Goal: Task Accomplishment & Management: Use online tool/utility

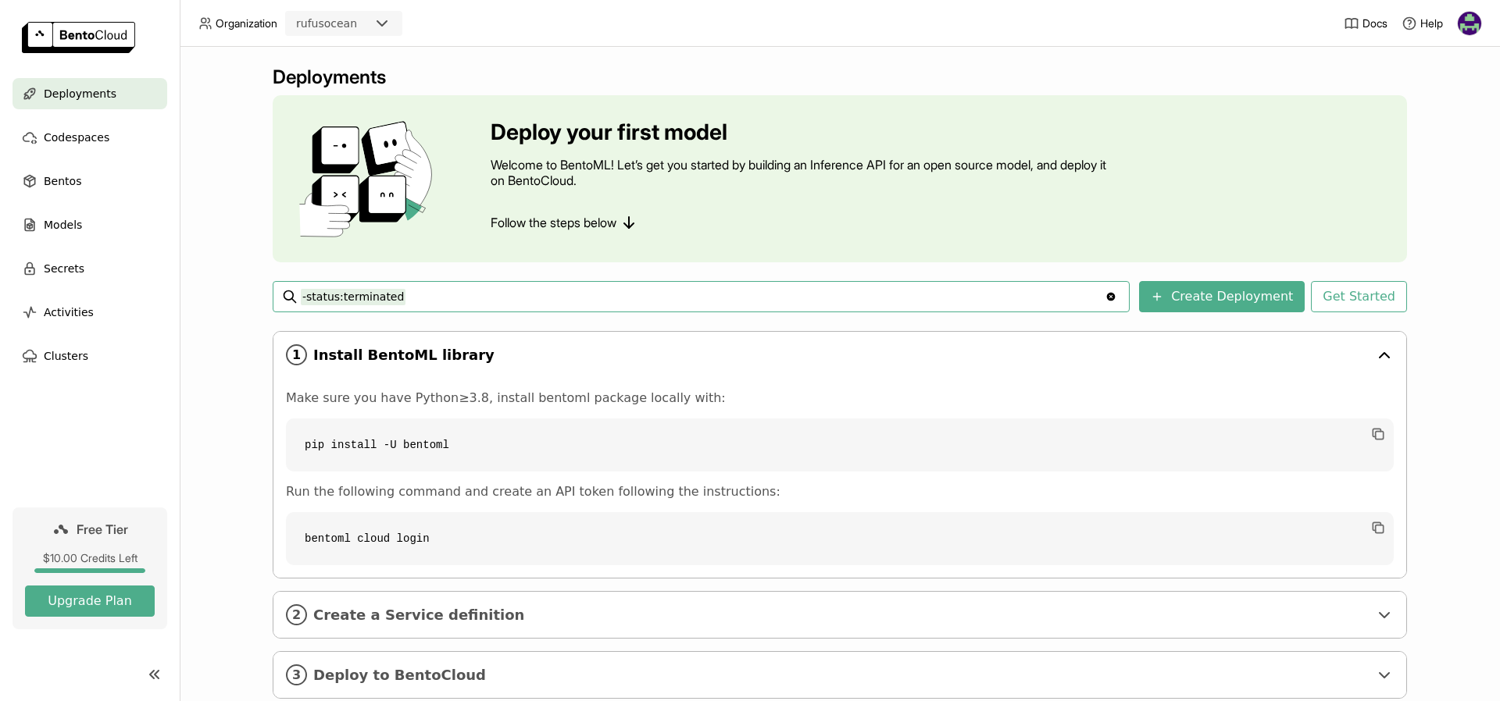
scroll to position [40, 0]
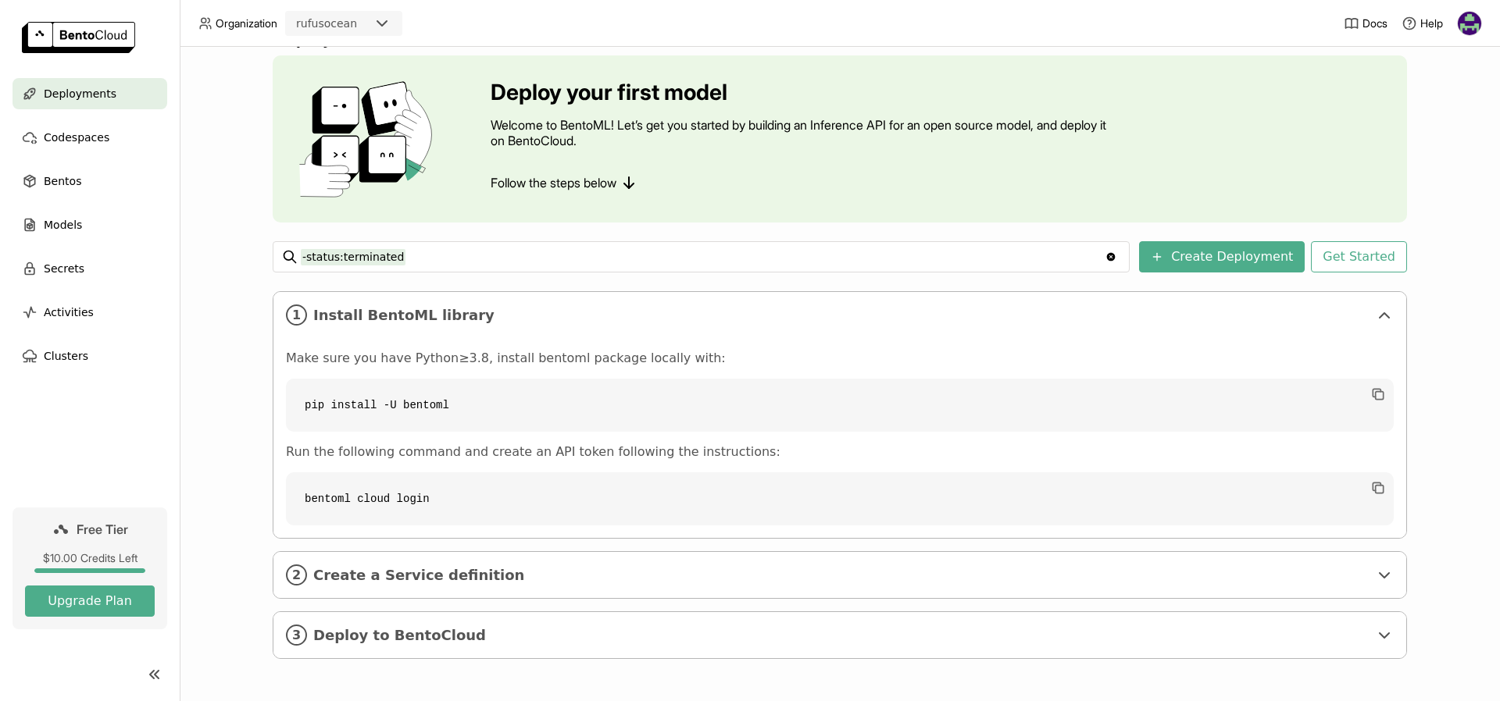
click at [362, 402] on code "pip install -U bentoml" at bounding box center [840, 405] width 1108 height 53
copy div "pip install -U bentoml"
click at [485, 579] on span "Create a Service definition" at bounding box center [840, 575] width 1055 height 17
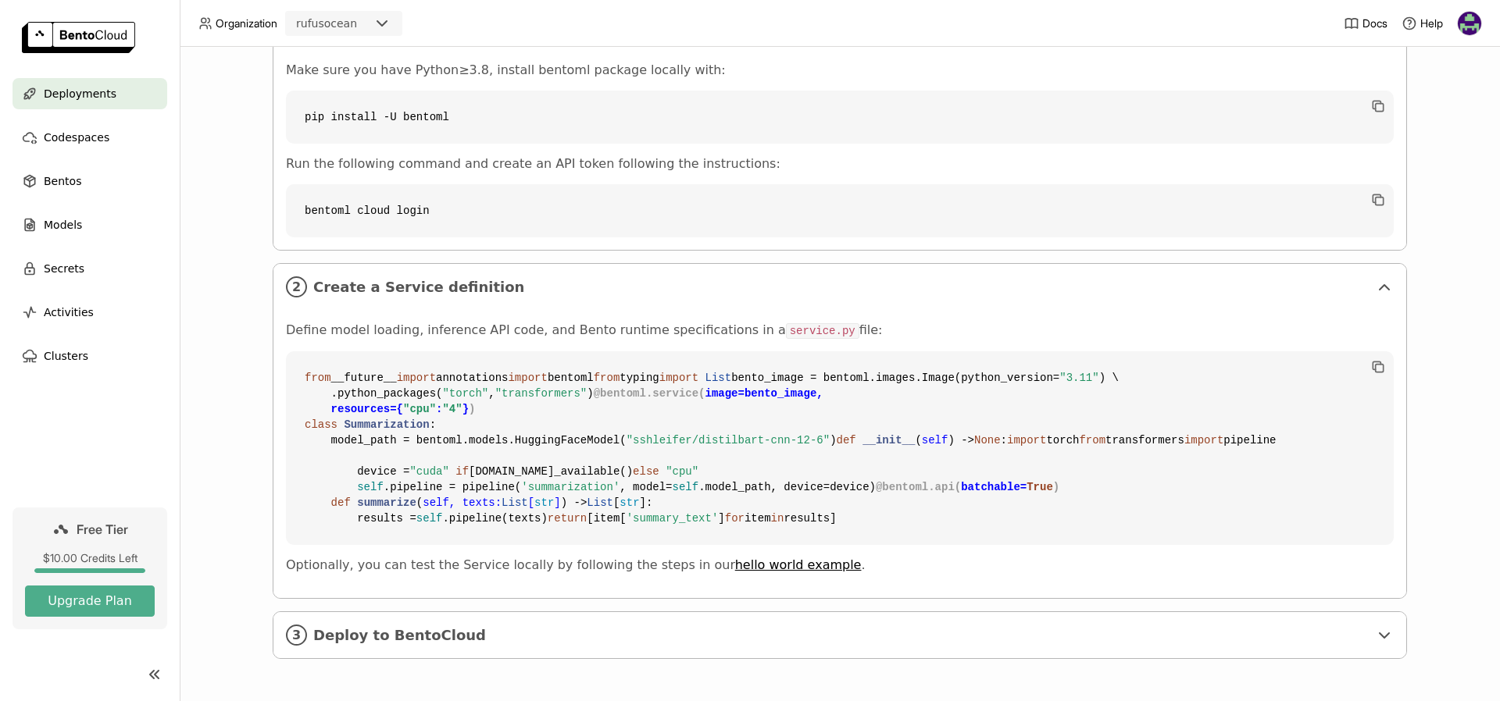
scroll to position [545, 0]
click at [1381, 359] on icon "button" at bounding box center [1378, 367] width 16 height 16
click at [448, 630] on span "Deploy to BentoCloud" at bounding box center [840, 635] width 1055 height 17
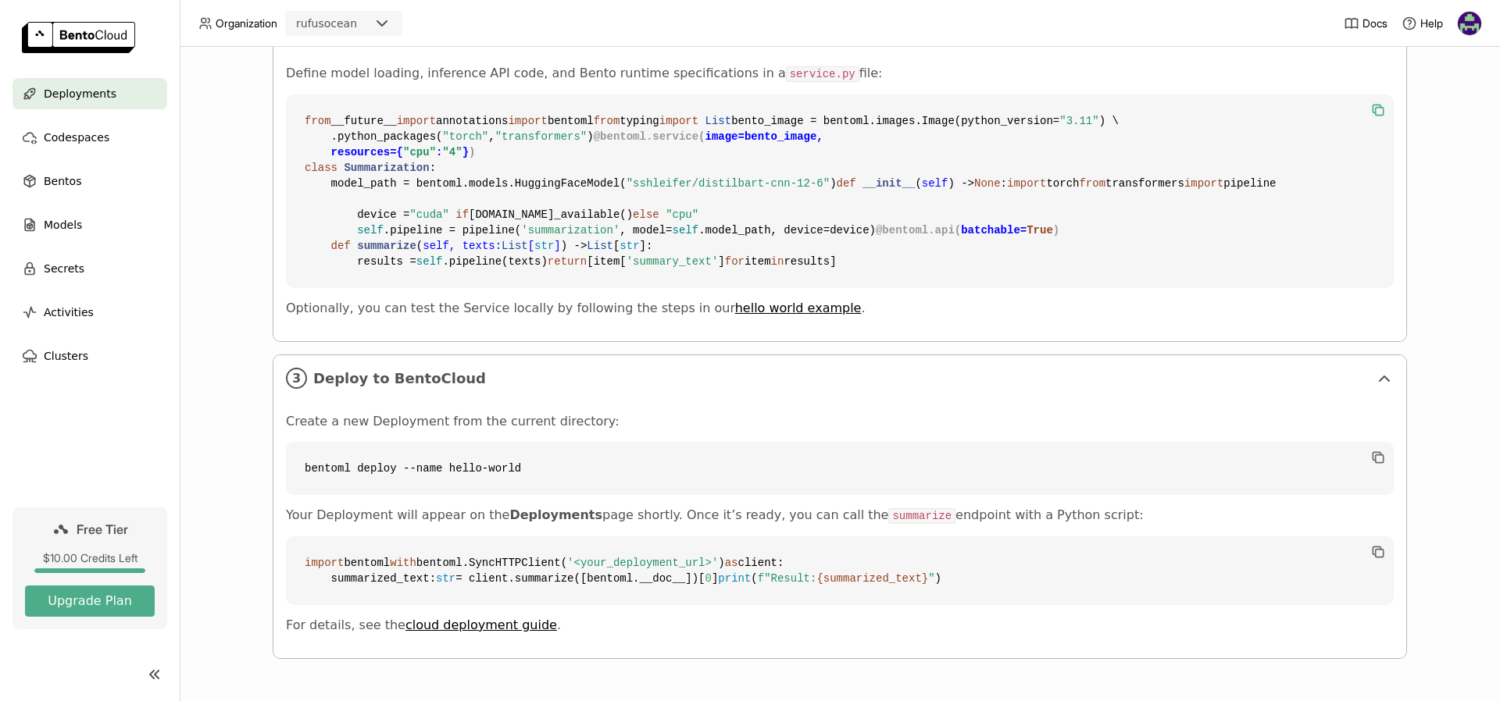
scroll to position [914, 0]
drag, startPoint x: 540, startPoint y: 421, endPoint x: 305, endPoint y: 423, distance: 235.1
click at [305, 442] on code "bentoml deploy --name hello-world" at bounding box center [840, 468] width 1108 height 53
copy code "bentoml deploy --name hello-world"
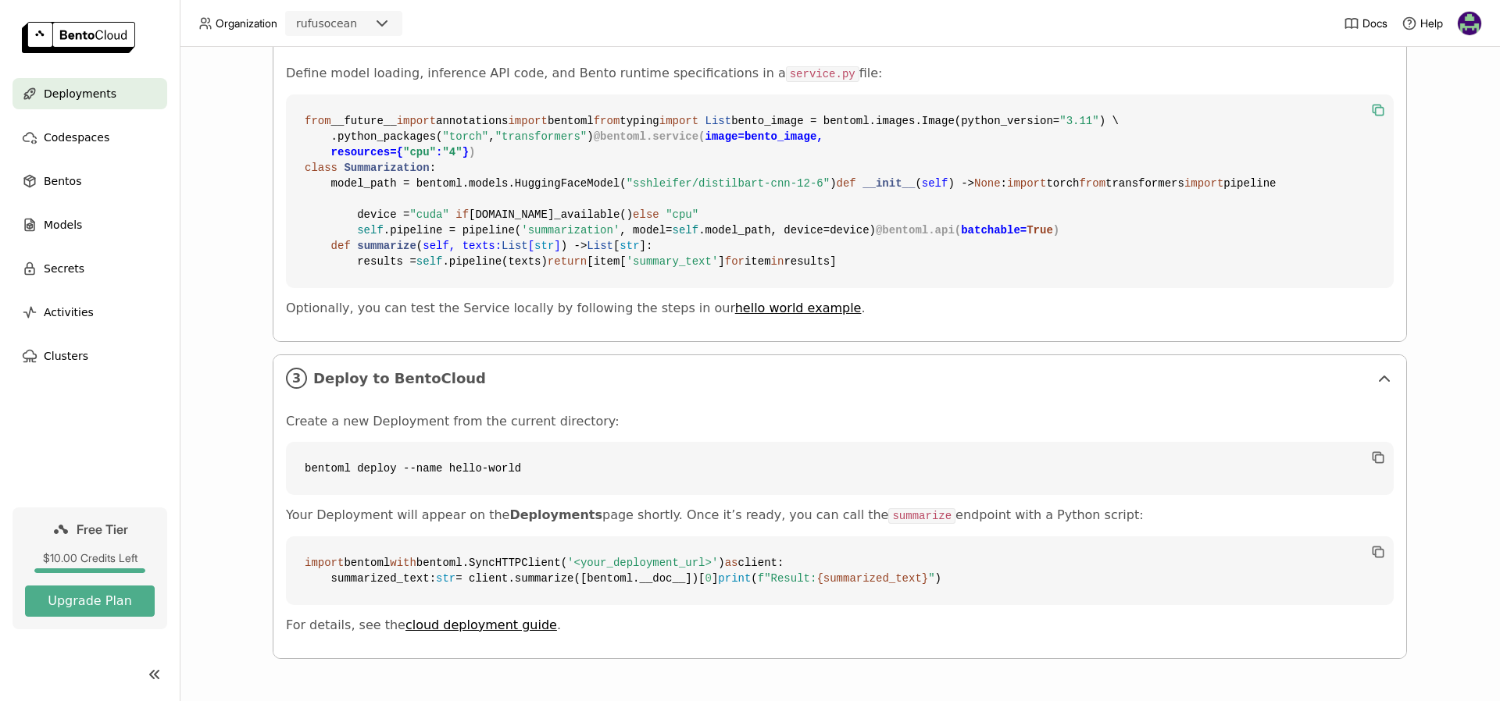
click at [991, 316] on div "Define model loading, inference API code, and Bento runtime specifications in a…" at bounding box center [840, 191] width 1108 height 251
click at [1060, 370] on span "Deploy to BentoCloud" at bounding box center [840, 378] width 1055 height 17
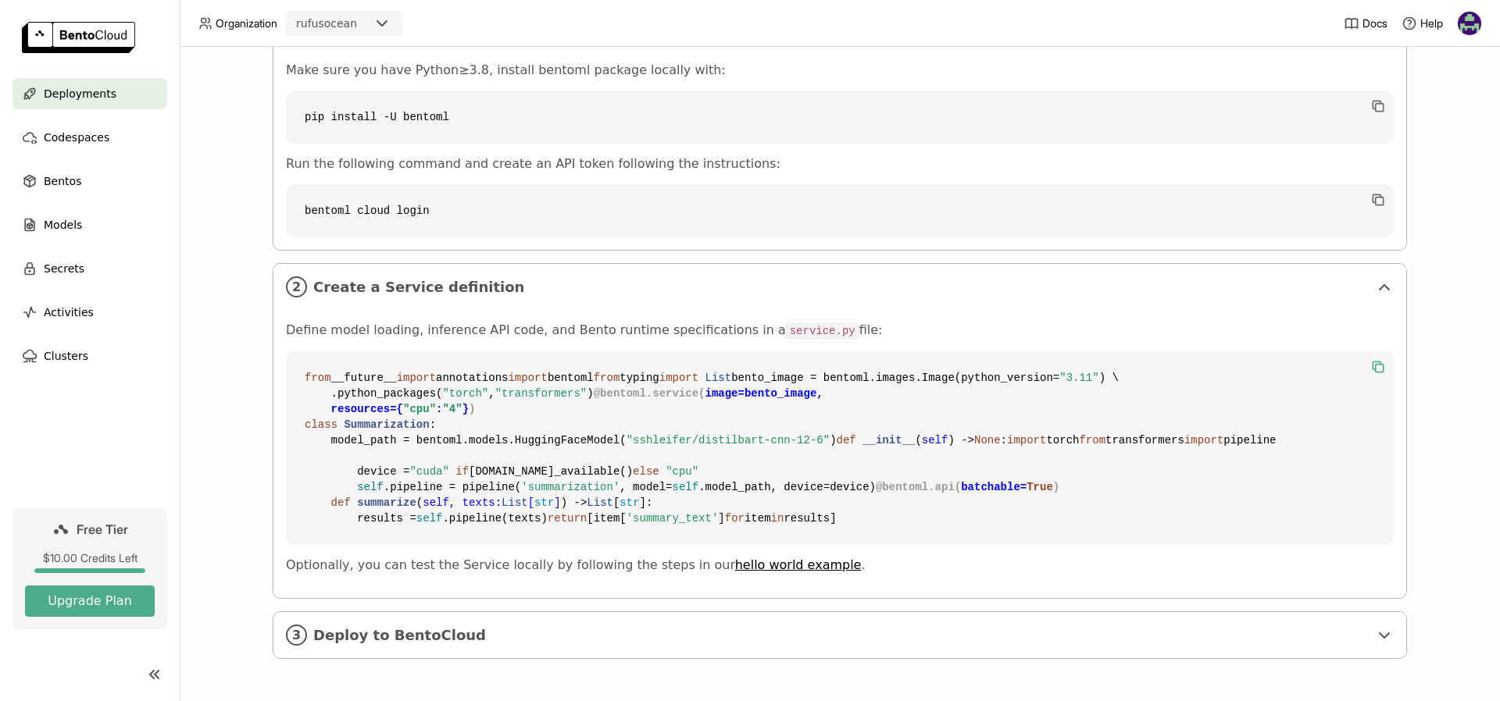
scroll to position [609, 0]
click at [1476, 16] on img at bounding box center [1469, 23] width 23 height 23
click at [1456, 98] on span "API Tokens" at bounding box center [1444, 104] width 55 height 14
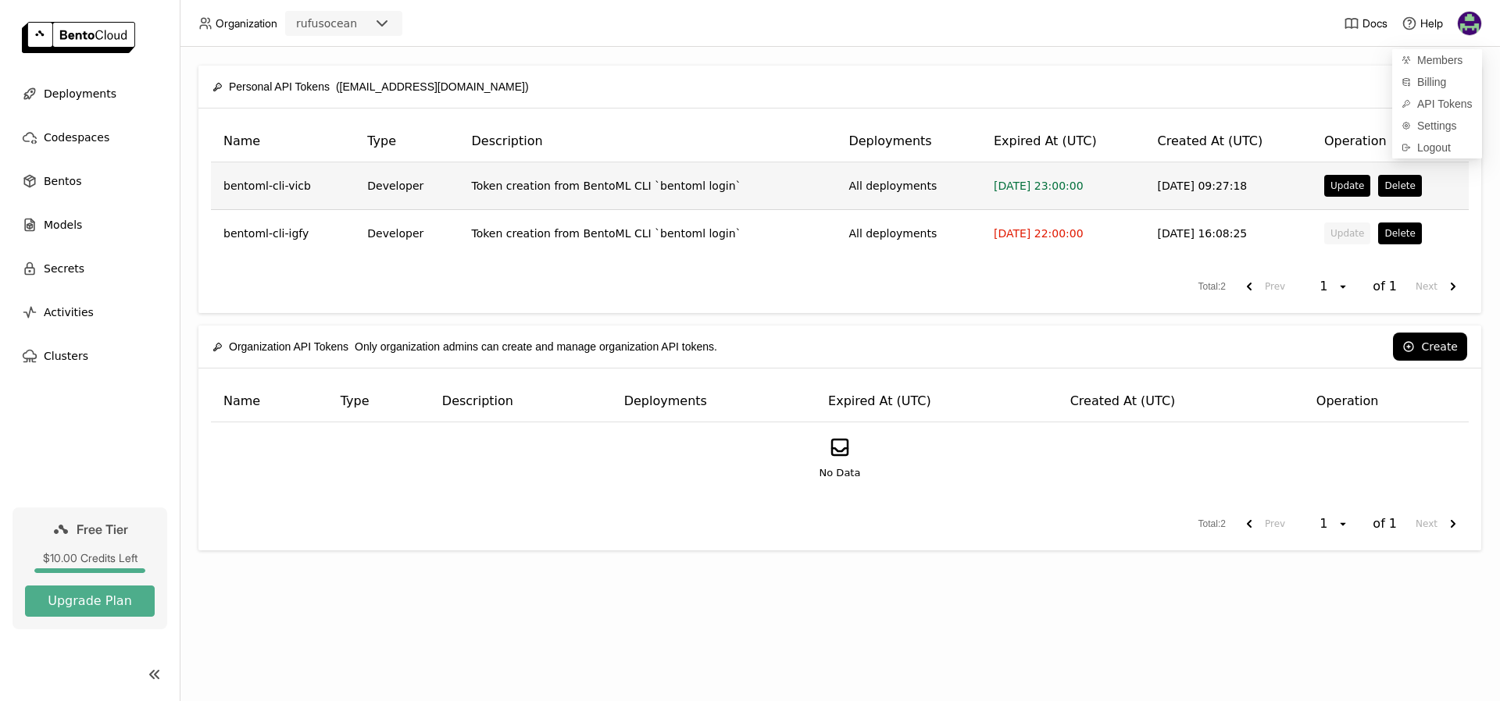
click at [999, 185] on span "[DATE] 23:00:00" at bounding box center [1039, 186] width 90 height 12
click at [1348, 190] on button "Update" at bounding box center [1347, 186] width 46 height 22
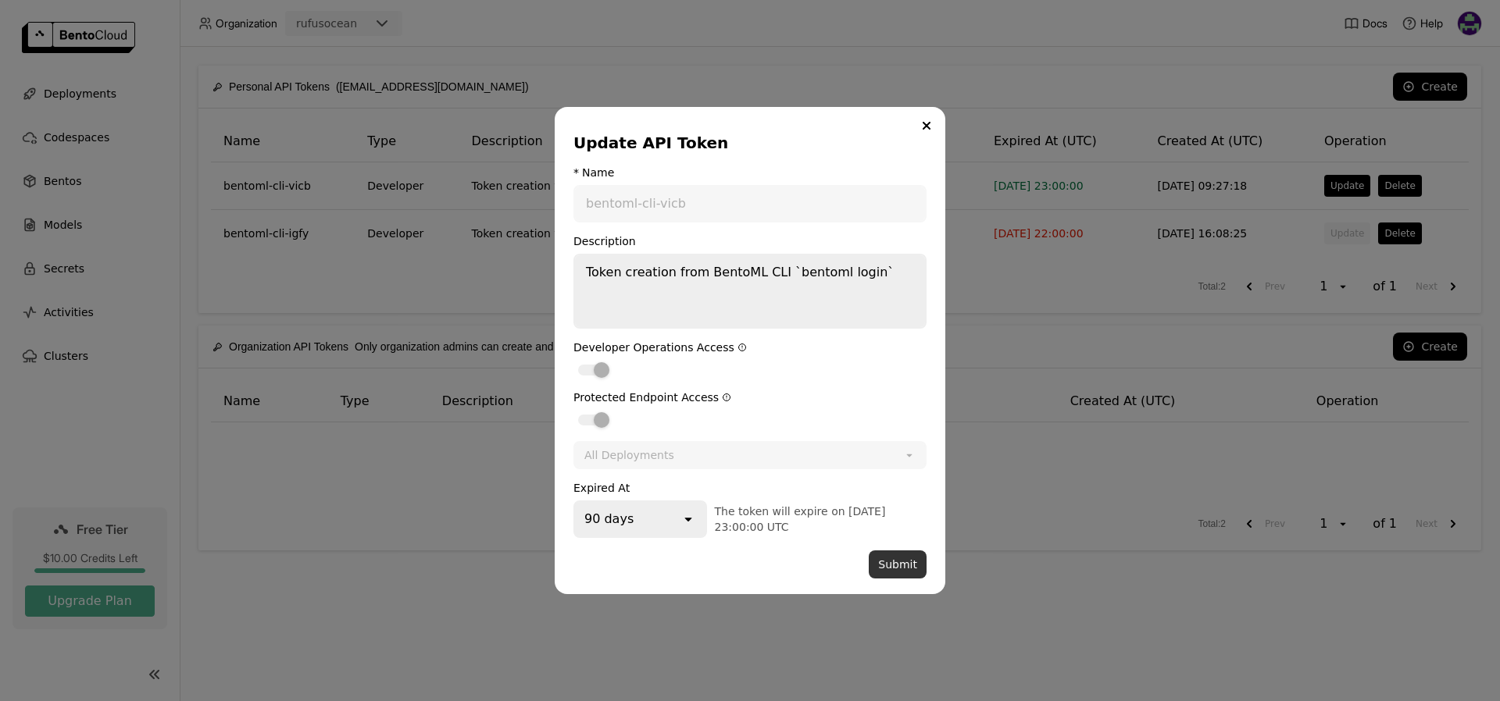
click at [905, 566] on button "Submit" at bounding box center [898, 565] width 58 height 28
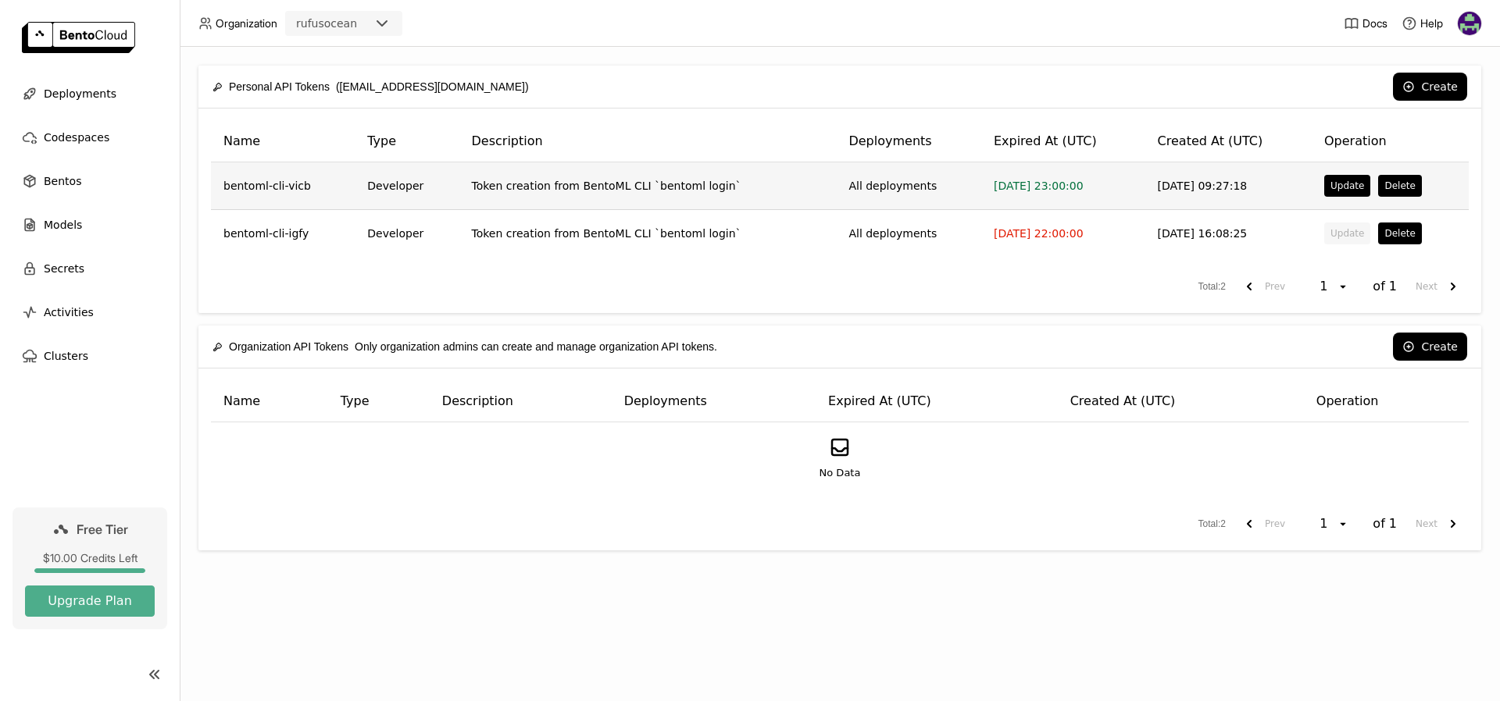
click at [241, 181] on td "bentoml-cli-vicb" at bounding box center [283, 186] width 144 height 48
drag, startPoint x: 1183, startPoint y: 191, endPoint x: 1148, endPoint y: 191, distance: 35.9
click at [1183, 191] on td "[DATE] 09:27:18" at bounding box center [1228, 186] width 166 height 48
drag, startPoint x: 867, startPoint y: 191, endPoint x: 740, endPoint y: 193, distance: 127.4
click at [867, 191] on td "All deployments" at bounding box center [908, 186] width 145 height 48
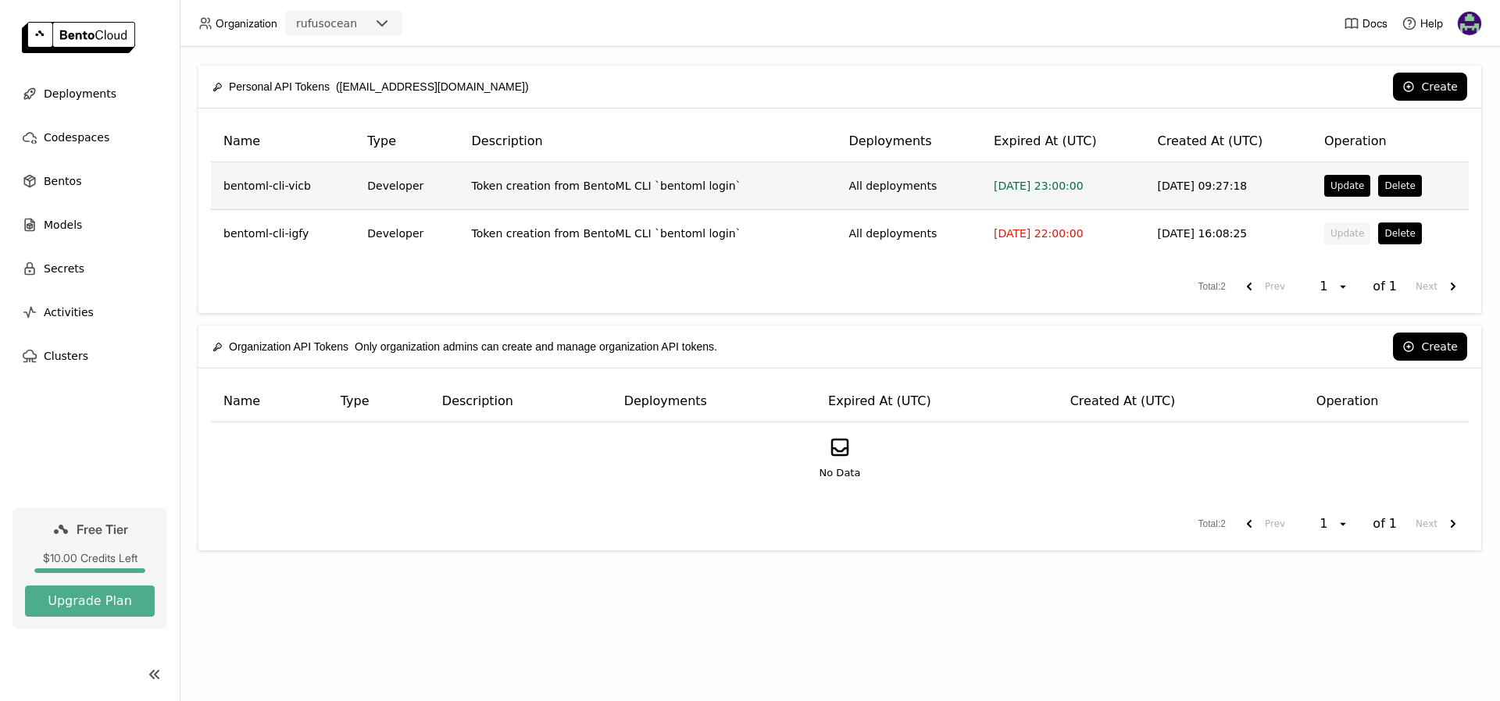
click at [535, 195] on td "Token creation from BentoML CLI `bentoml login`" at bounding box center [647, 186] width 377 height 48
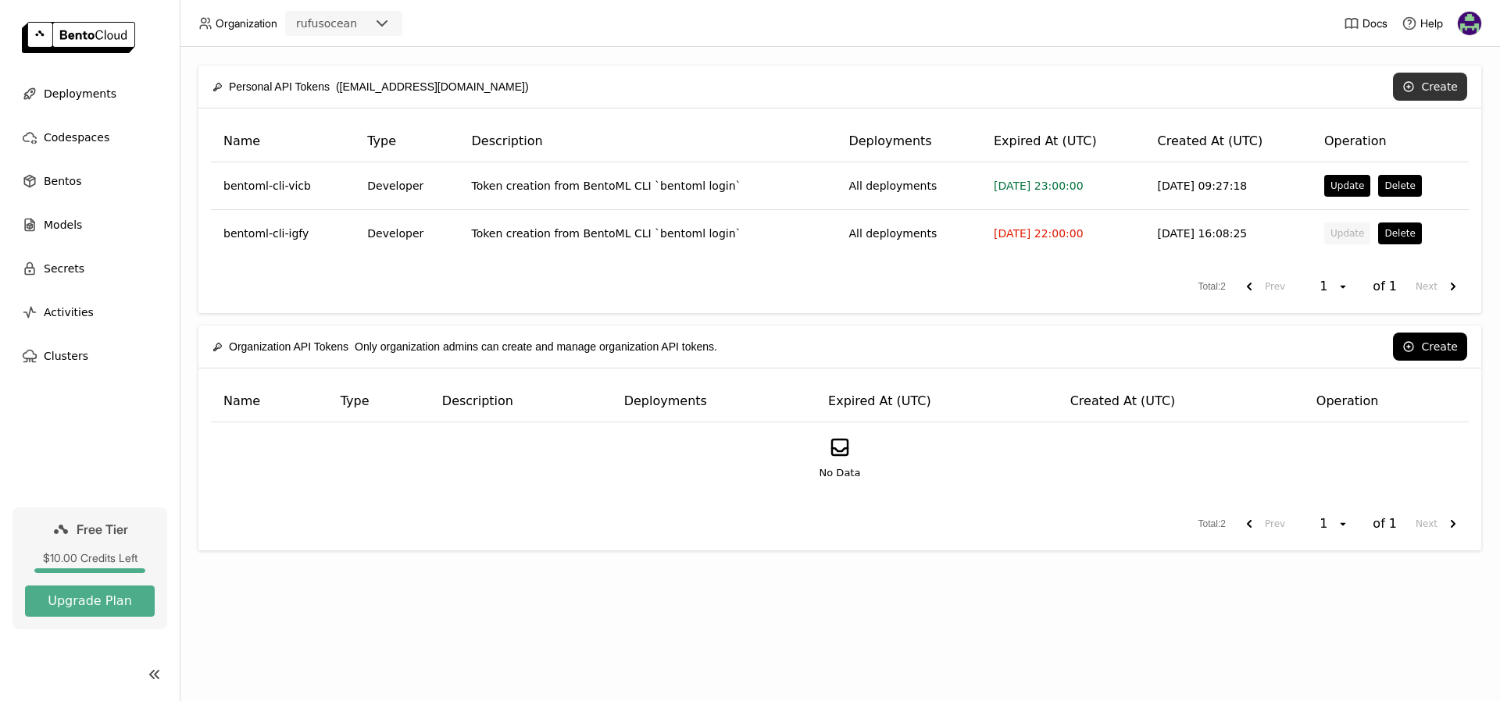
click at [1433, 87] on button "Create" at bounding box center [1430, 87] width 74 height 28
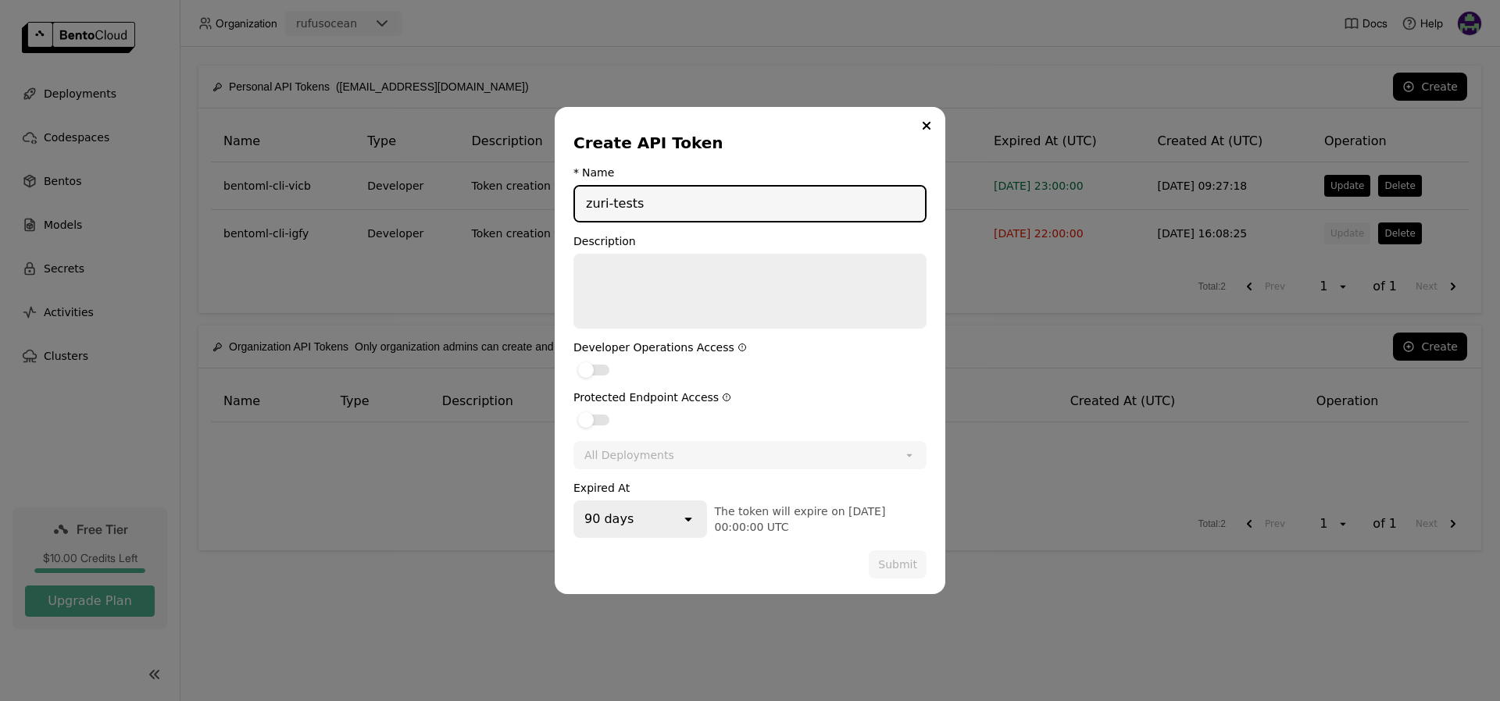
type input "zuri-tests"
click at [741, 352] on div "Developer Operations Access" at bounding box center [749, 347] width 353 height 12
click at [594, 370] on div "dialog" at bounding box center [593, 370] width 31 height 11
click at [573, 360] on input "dialog" at bounding box center [573, 360] width 0 height 0
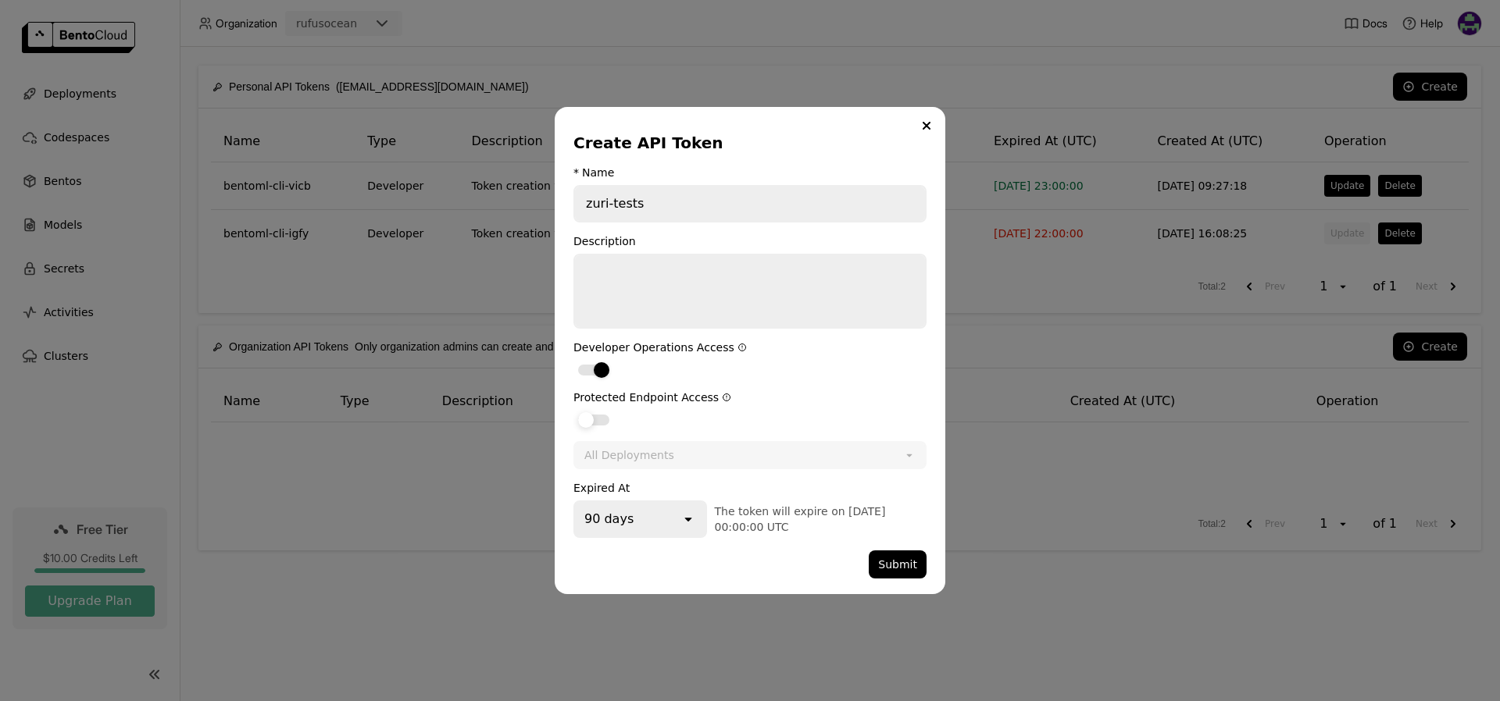
click at [593, 419] on div "dialog" at bounding box center [586, 420] width 16 height 16
click at [573, 410] on input "dialog" at bounding box center [573, 410] width 0 height 0
click at [898, 565] on button "Submit" at bounding box center [898, 565] width 58 height 28
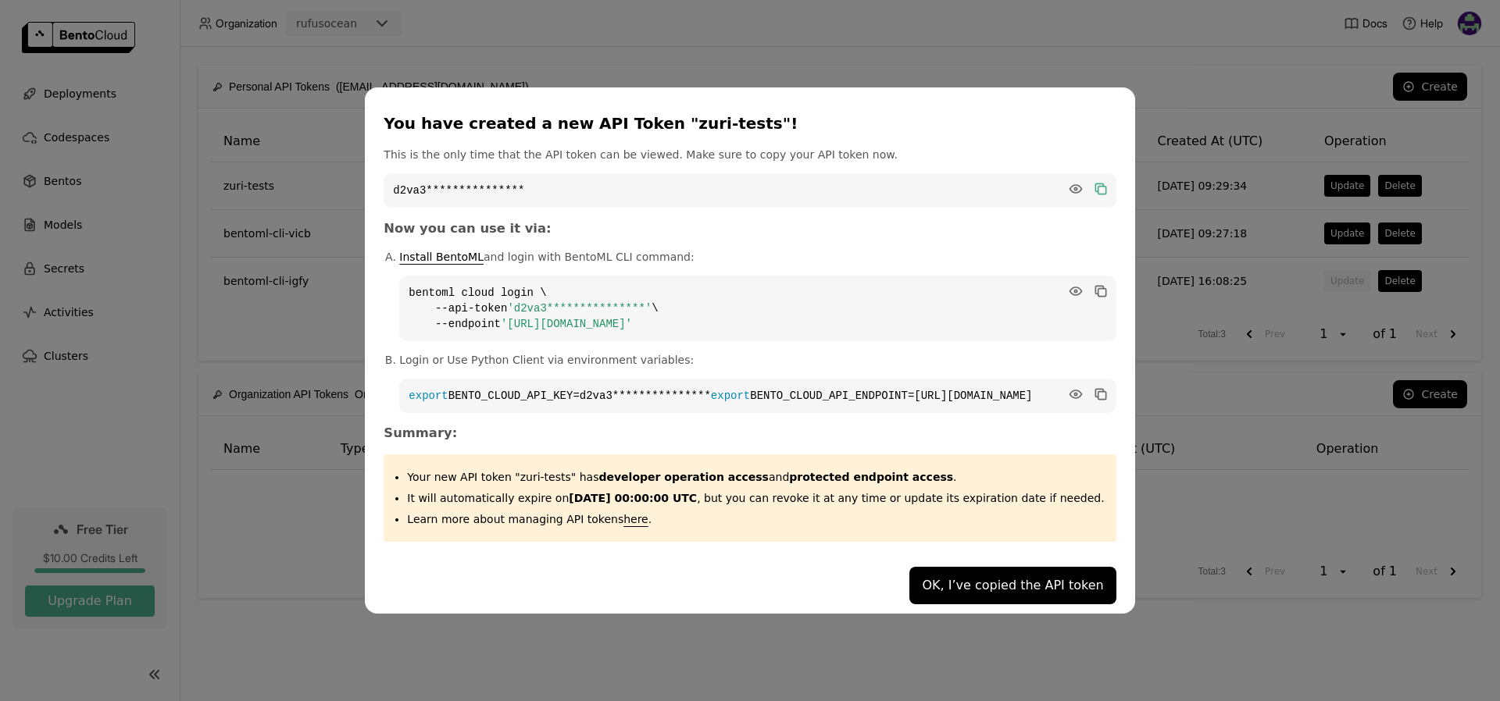
click at [1098, 187] on icon "dialog" at bounding box center [1102, 191] width 8 height 8
click at [602, 683] on div "**********" at bounding box center [750, 350] width 1500 height 701
click at [1056, 593] on button "OK, I’ve copied the API token" at bounding box center [1012, 585] width 206 height 37
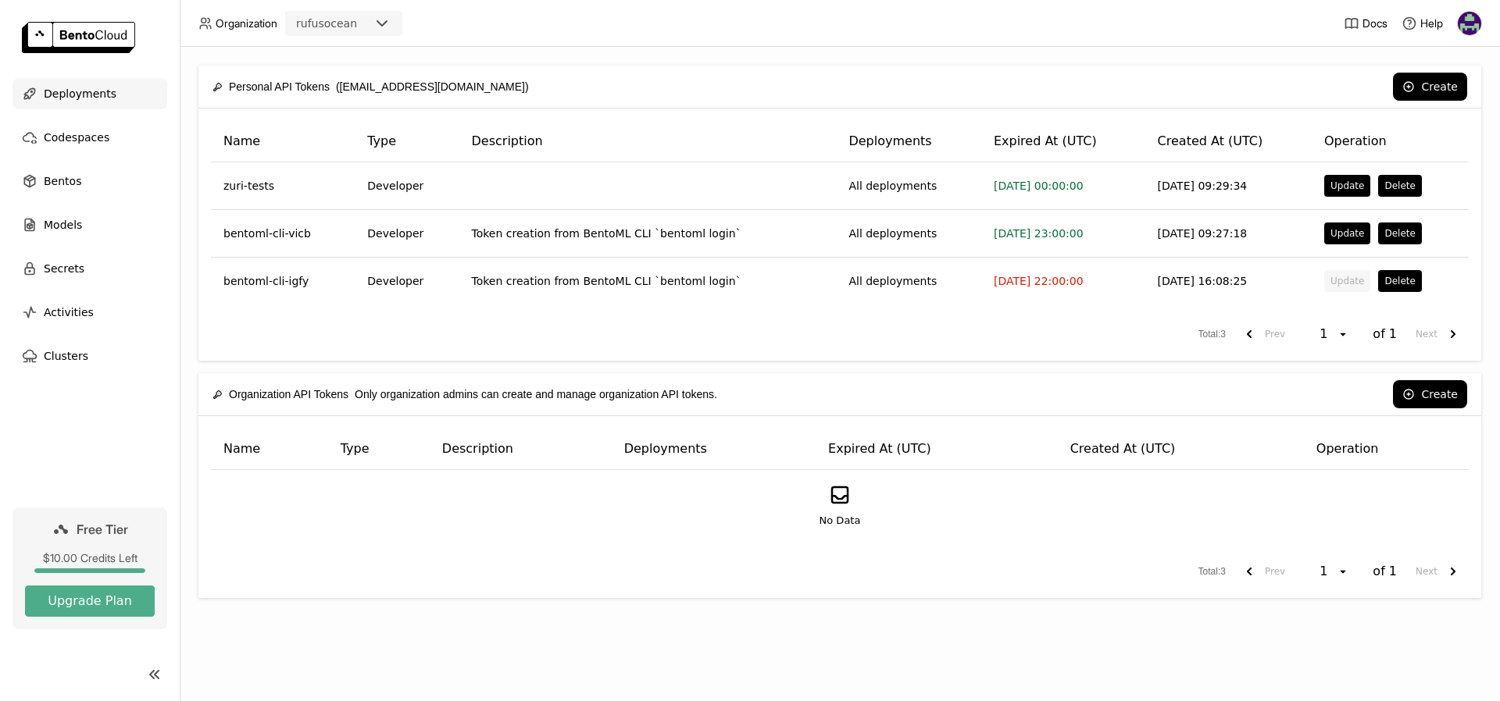
click at [73, 100] on span "Deployments" at bounding box center [80, 93] width 73 height 19
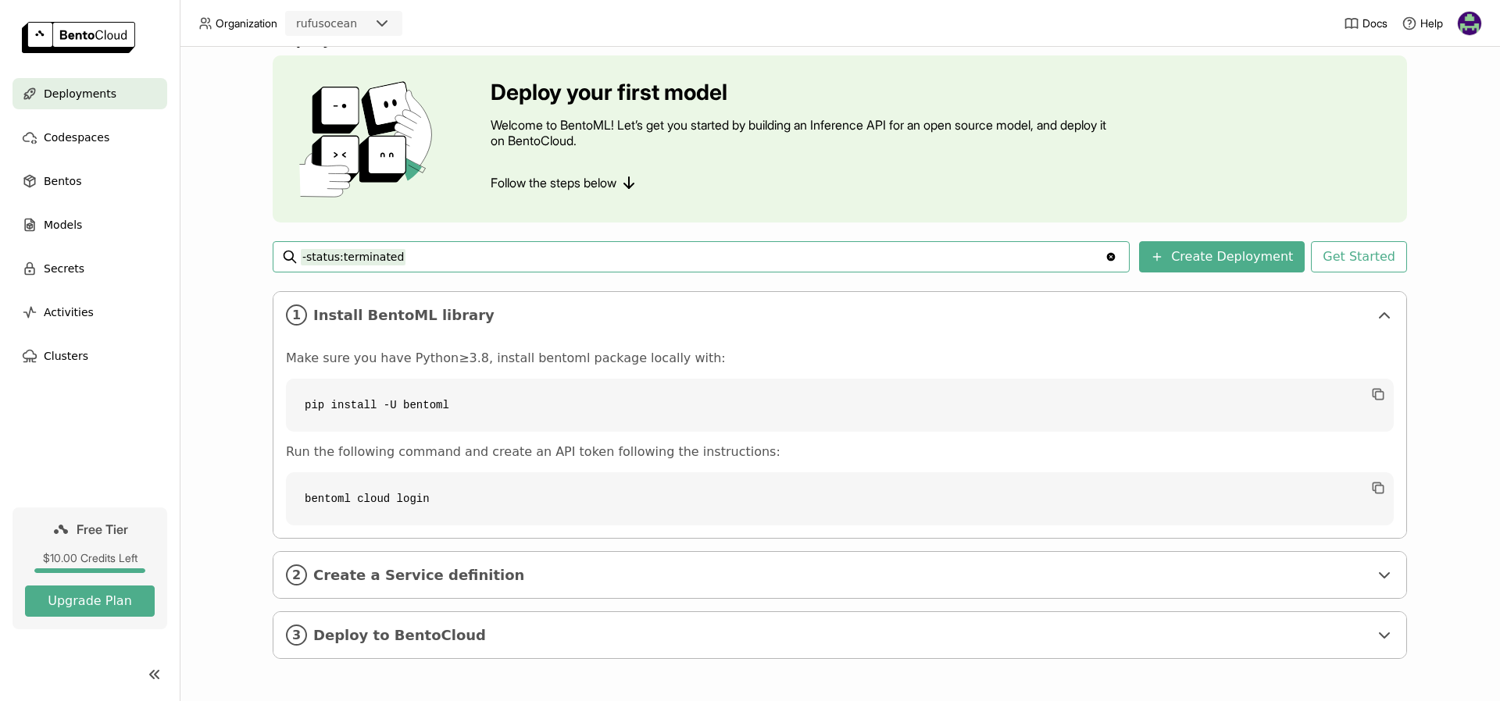
scroll to position [37, 0]
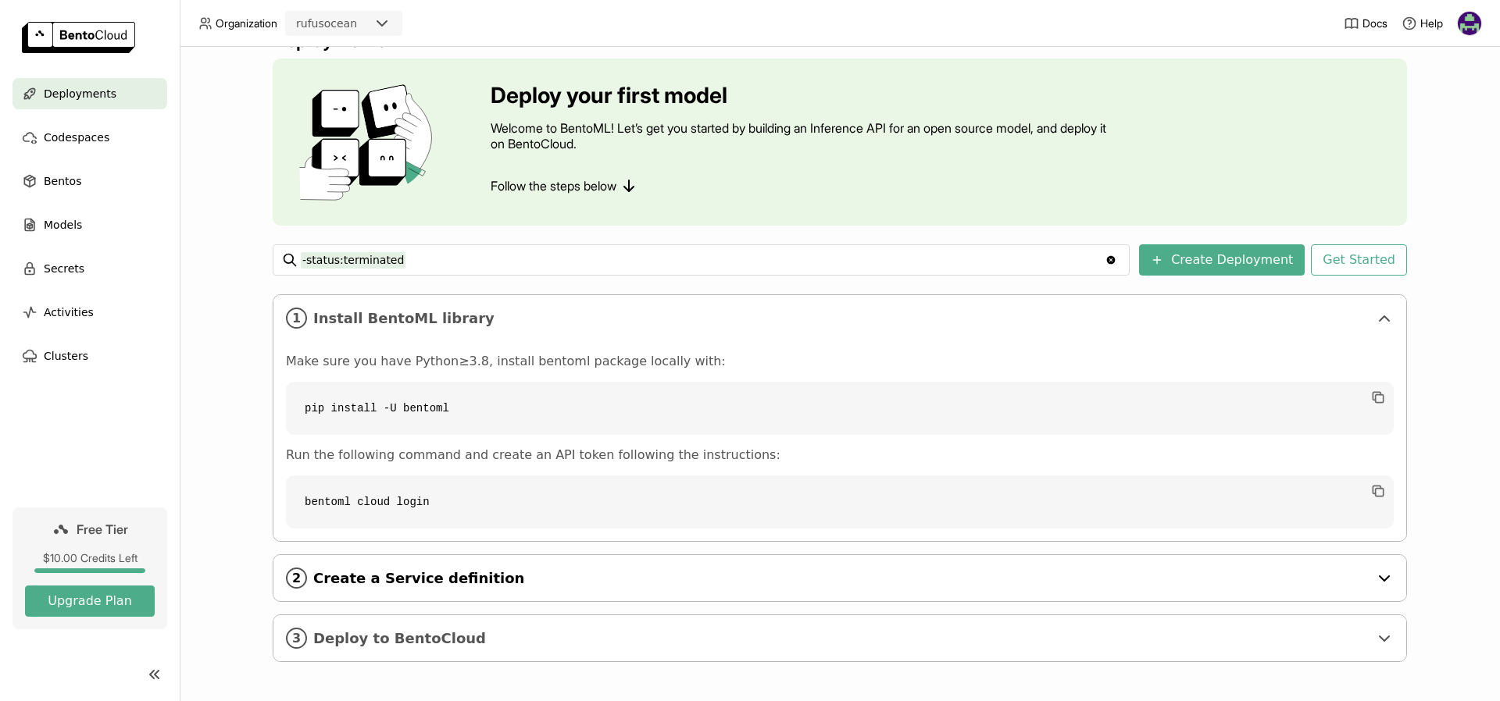
click at [469, 593] on div "2 Create a Service definition" at bounding box center [839, 578] width 1133 height 46
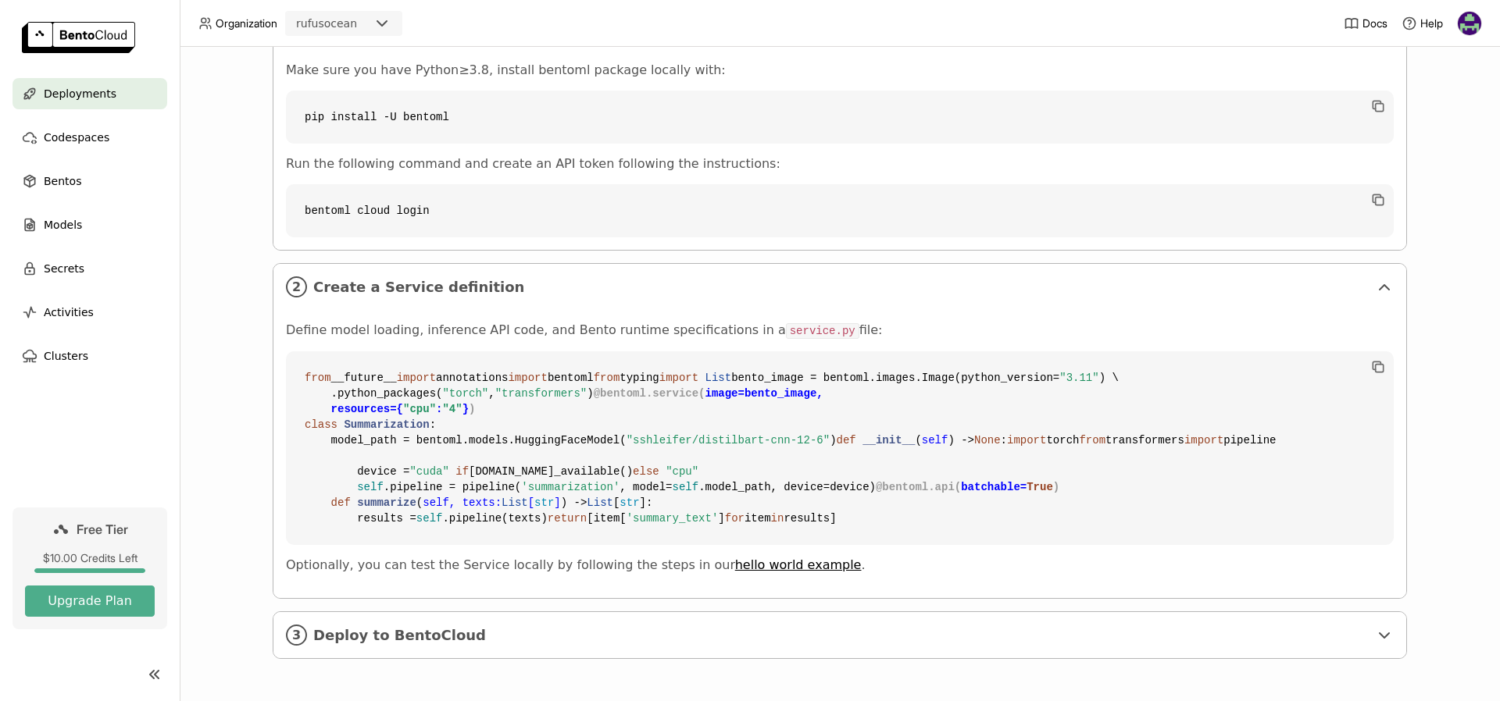
scroll to position [609, 0]
click at [806, 631] on span "Deploy to BentoCloud" at bounding box center [840, 635] width 1055 height 17
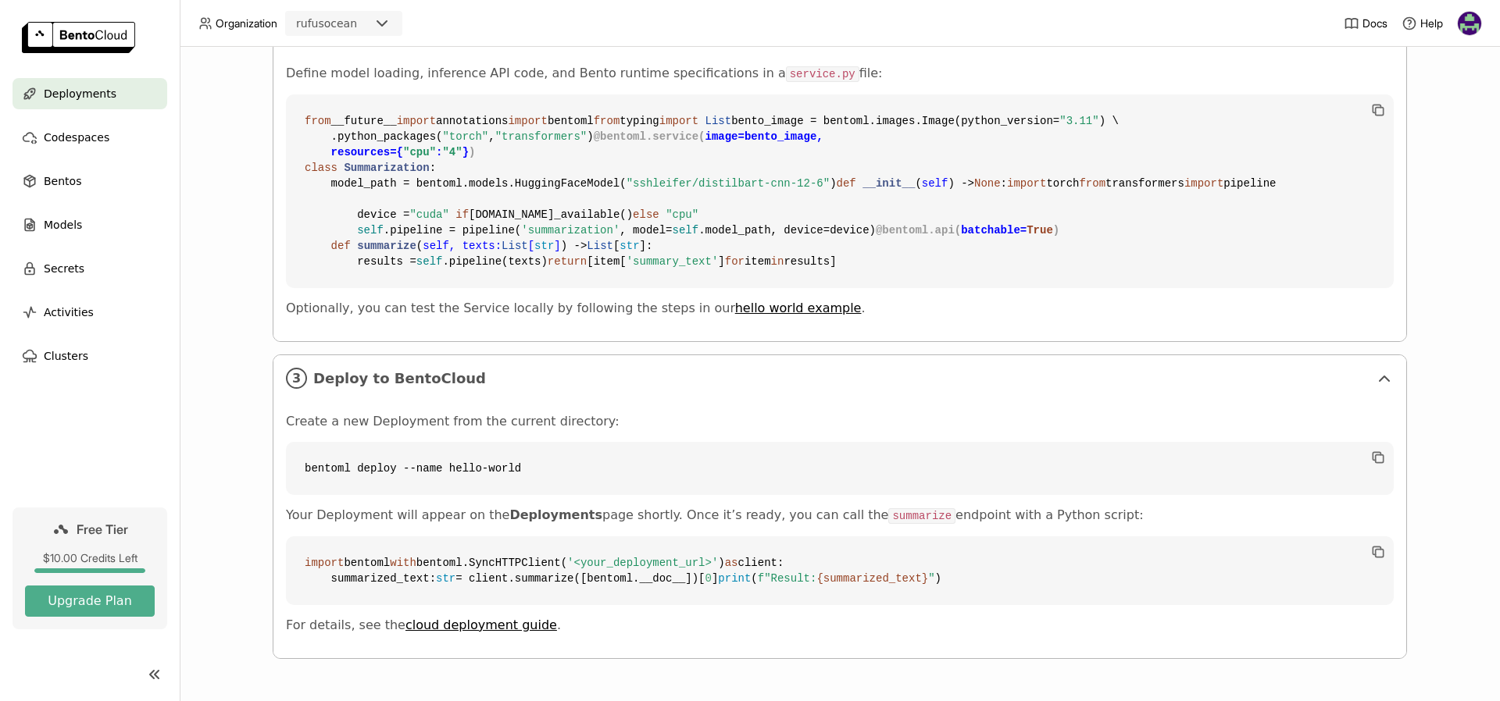
scroll to position [914, 0]
drag, startPoint x: 530, startPoint y: 419, endPoint x: 305, endPoint y: 423, distance: 225.0
click at [305, 442] on code "bentoml deploy --name hello-world" at bounding box center [840, 468] width 1108 height 53
copy code "bentoml deploy --name hello-world"
click at [59, 99] on span "Deployments" at bounding box center [80, 93] width 73 height 19
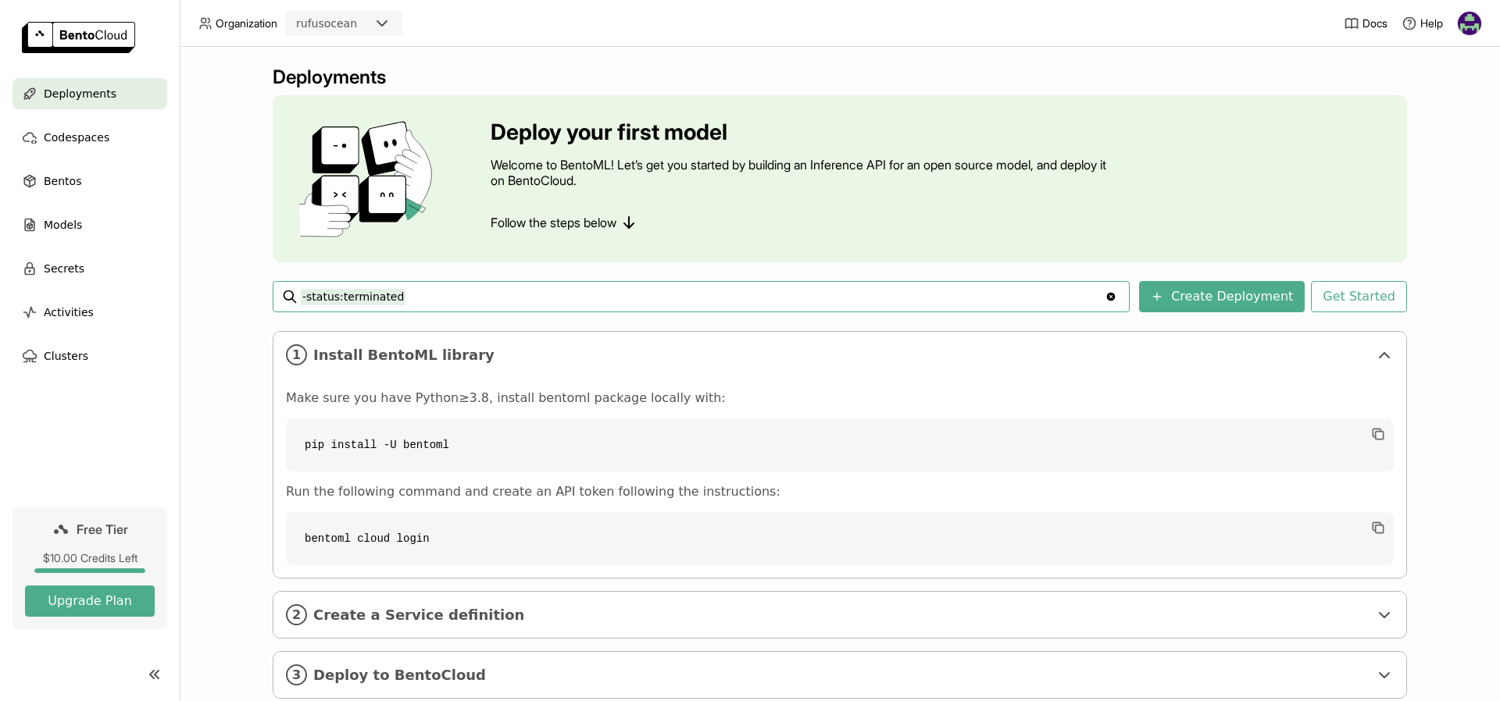
click at [1117, 301] on icon "Clear value" at bounding box center [1111, 297] width 12 height 12
click at [73, 134] on span "Codespaces" at bounding box center [77, 137] width 66 height 19
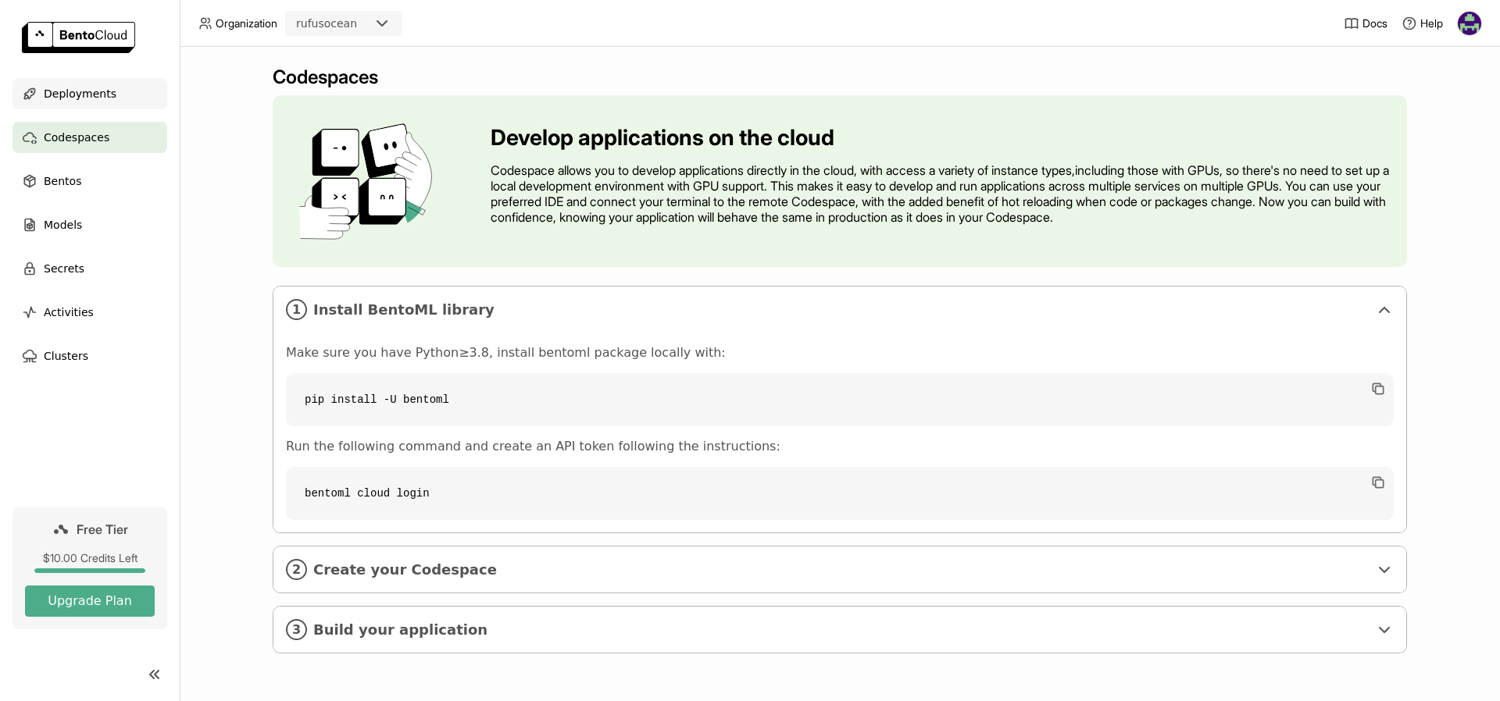
click at [94, 105] on div "Deployments" at bounding box center [89, 93] width 155 height 31
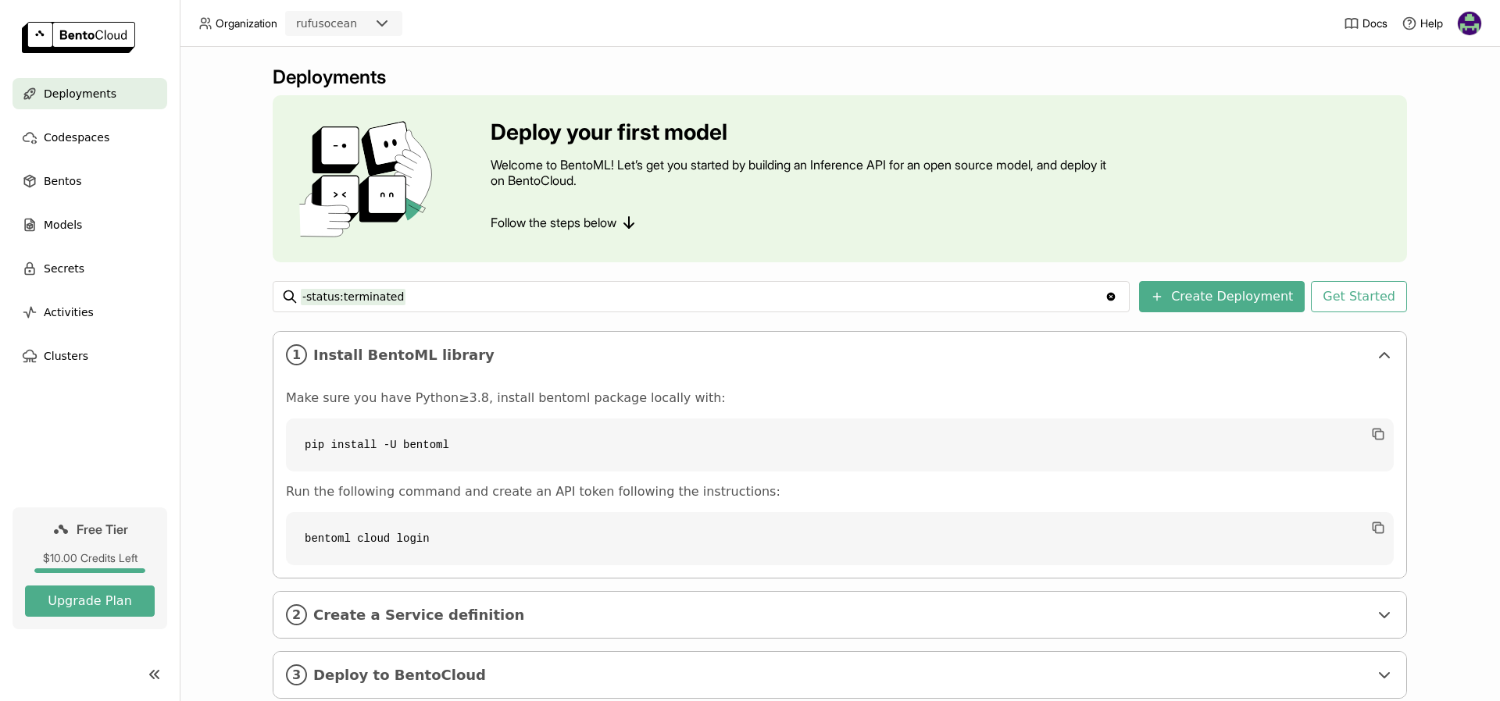
click at [83, 535] on span "Free Tier" at bounding box center [103, 530] width 52 height 16
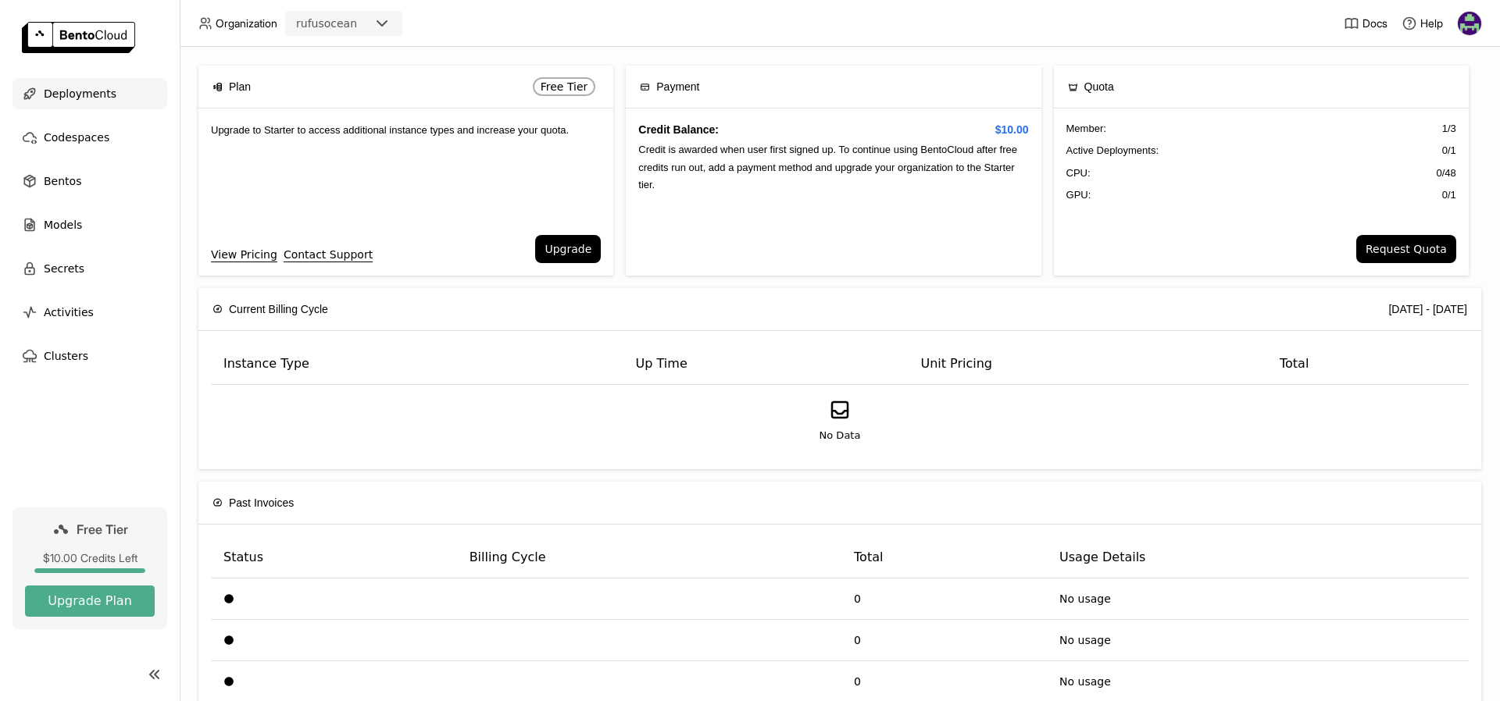
click at [63, 103] on div "Deployments" at bounding box center [89, 93] width 155 height 31
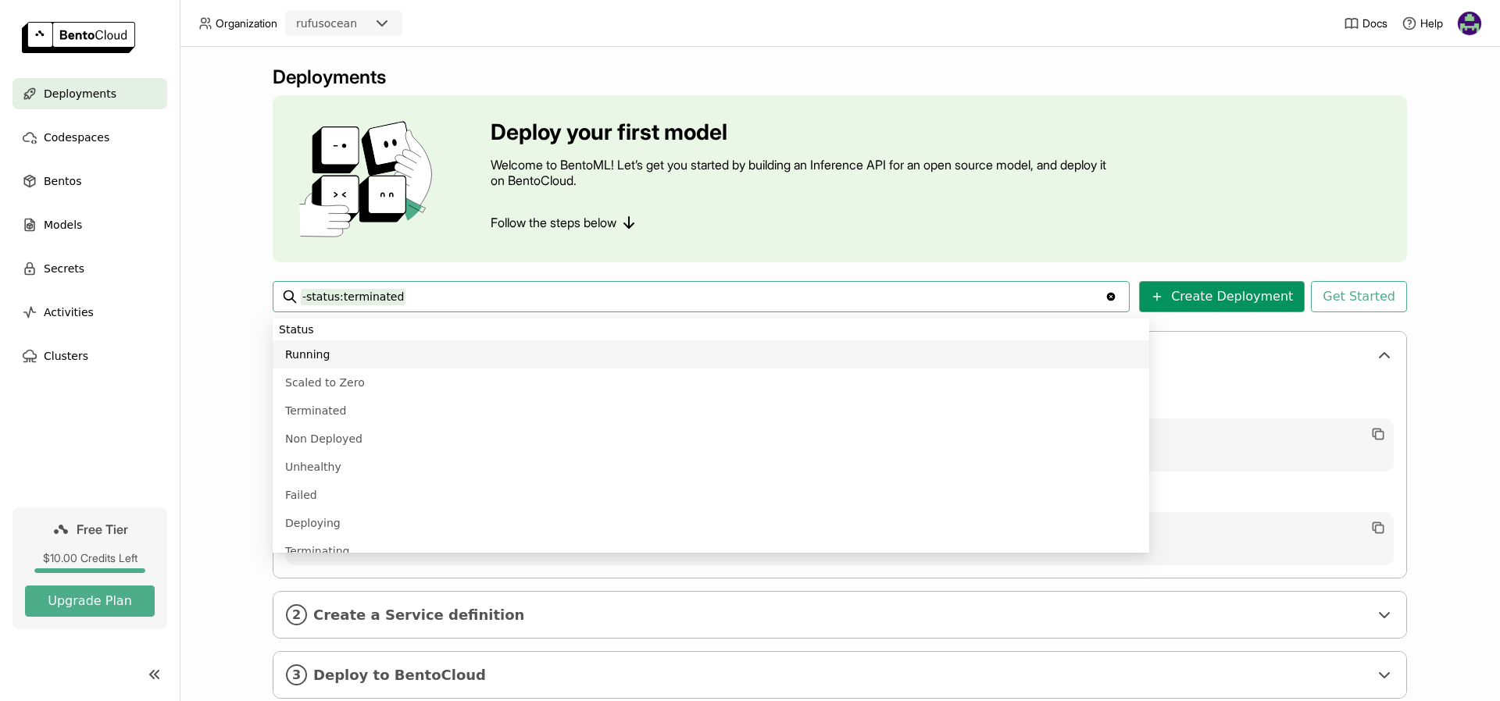
click at [1187, 298] on button "Create Deployment" at bounding box center [1222, 296] width 166 height 31
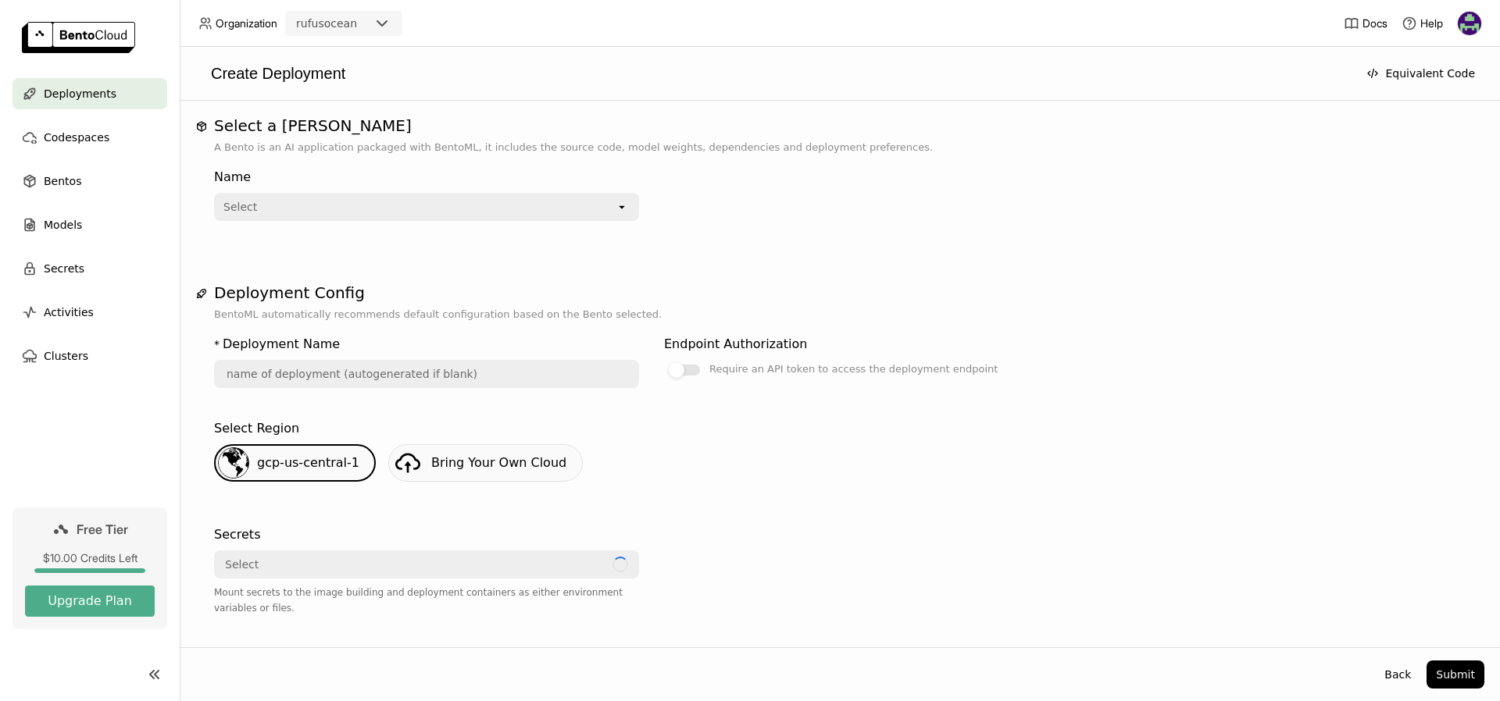
click at [627, 207] on icon "open" at bounding box center [622, 207] width 12 height 12
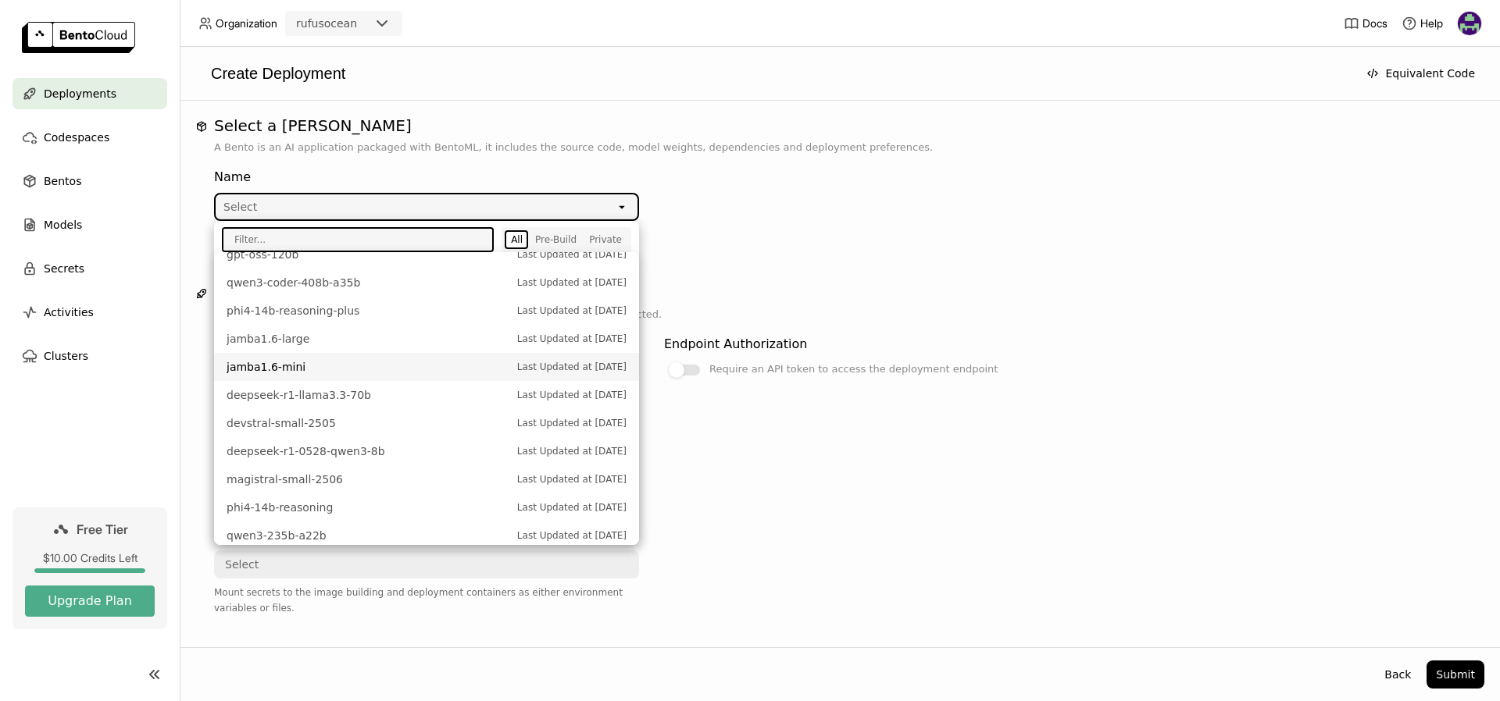
scroll to position [121, 0]
click at [345, 394] on span "deepseek-r1-llama3.3-70b" at bounding box center [368, 392] width 283 height 16
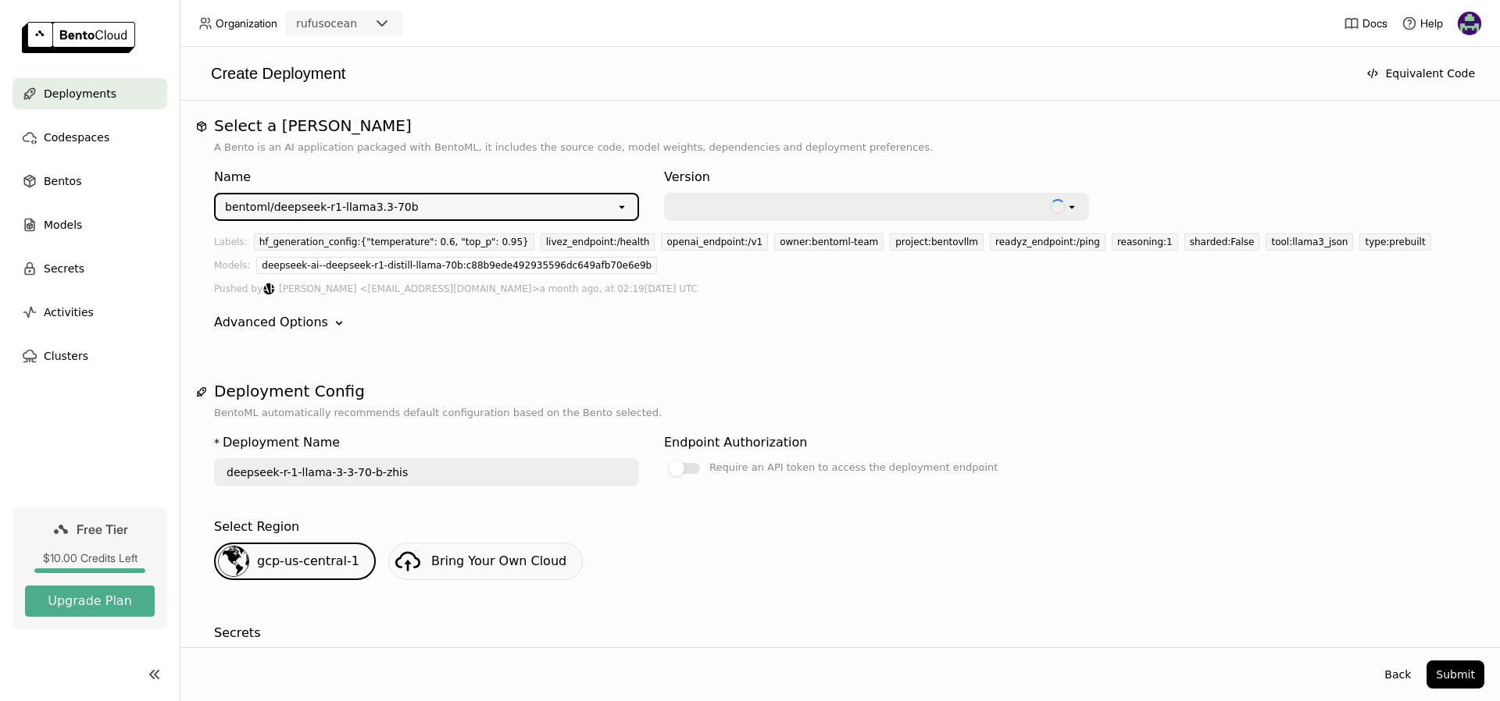
click at [898, 212] on div at bounding box center [861, 207] width 372 height 16
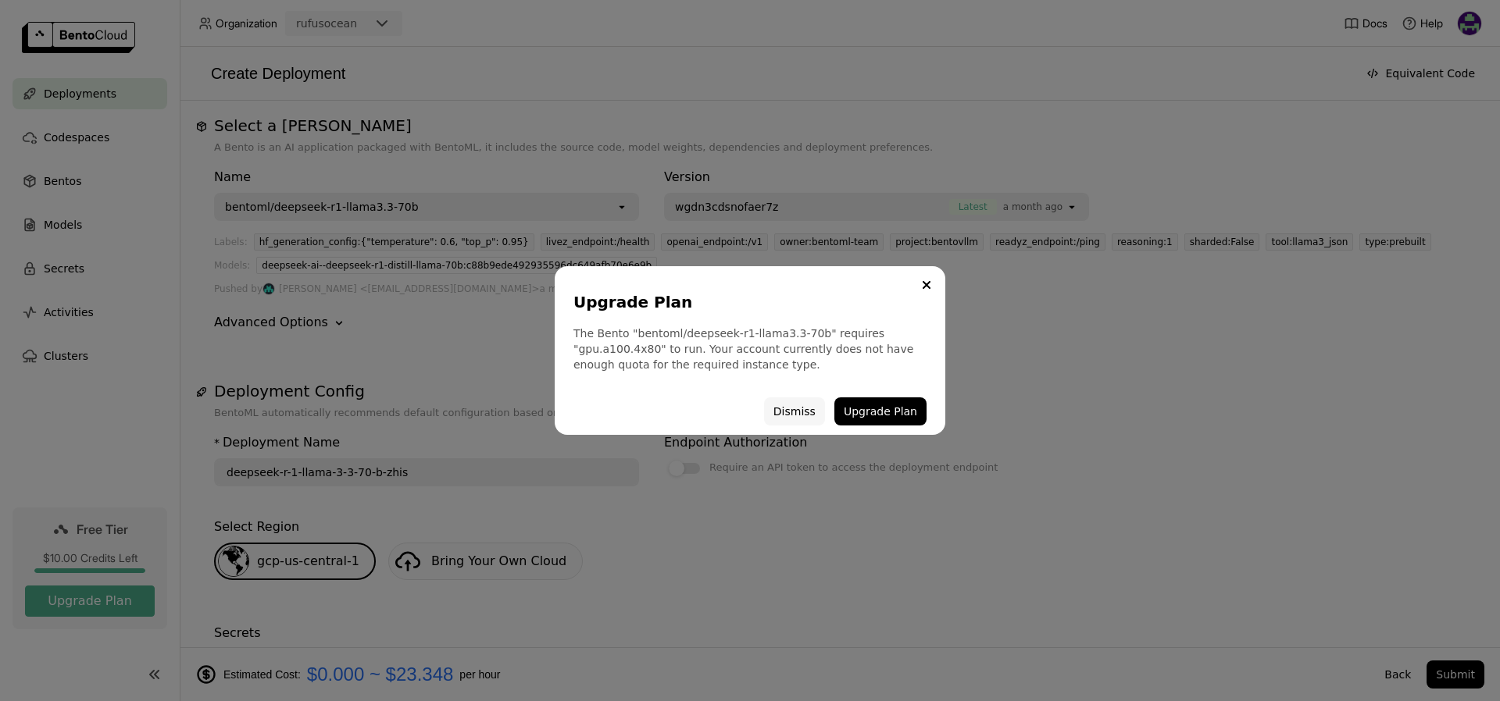
click at [815, 409] on button "Dismiss" at bounding box center [794, 412] width 61 height 28
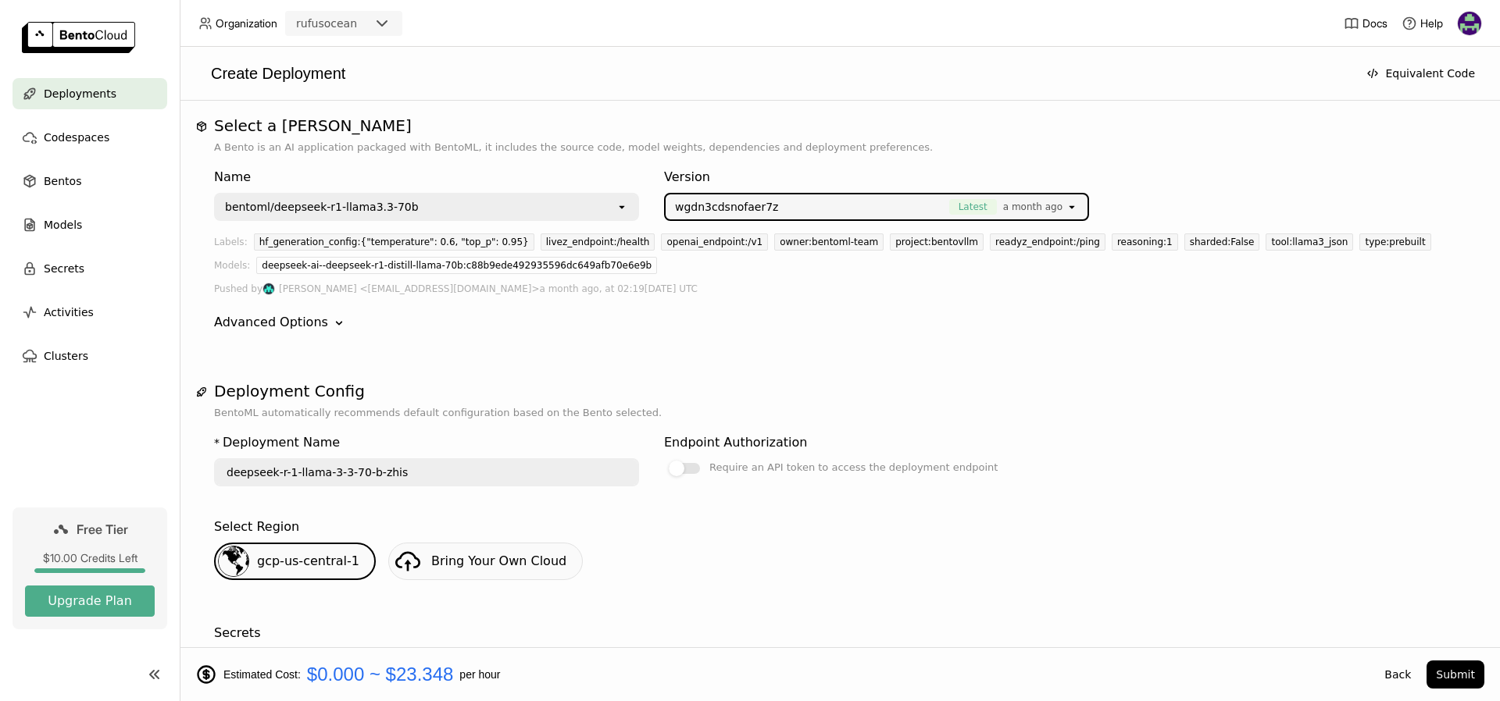
click at [457, 203] on div "bentoml/deepseek-r1-llama3.3-70b" at bounding box center [416, 207] width 400 height 25
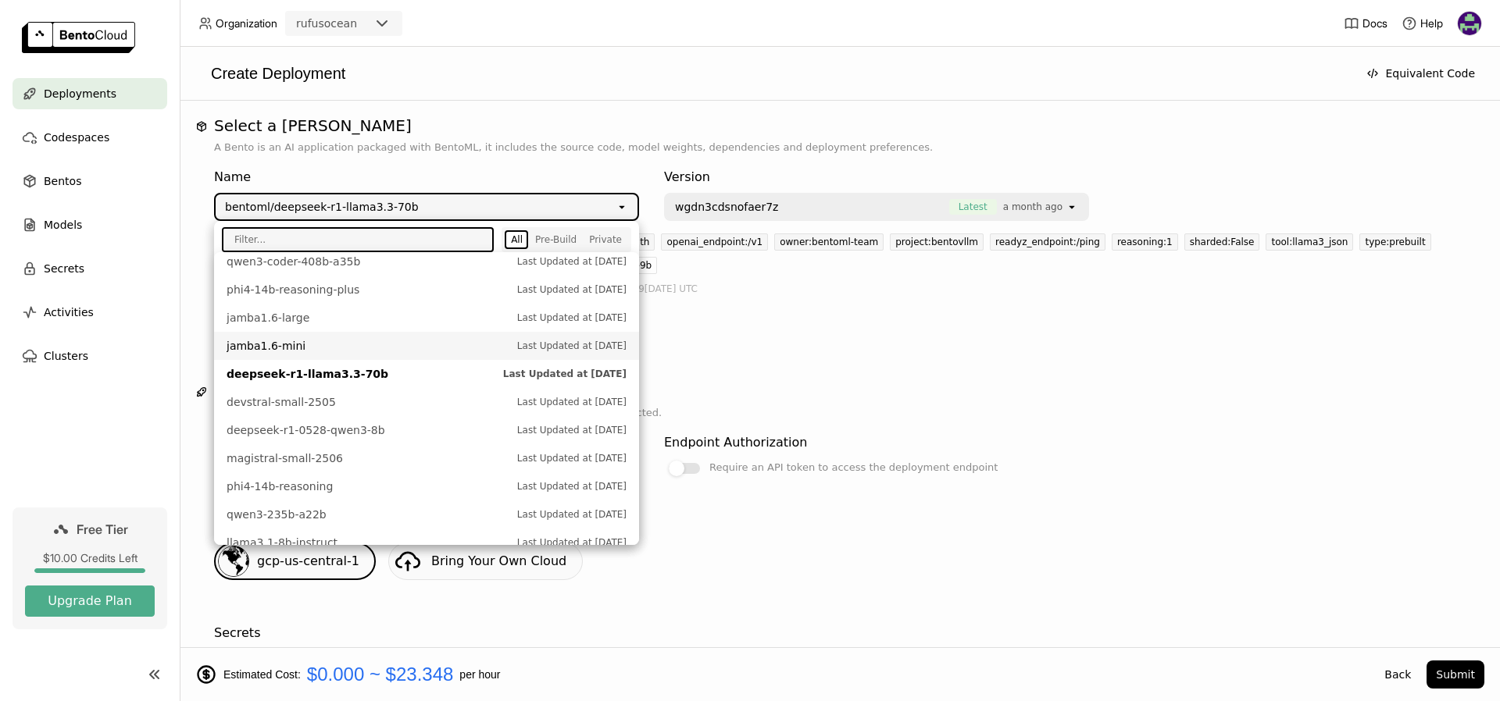
scroll to position [134, 0]
click at [367, 322] on span "jamba1.6-large" at bounding box center [368, 323] width 283 height 16
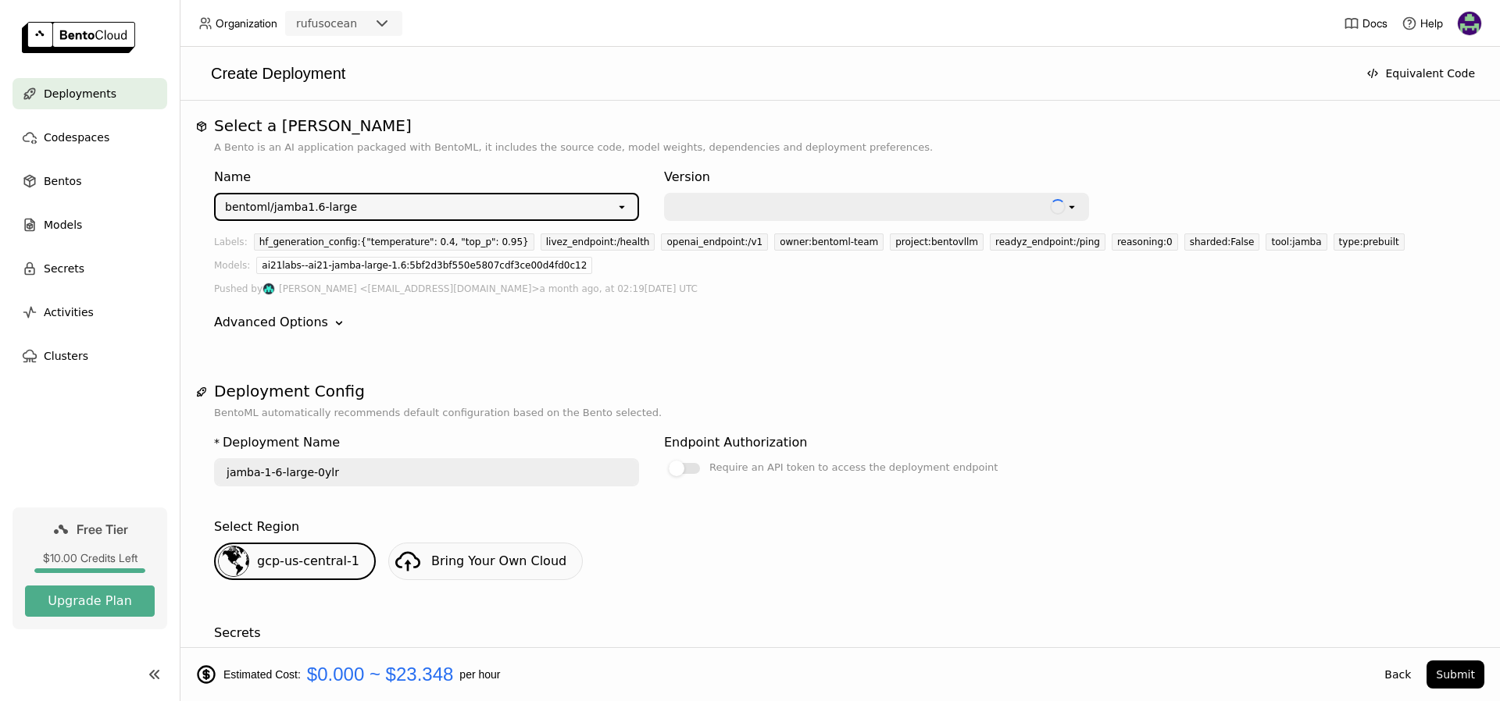
click at [866, 205] on div at bounding box center [861, 207] width 372 height 16
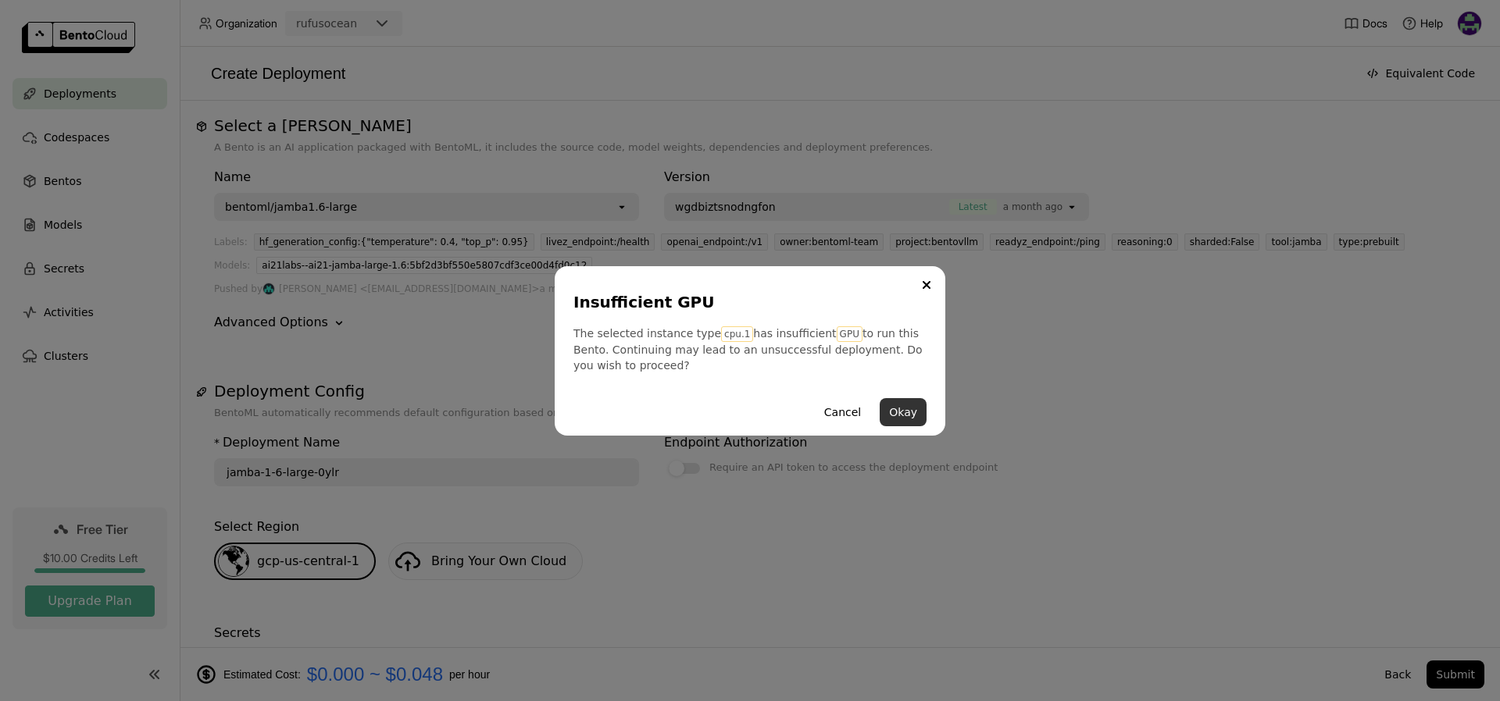
click at [911, 410] on button "Okay" at bounding box center [903, 412] width 47 height 28
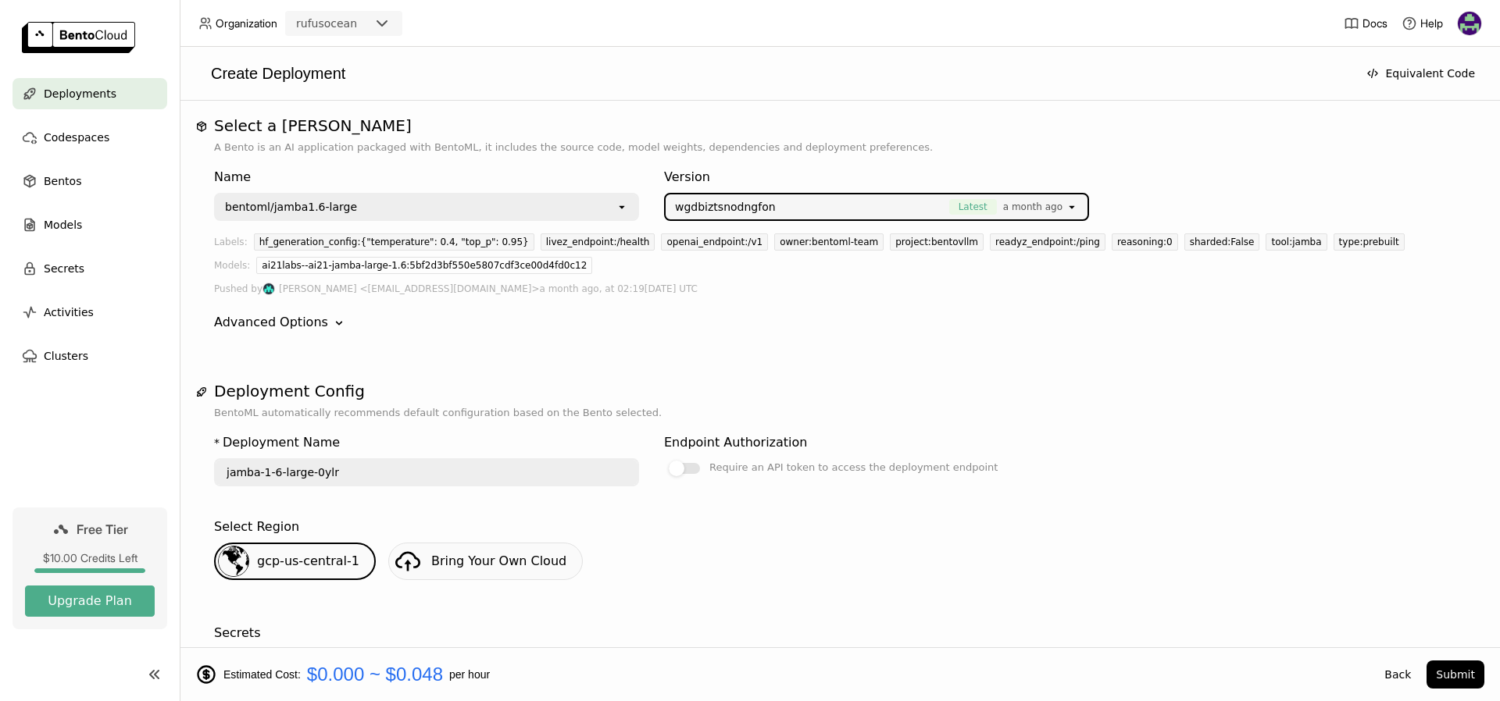
click at [445, 198] on div "bentoml/jamba1.6-large" at bounding box center [416, 207] width 400 height 25
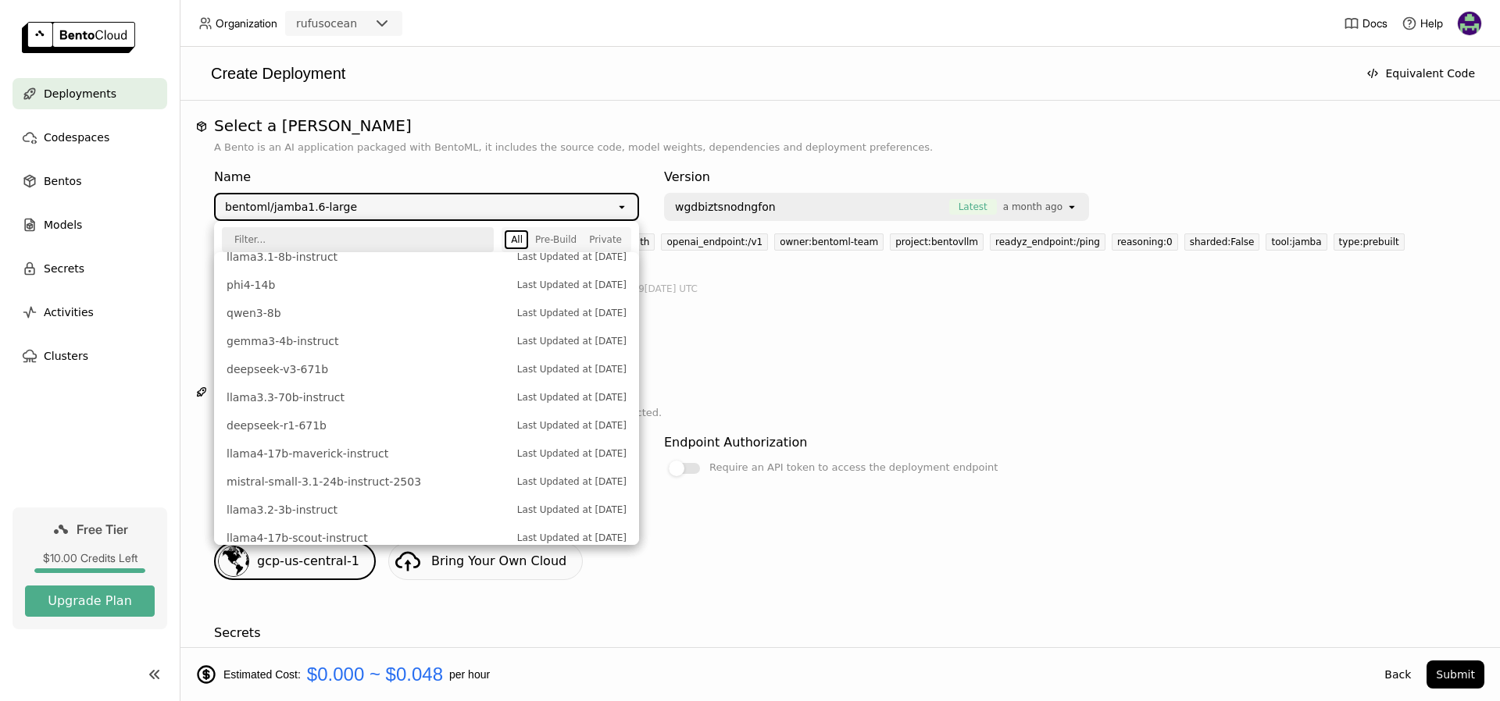
scroll to position [494, 0]
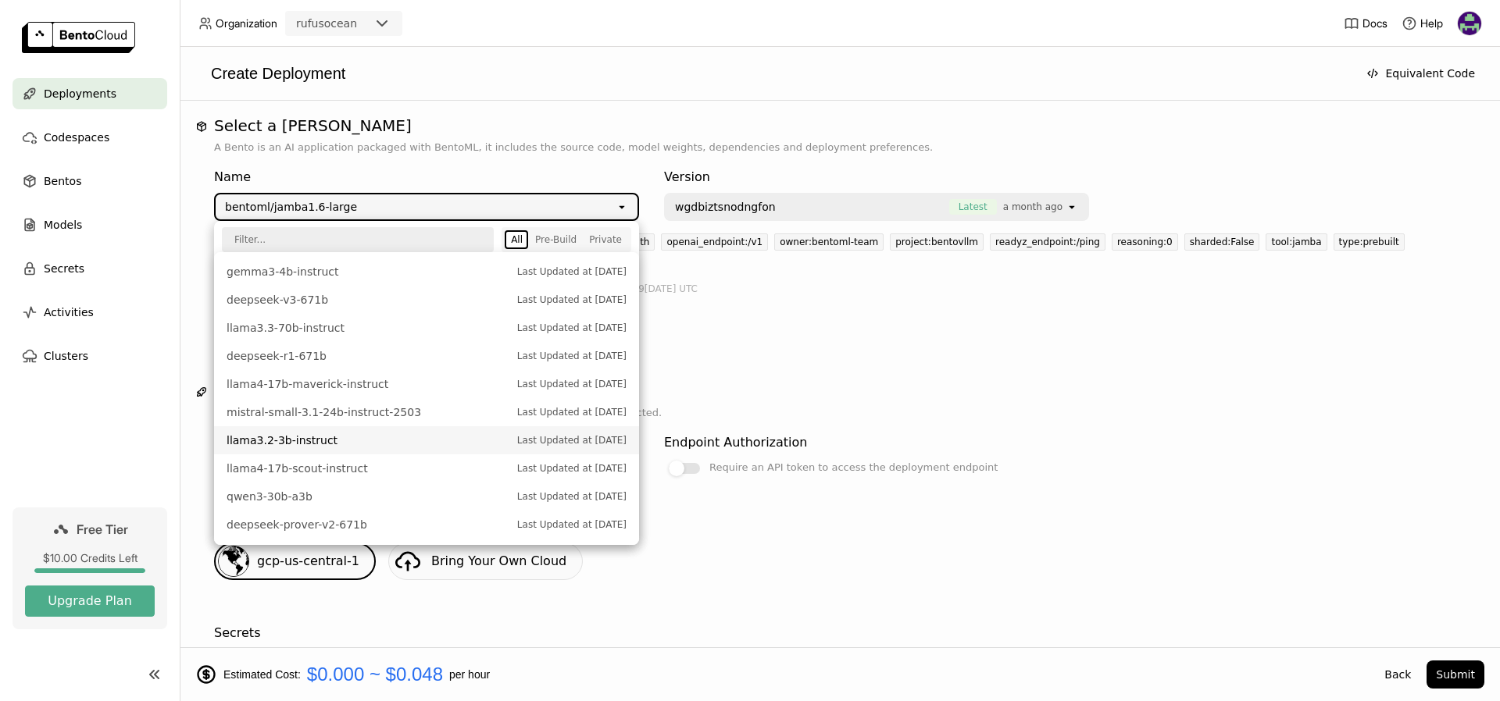
click at [308, 437] on span "llama3.2-3b-instruct" at bounding box center [368, 441] width 283 height 16
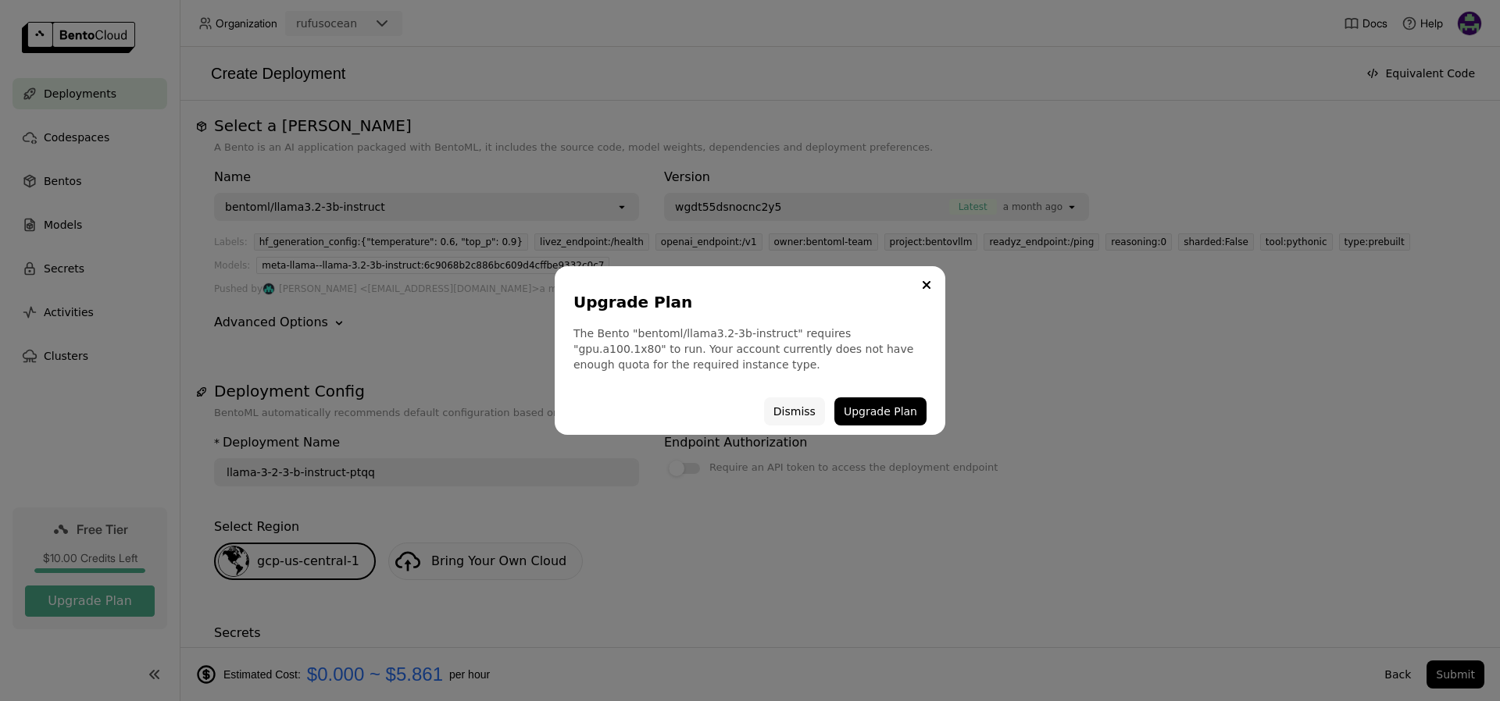
click at [800, 409] on button "Dismiss" at bounding box center [794, 412] width 61 height 28
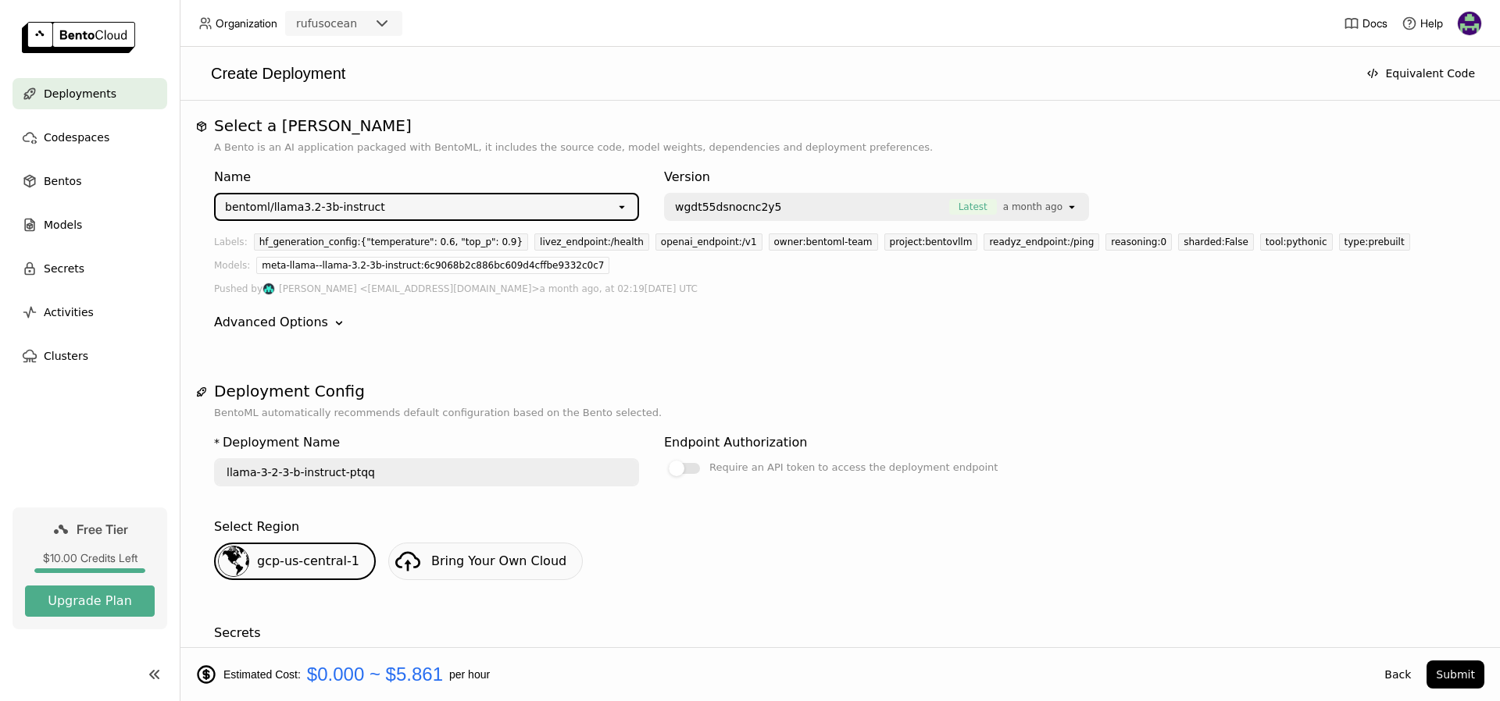
click at [775, 211] on span "wgdt55dsnocnc2y5" at bounding box center [808, 207] width 266 height 16
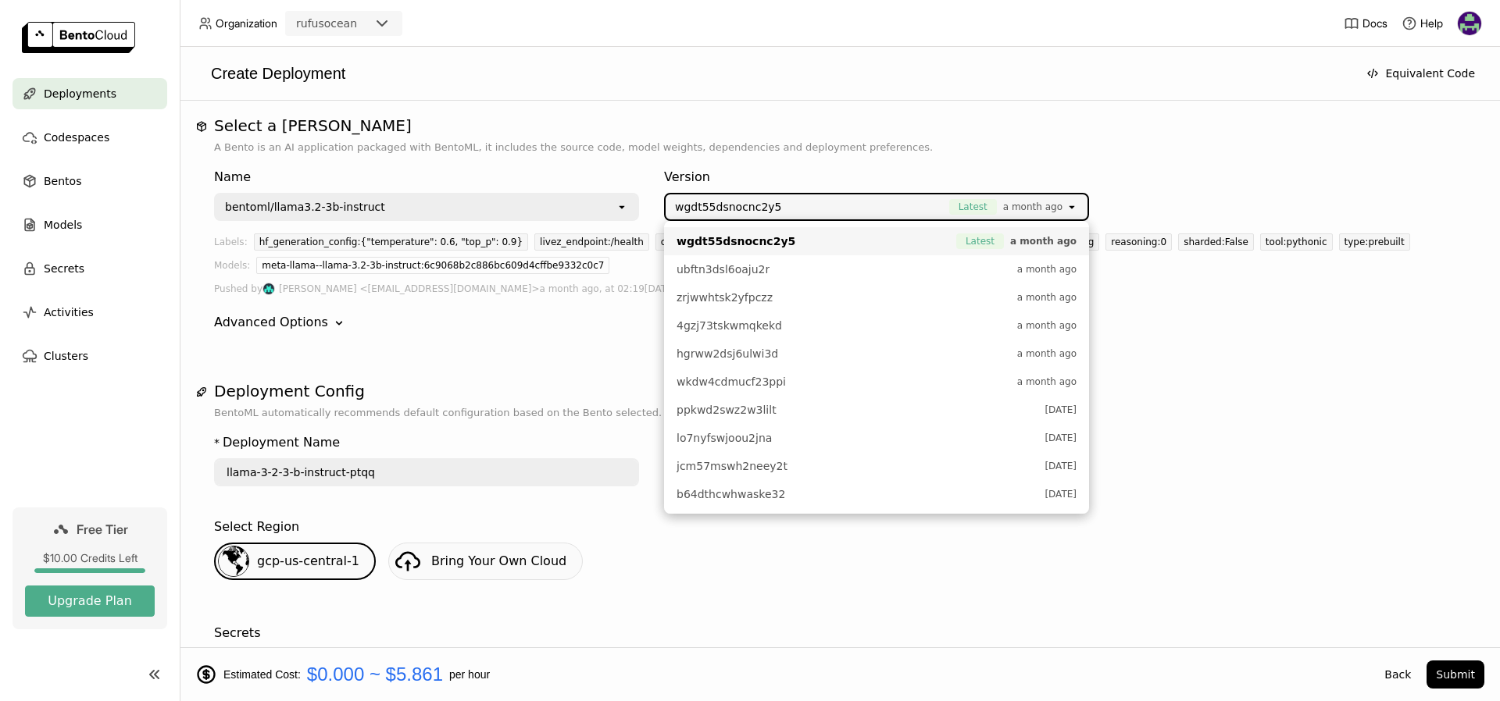
click at [910, 240] on span "wgdt55dsnocnc2y5" at bounding box center [812, 242] width 272 height 16
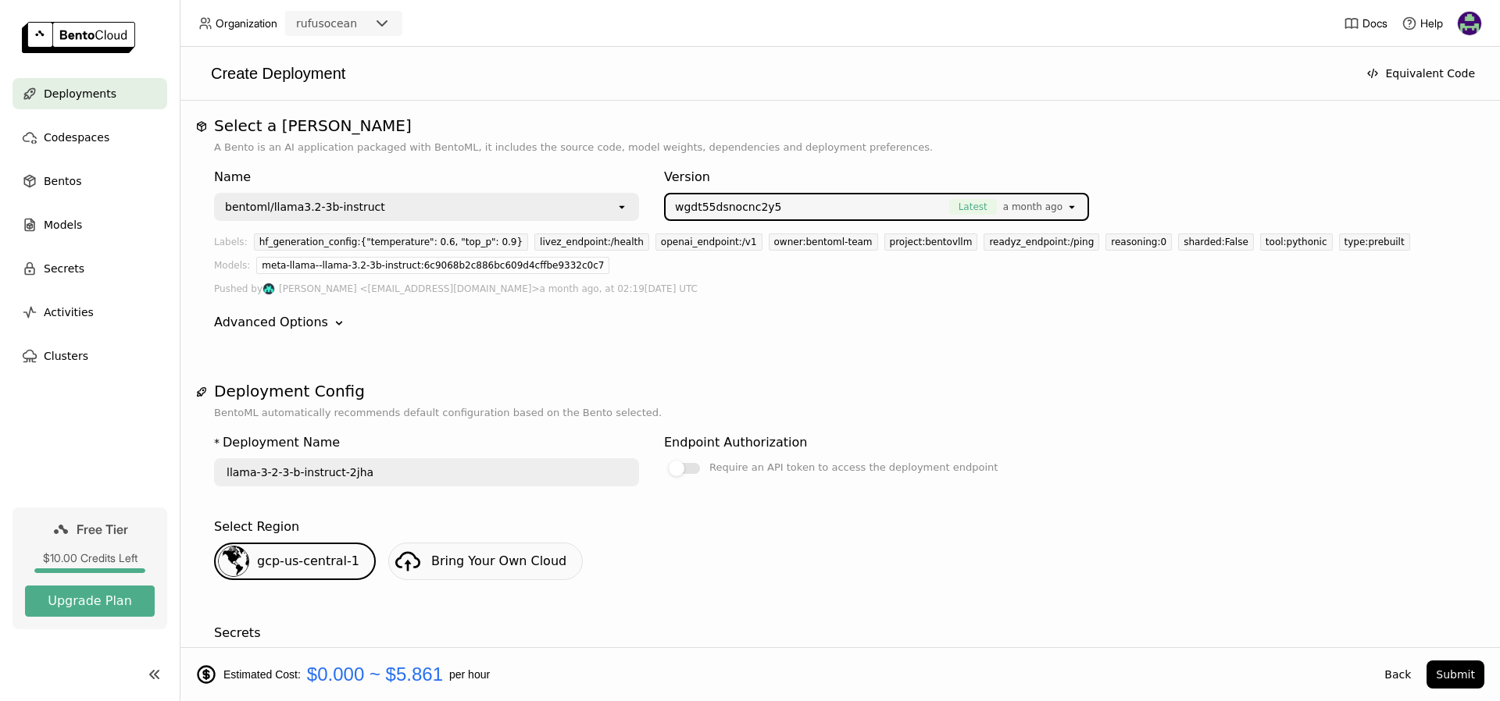
click at [528, 203] on div "bentoml/llama3.2-3b-instruct" at bounding box center [416, 207] width 400 height 25
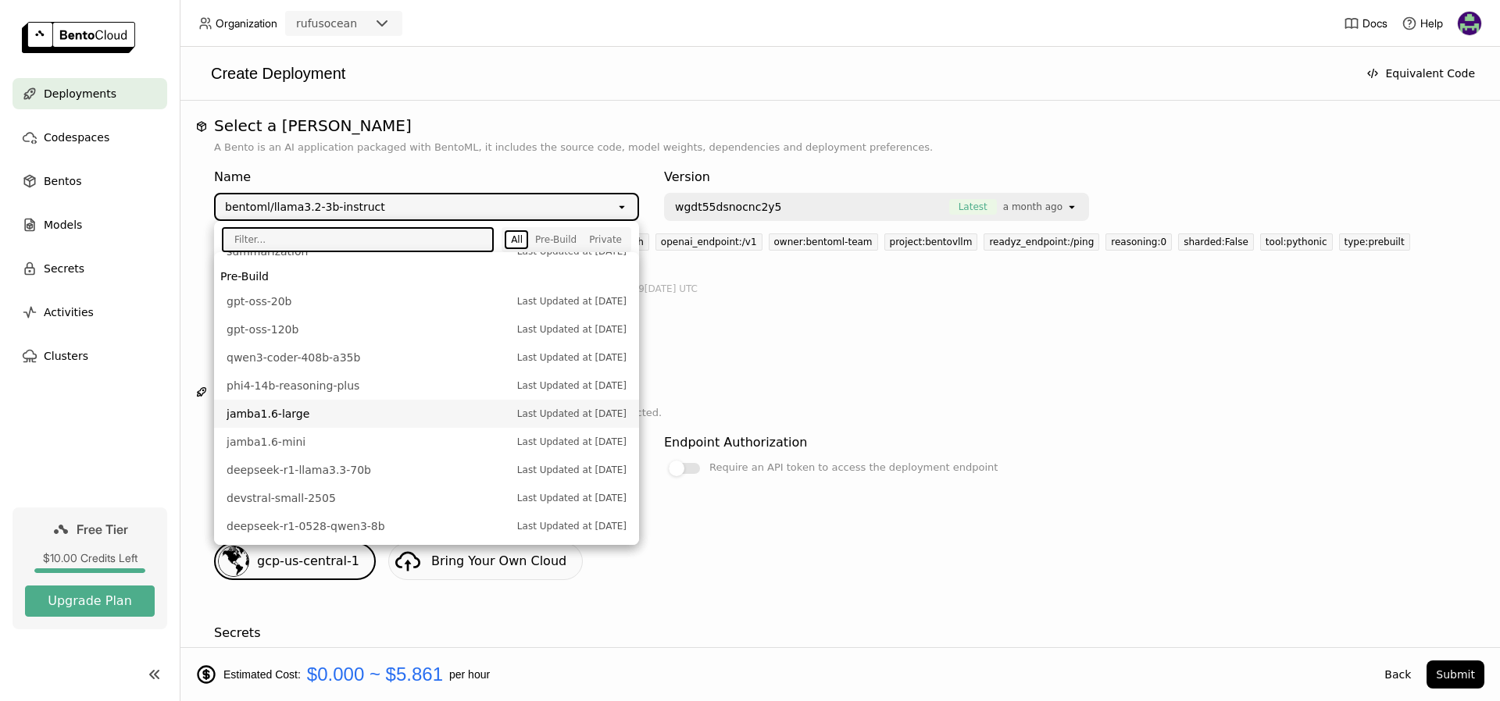
scroll to position [0, 0]
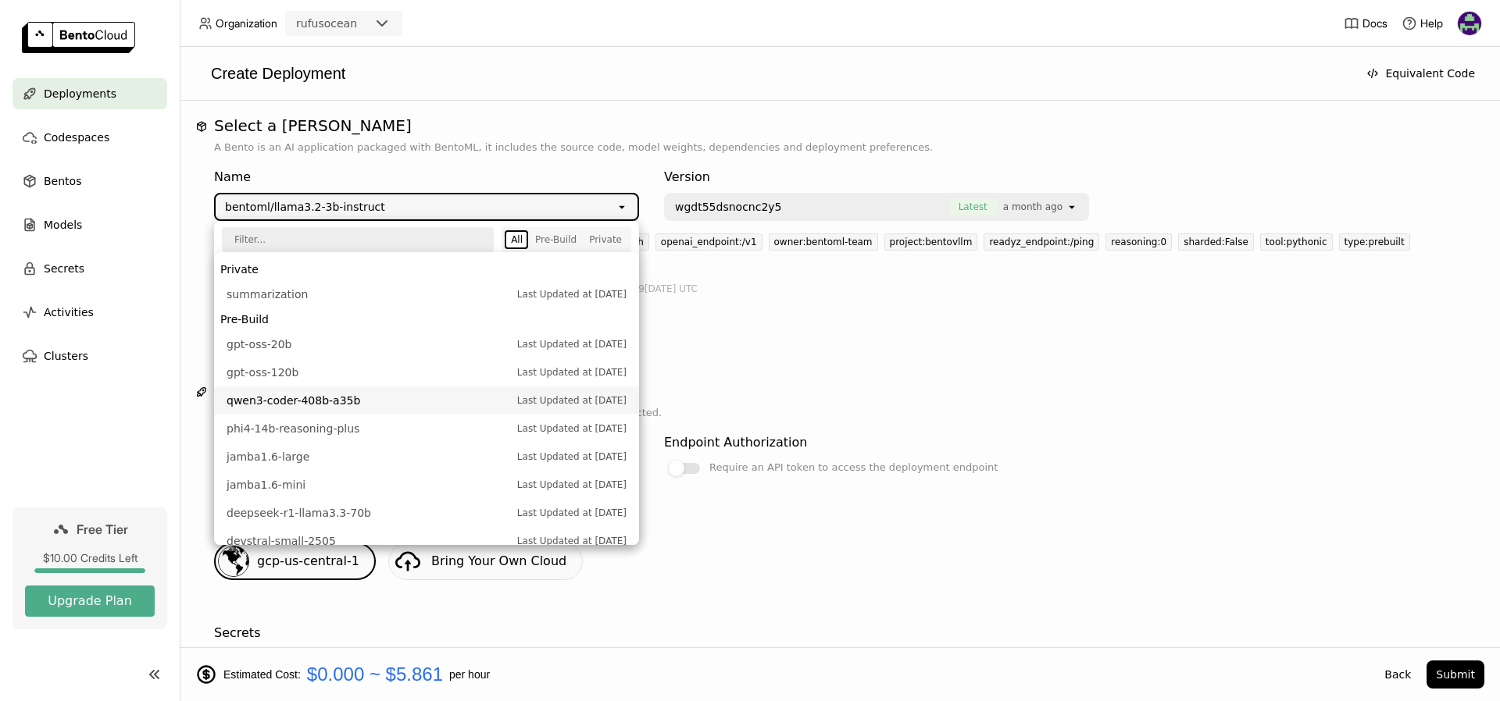
click at [427, 399] on span "qwen3-coder-408b-a35b" at bounding box center [368, 401] width 283 height 16
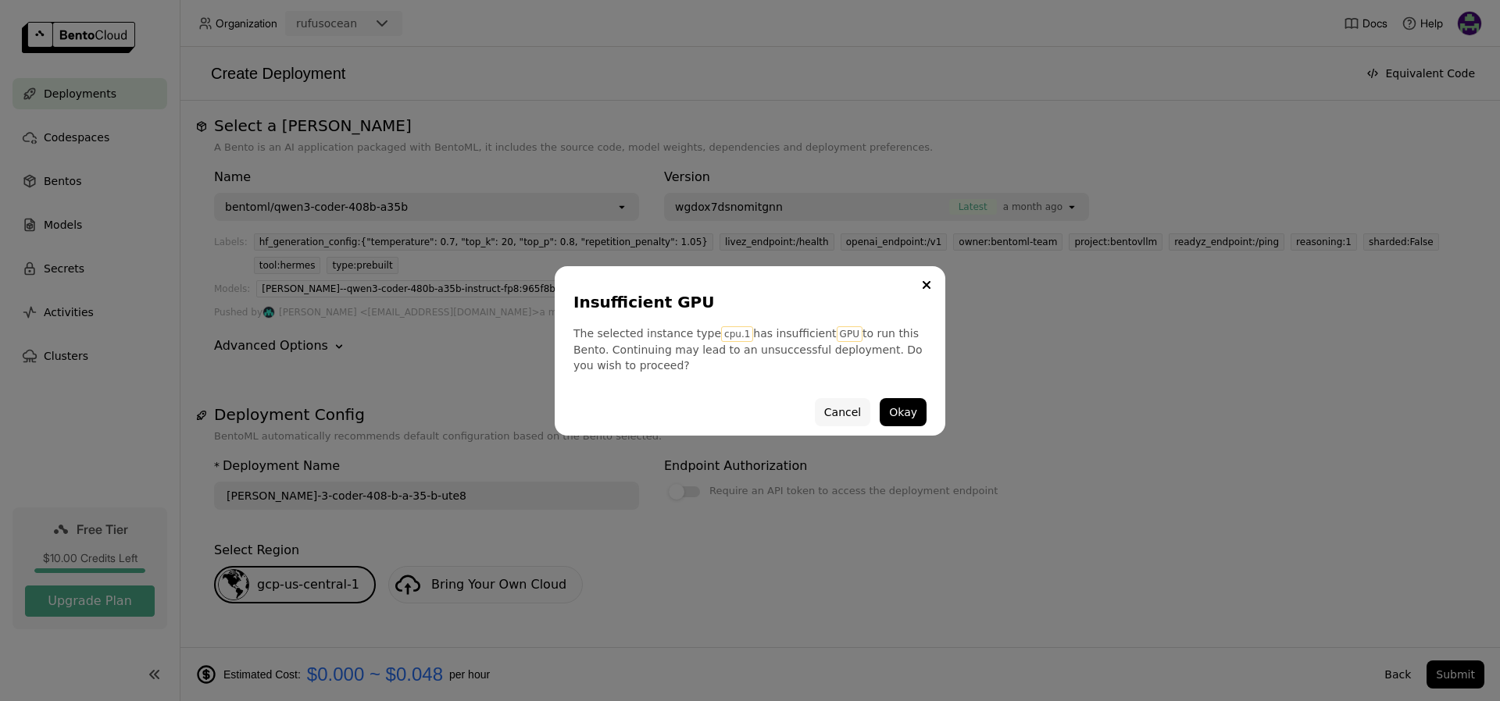
click at [831, 412] on button "Cancel" at bounding box center [842, 412] width 55 height 28
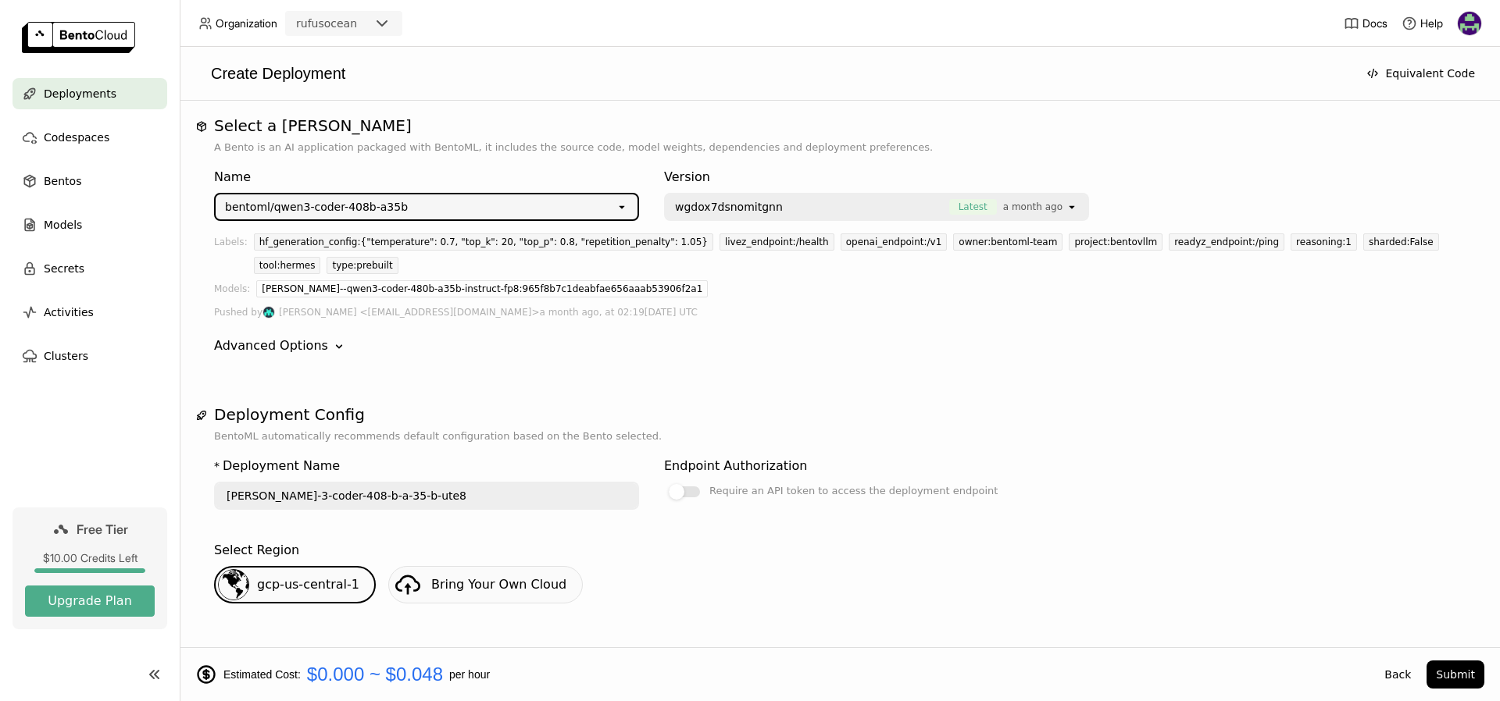
click at [518, 212] on div "bentoml/qwen3-coder-408b-a35b" at bounding box center [416, 207] width 400 height 25
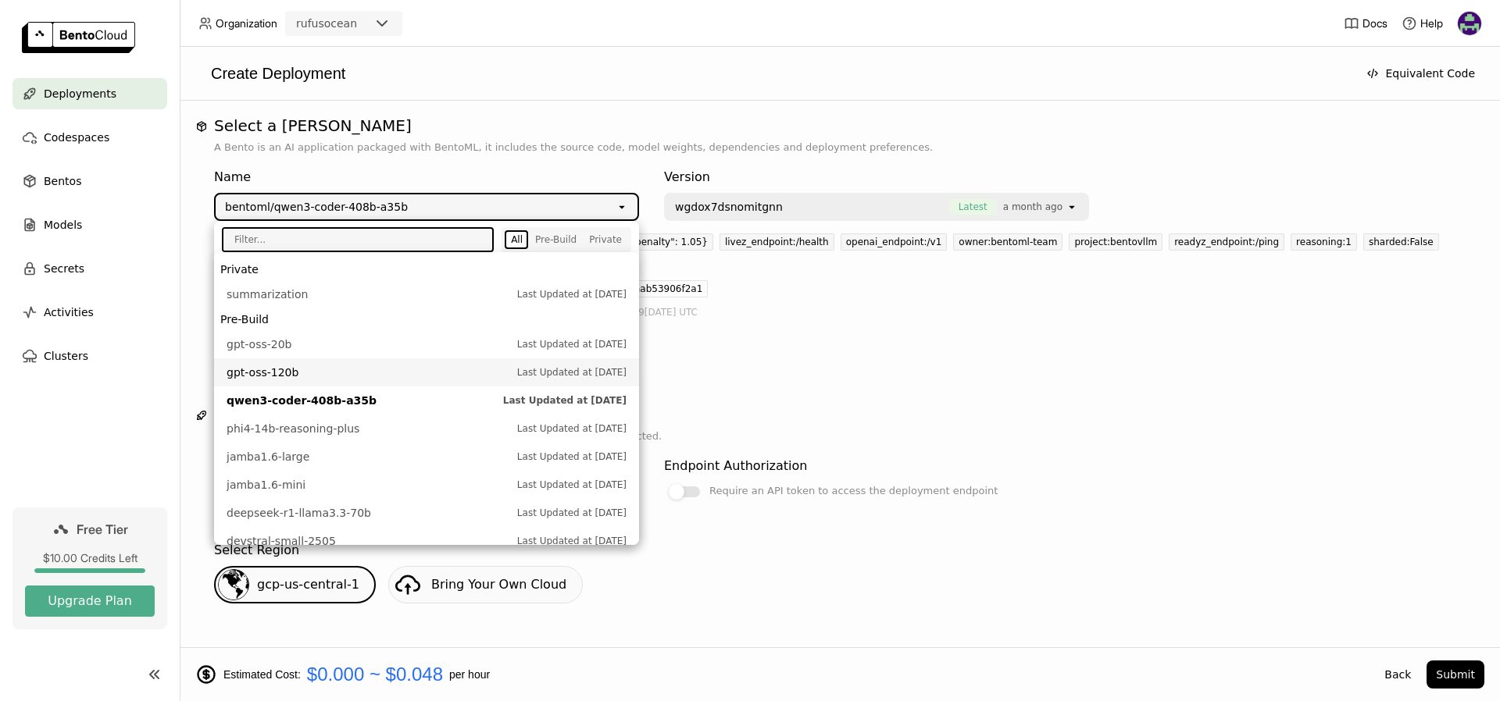
click at [366, 366] on span "gpt-oss-120b" at bounding box center [368, 373] width 283 height 16
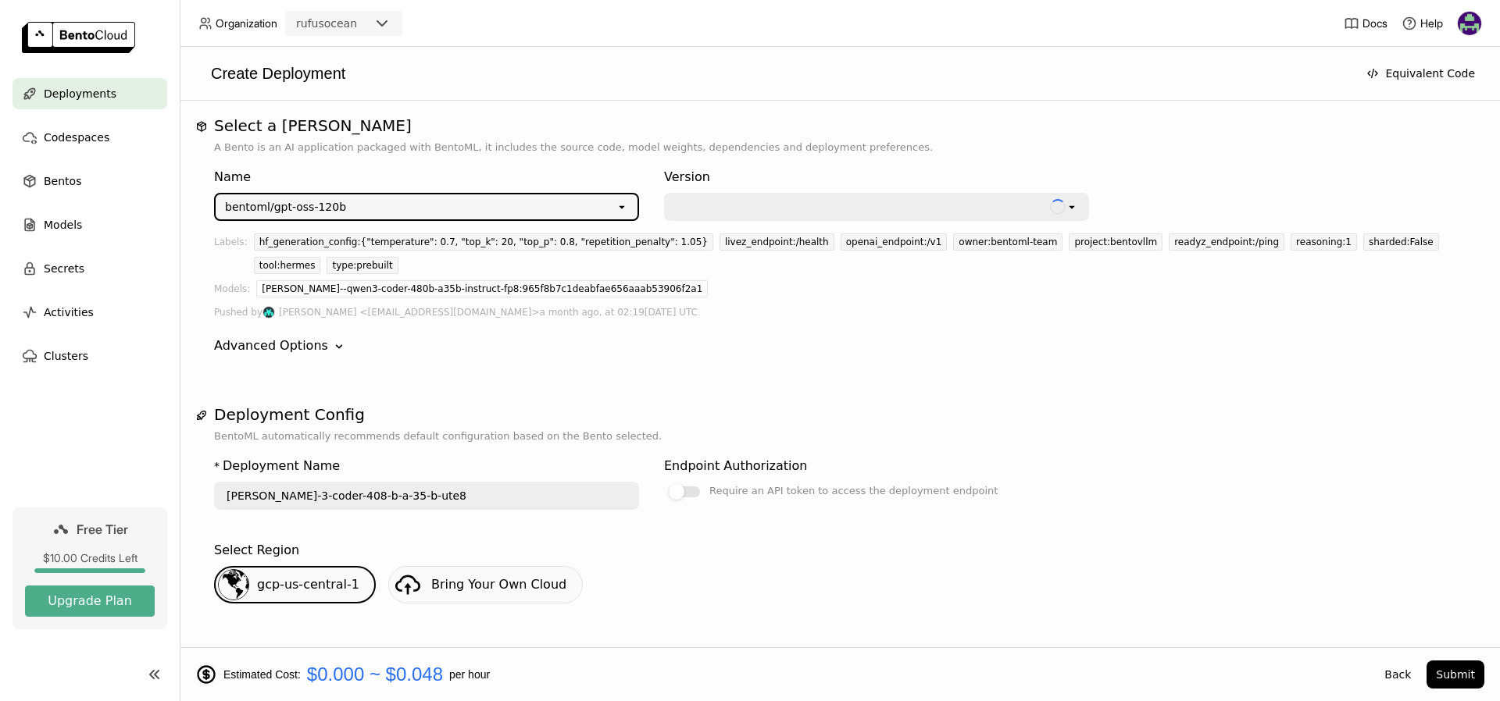
type input "gpt-oss-120-b-uvpi"
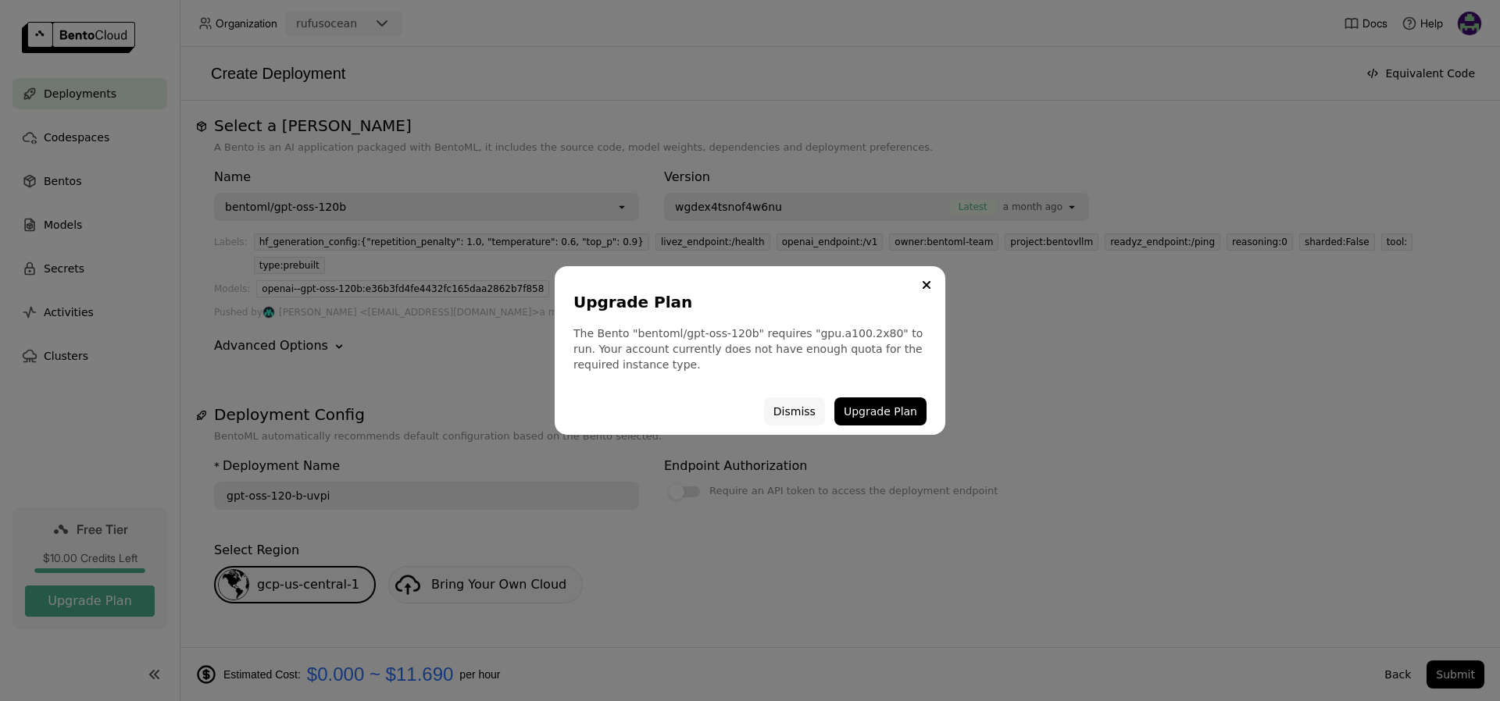
click at [795, 409] on button "Dismiss" at bounding box center [794, 412] width 61 height 28
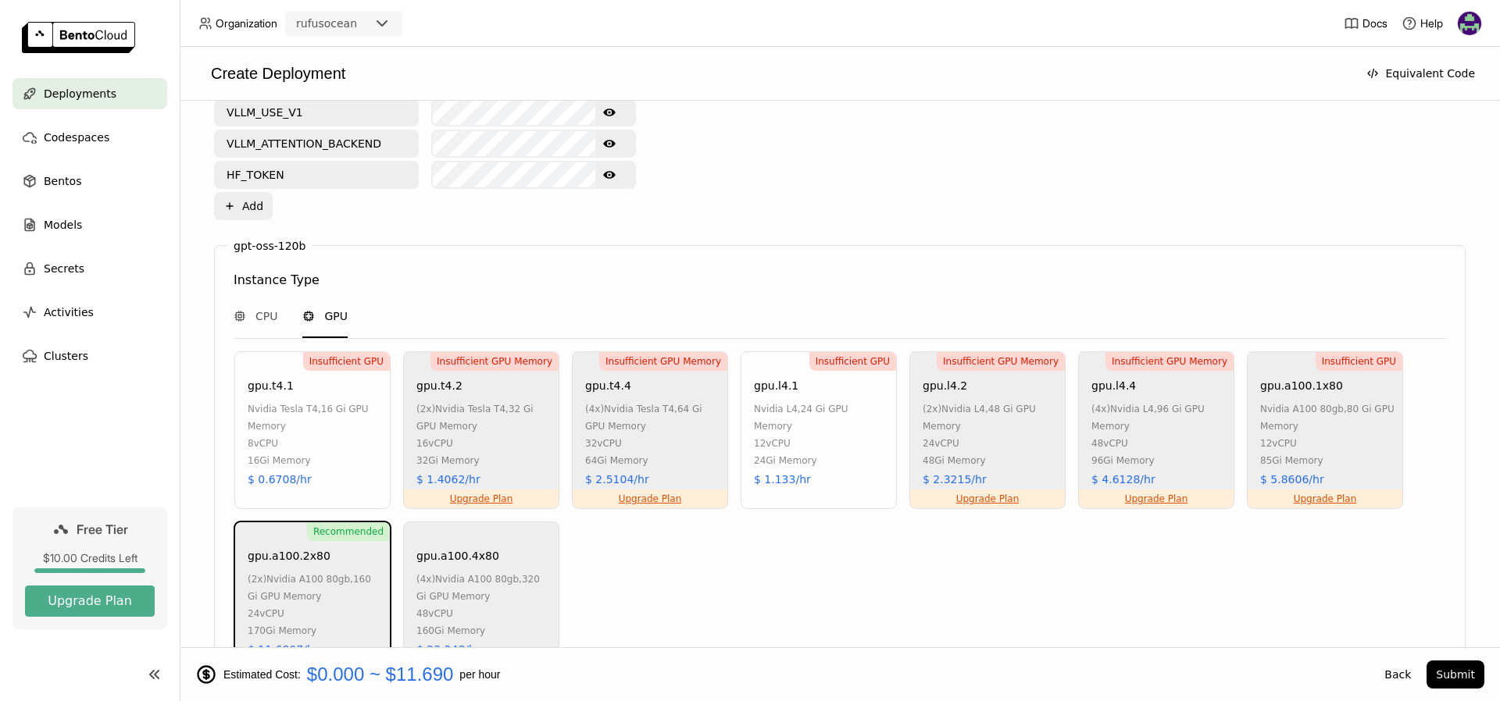
scroll to position [809, 0]
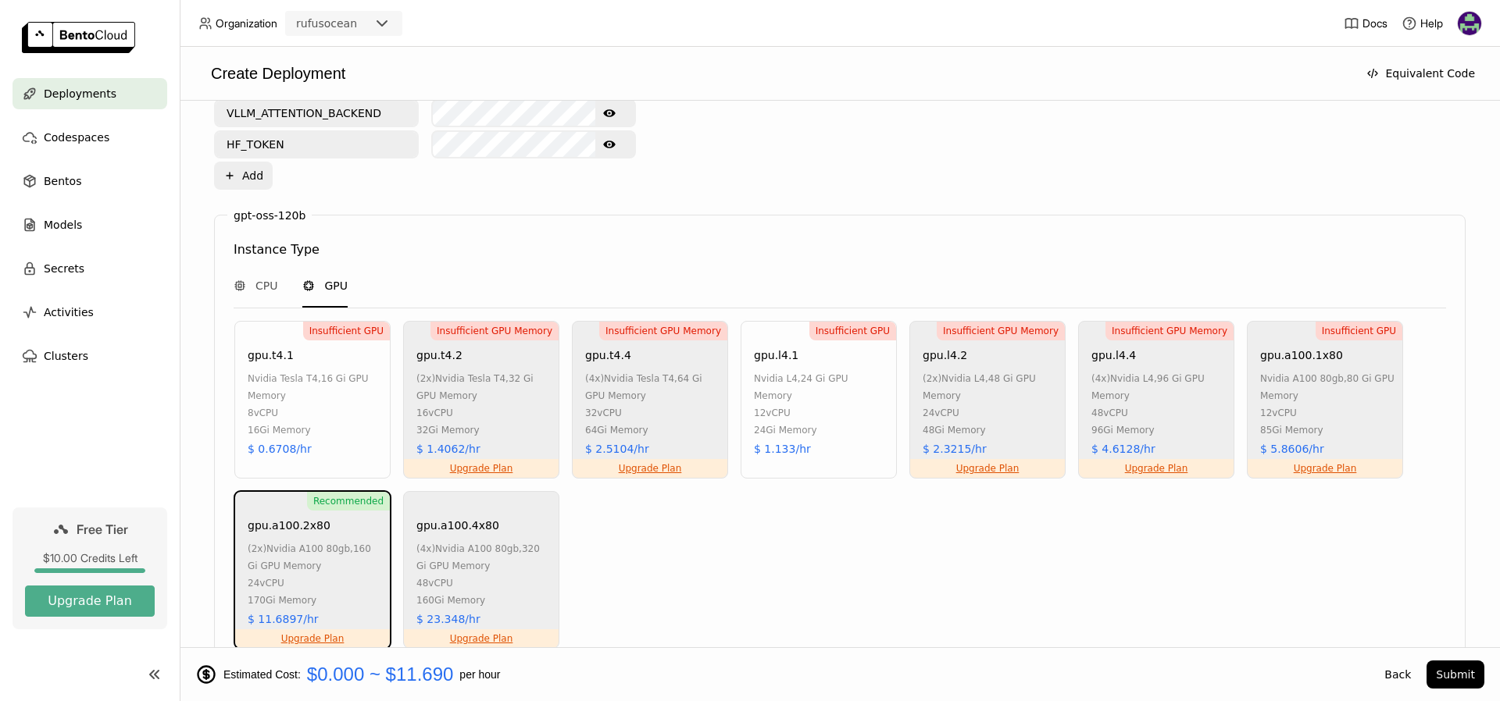
click at [300, 541] on div "(2x) nvidia a100 80gb , 160 Gi GPU Memory" at bounding box center [315, 558] width 134 height 34
click at [481, 544] on span "nvidia a100 80gb" at bounding box center [477, 549] width 84 height 11
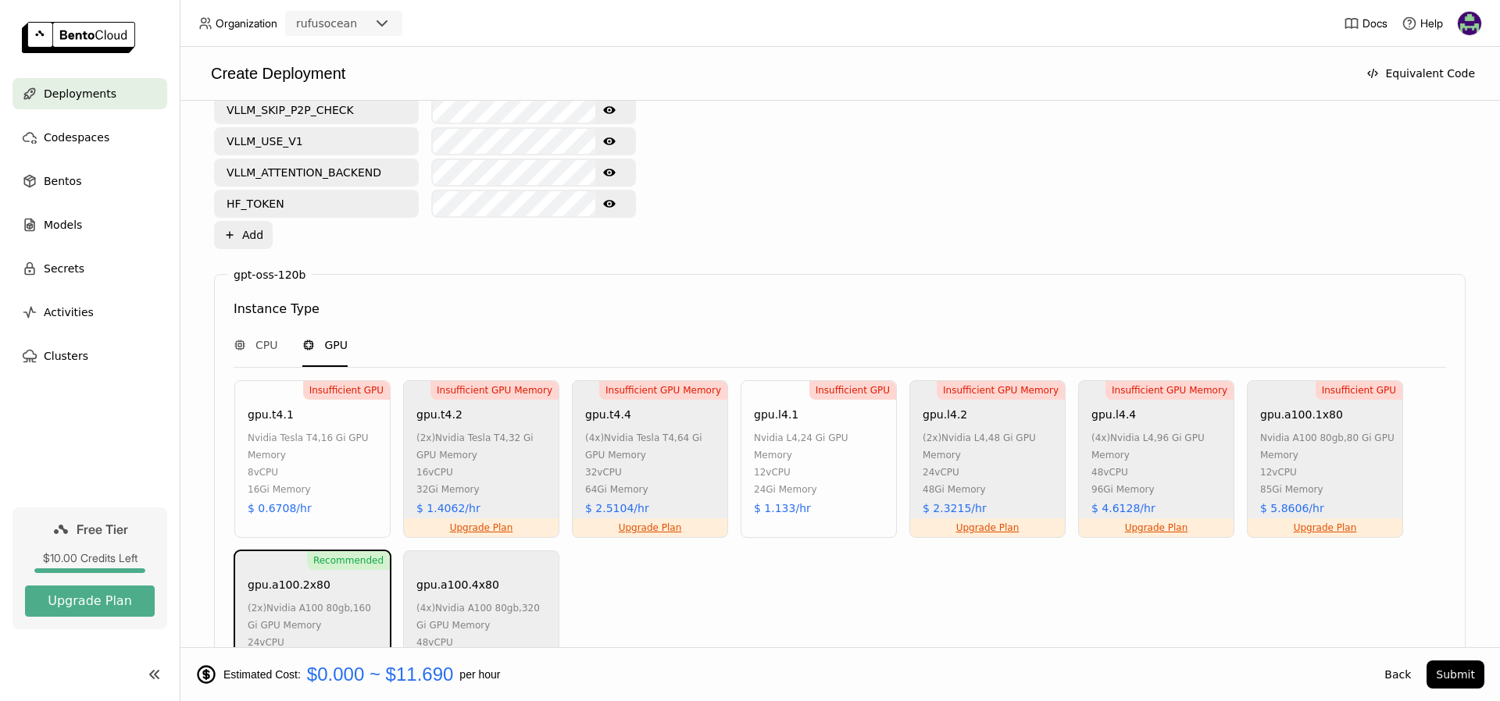
scroll to position [723, 0]
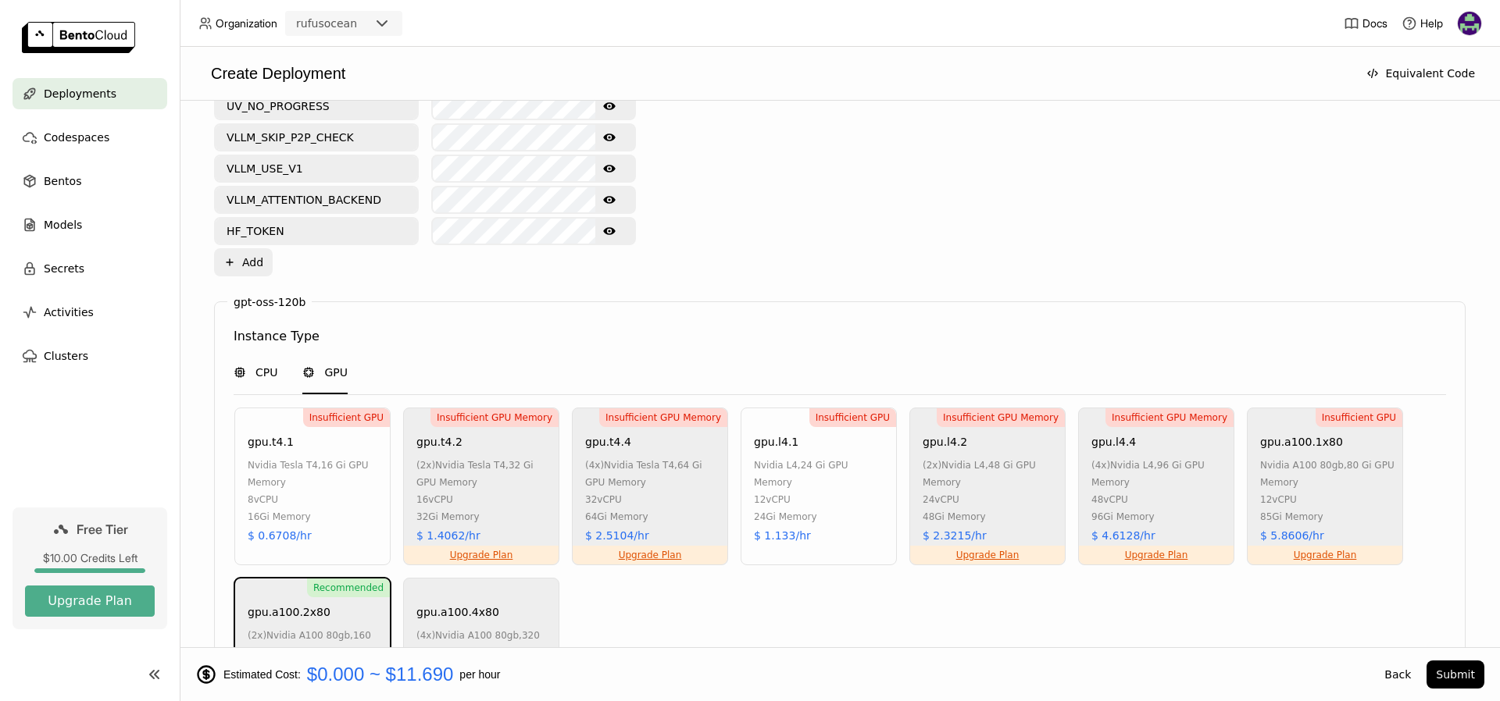
click at [248, 365] on div "CPU" at bounding box center [256, 373] width 44 height 16
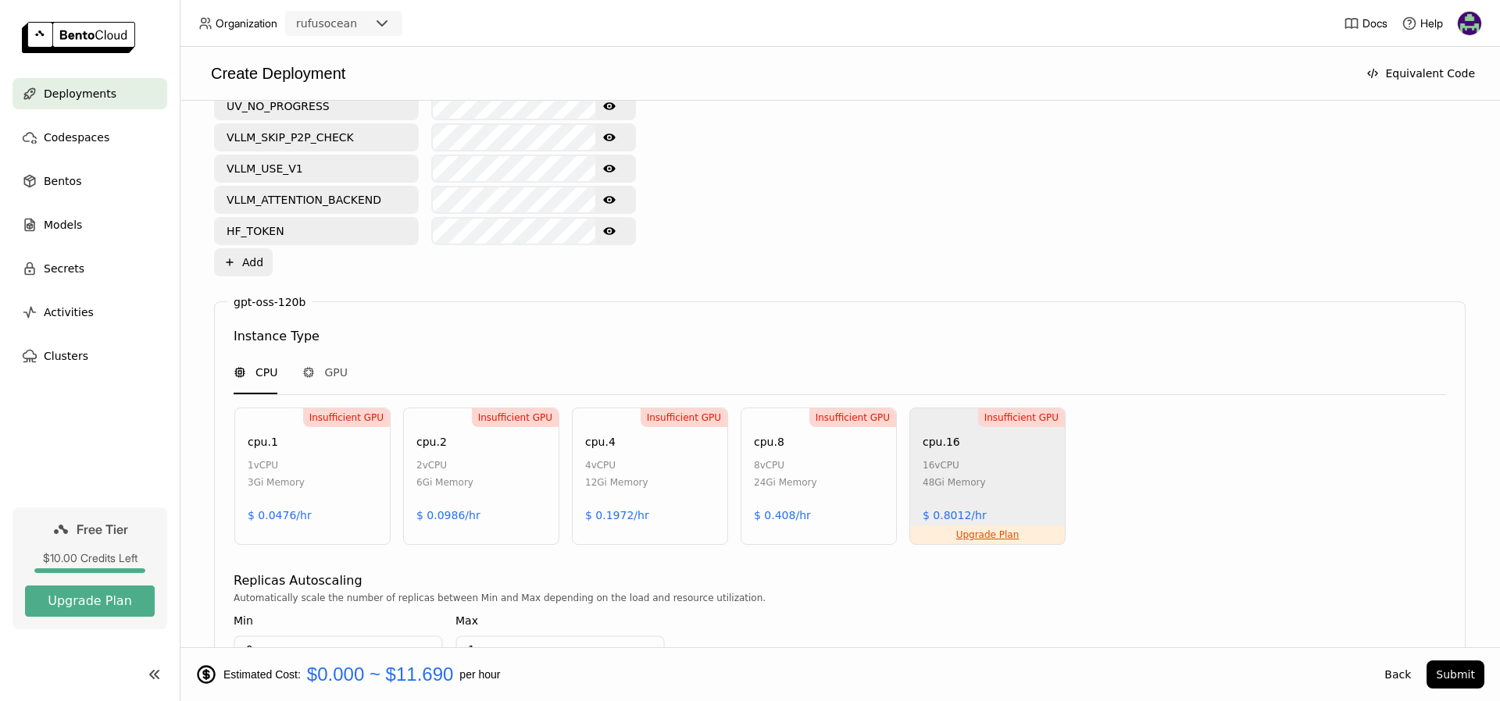
click at [332, 447] on div "Insufficient GPU cpu.1 1 vCPU 3Gi Memory $ 0.0476/hr" at bounding box center [312, 476] width 156 height 137
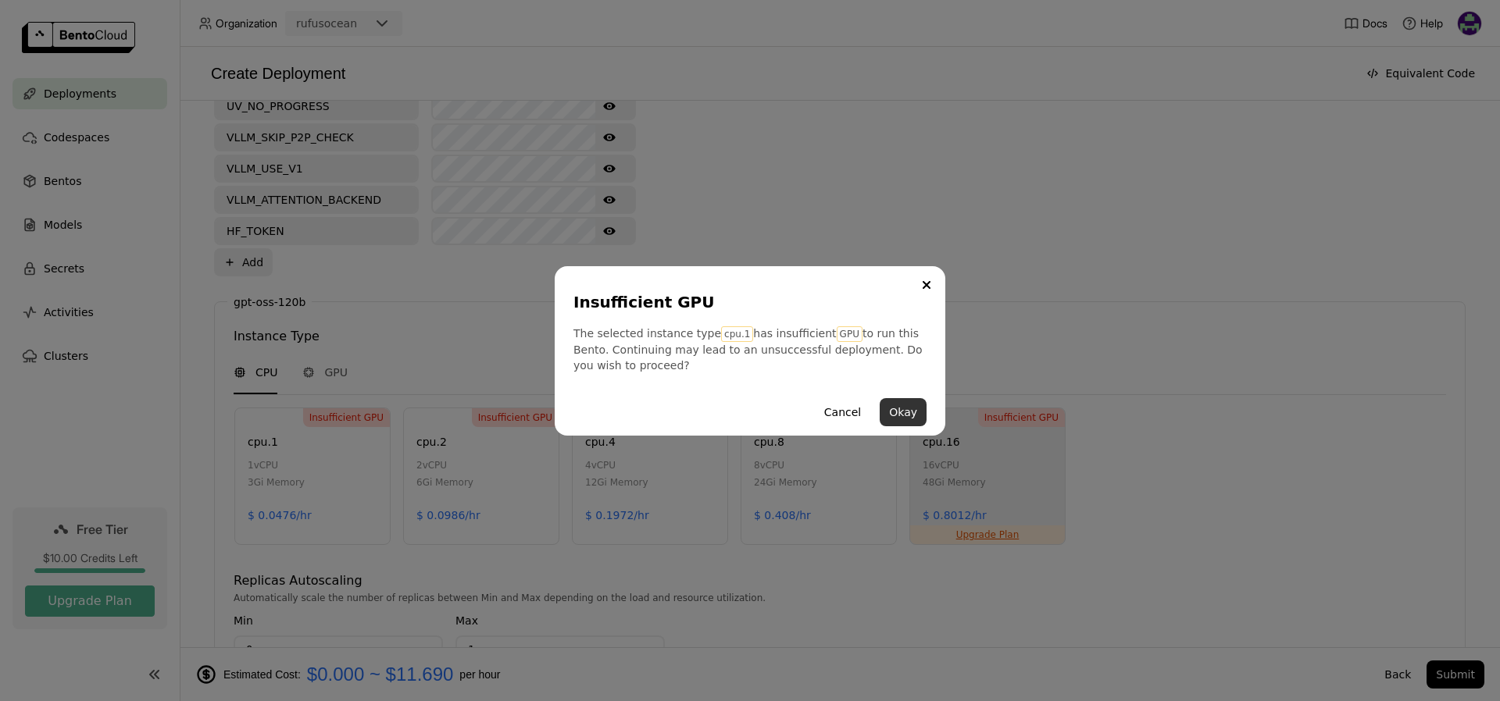
click at [908, 410] on button "Okay" at bounding box center [903, 412] width 47 height 28
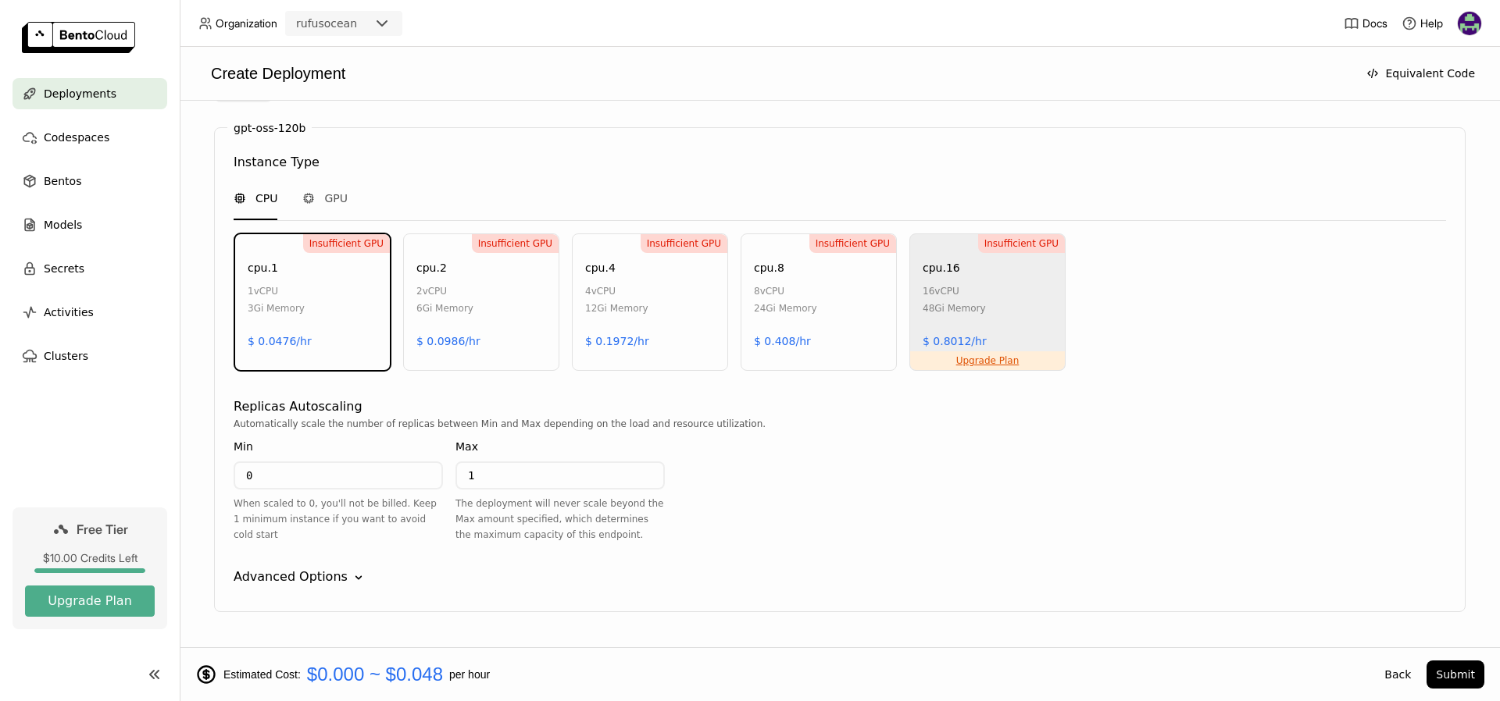
scroll to position [916, 0]
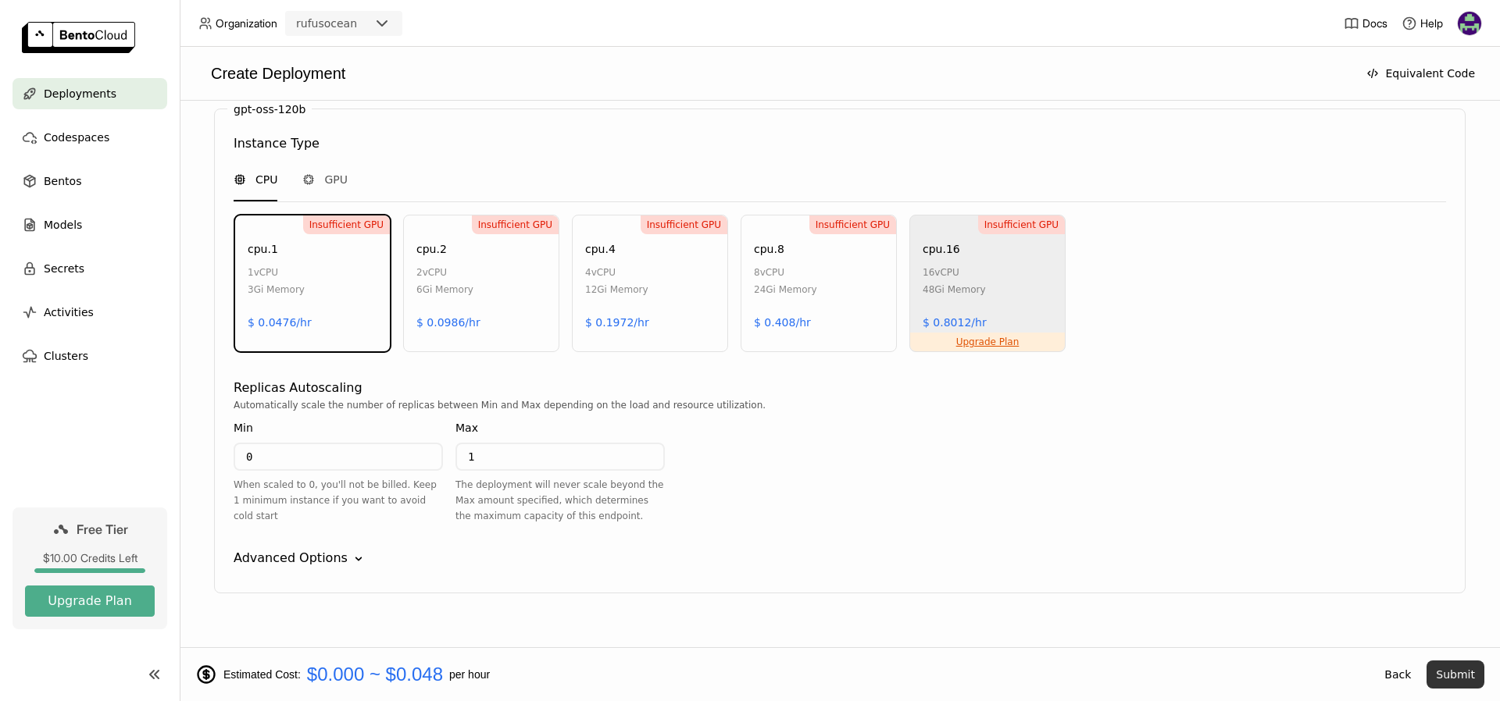
click at [1473, 684] on button "Submit" at bounding box center [1455, 675] width 58 height 28
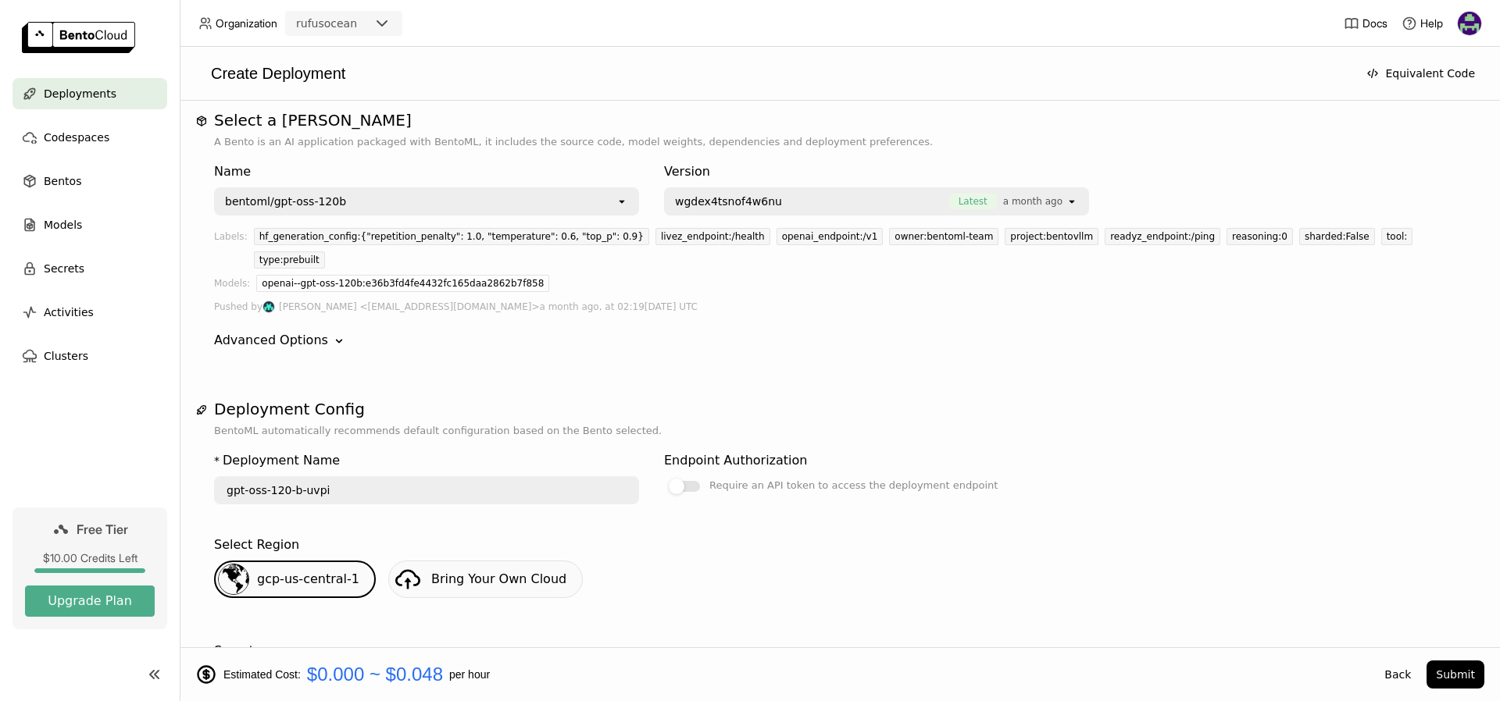
scroll to position [0, 0]
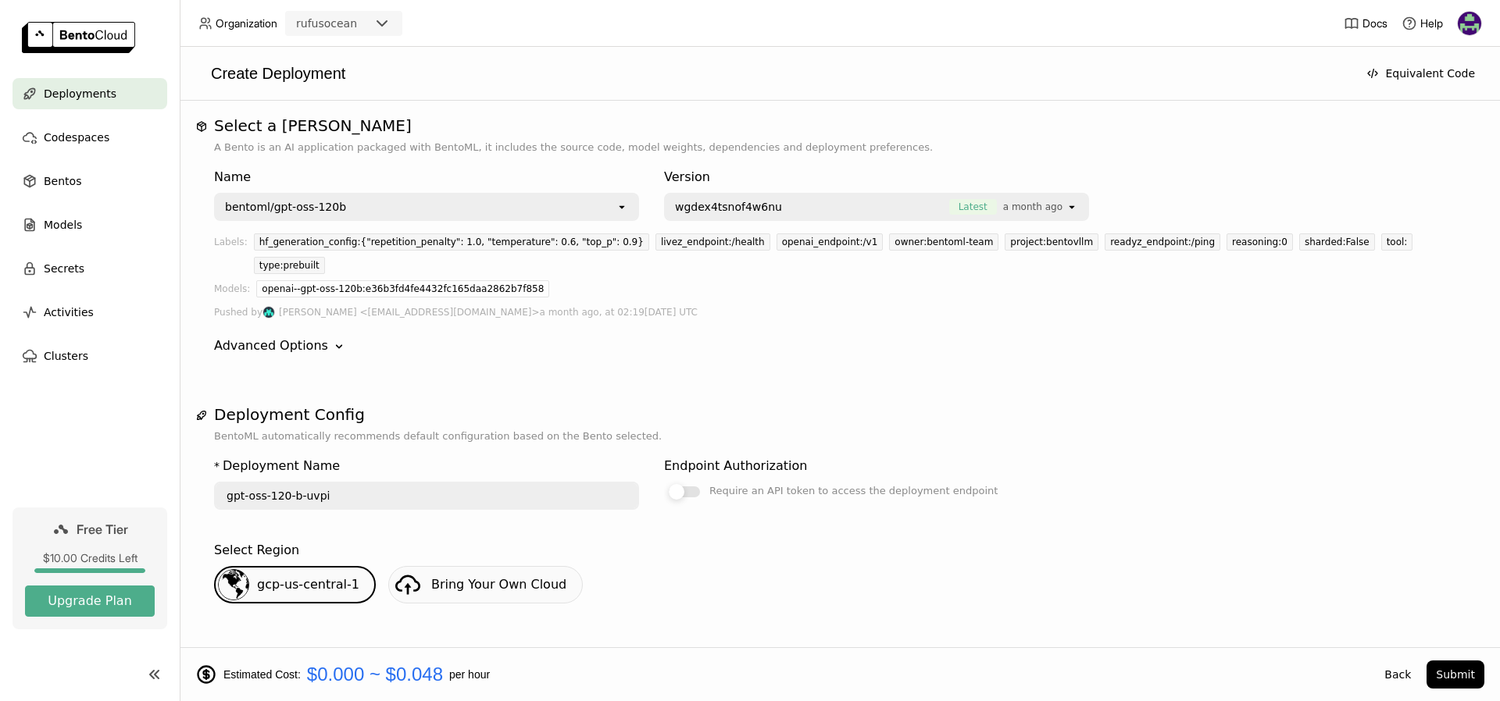
click at [684, 484] on div at bounding box center [677, 492] width 16 height 16
click at [664, 482] on input "Require an API token to access the deployment endpoint" at bounding box center [664, 482] width 0 height 0
click at [698, 484] on div at bounding box center [692, 492] width 16 height 16
click at [664, 482] on input "Require an API token to access the deployment endpoint" at bounding box center [664, 482] width 0 height 0
click at [358, 237] on div "hf_generation_config:{"repetition_penalty": 1.0, "temperature": 0.6, "top_p": 0…" at bounding box center [451, 242] width 395 height 17
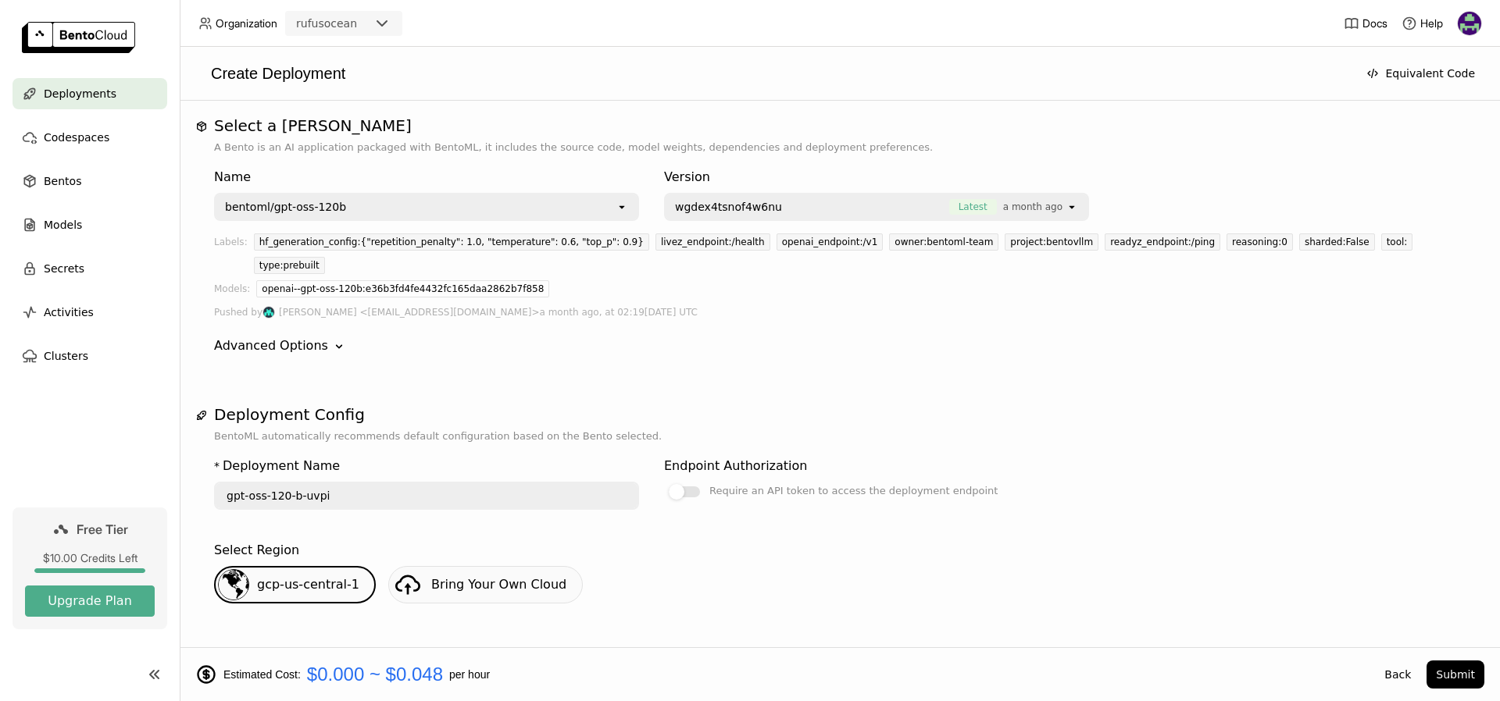
click at [1381, 243] on div "tool:" at bounding box center [1397, 242] width 32 height 17
click at [1401, 70] on button "Equivalent Code" at bounding box center [1420, 73] width 127 height 28
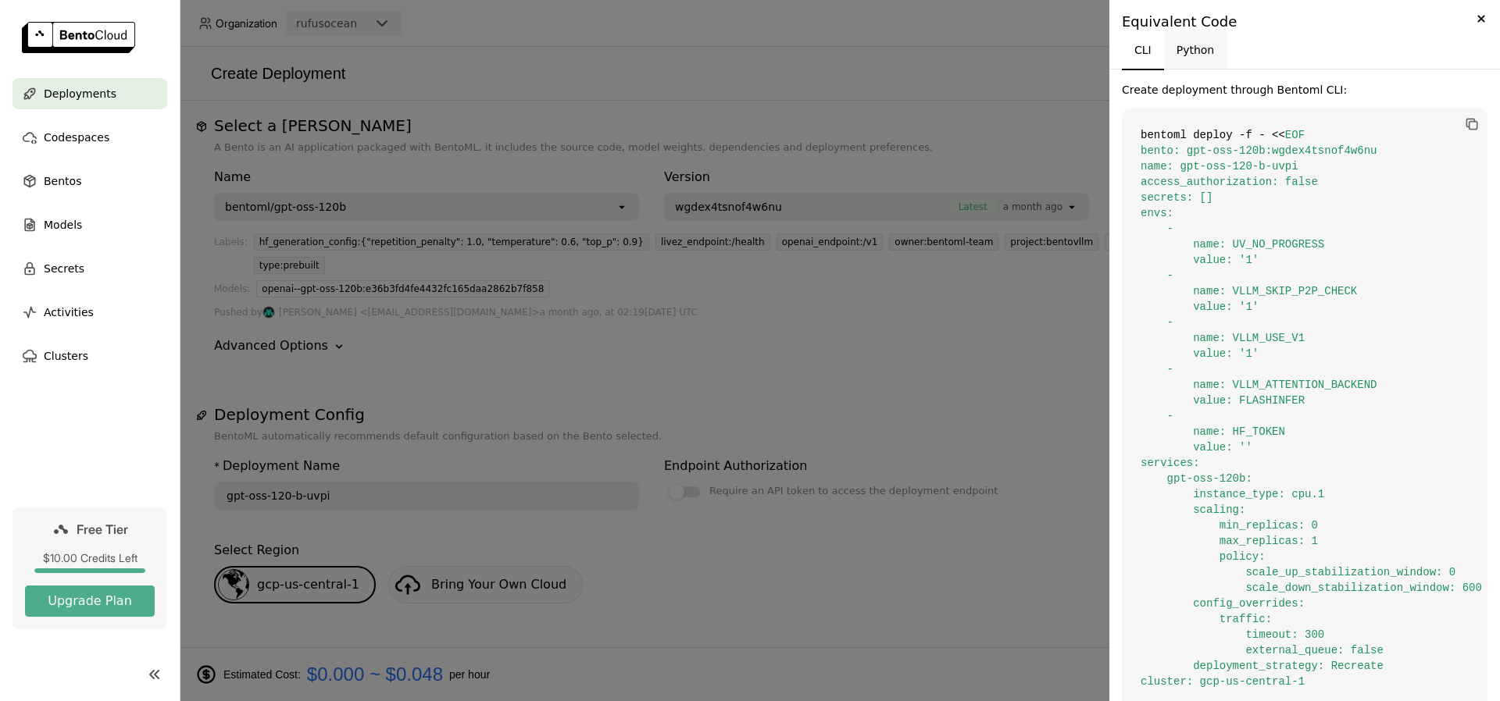
click at [1198, 51] on button "Python" at bounding box center [1195, 49] width 63 height 37
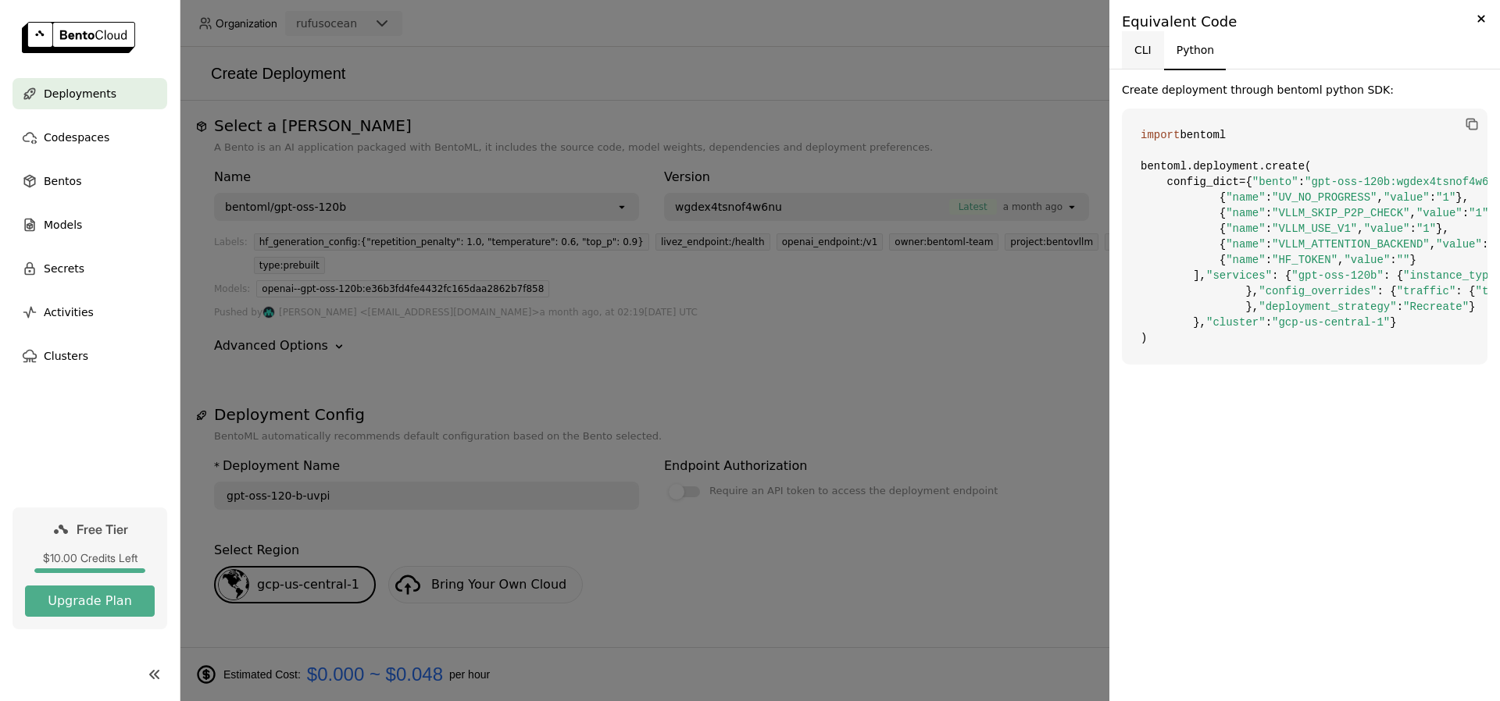
click at [1139, 52] on button "CLI" at bounding box center [1143, 49] width 42 height 37
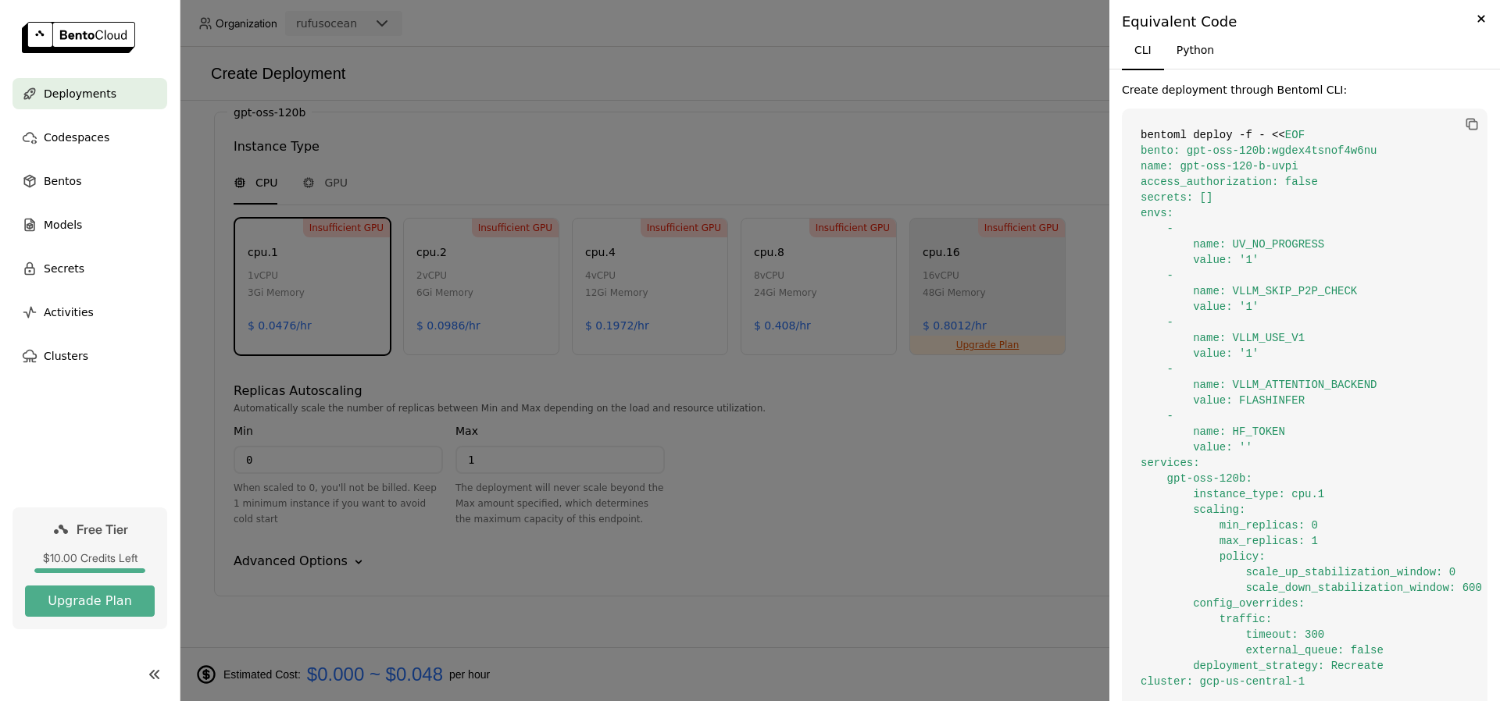
scroll to position [937, 0]
click at [1201, 54] on button "Python" at bounding box center [1195, 49] width 63 height 37
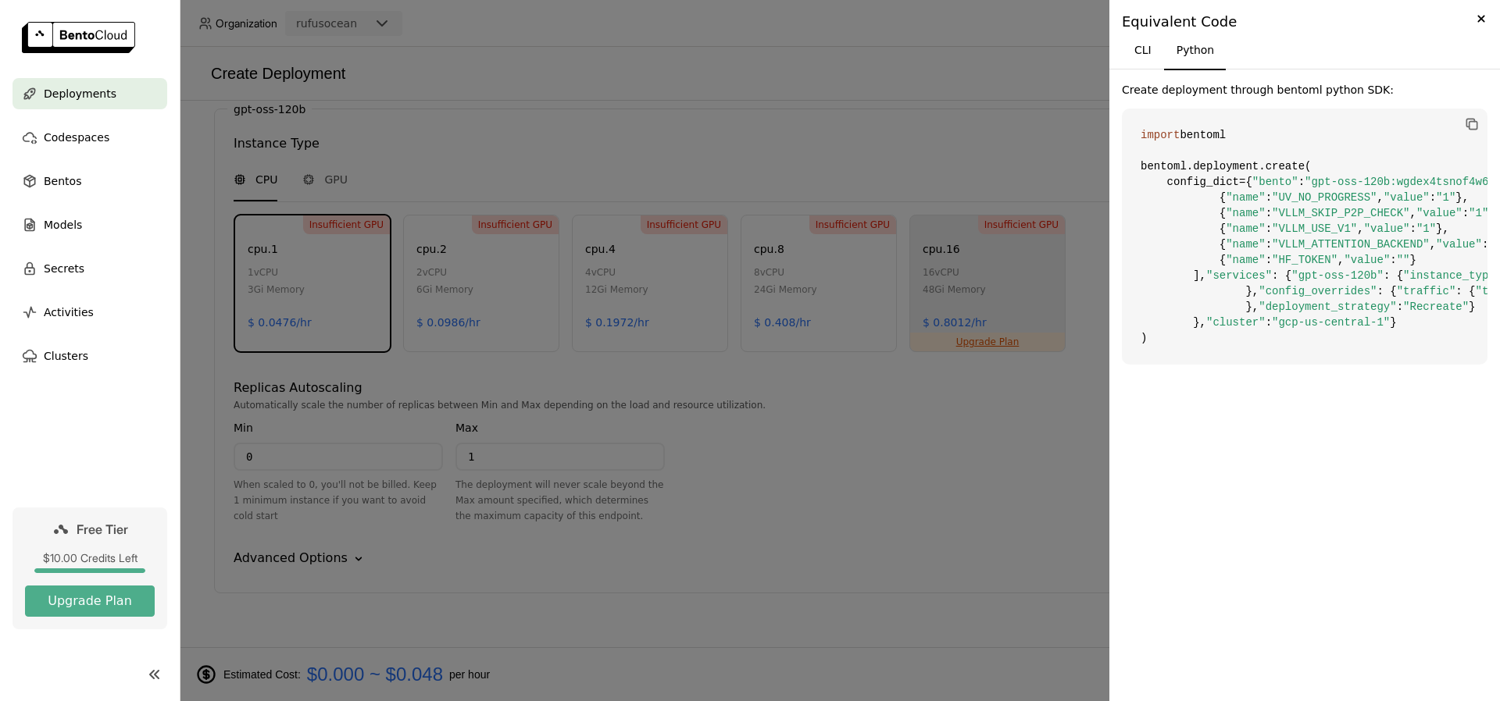
scroll to position [285, 0]
click at [912, 141] on div at bounding box center [750, 350] width 1500 height 701
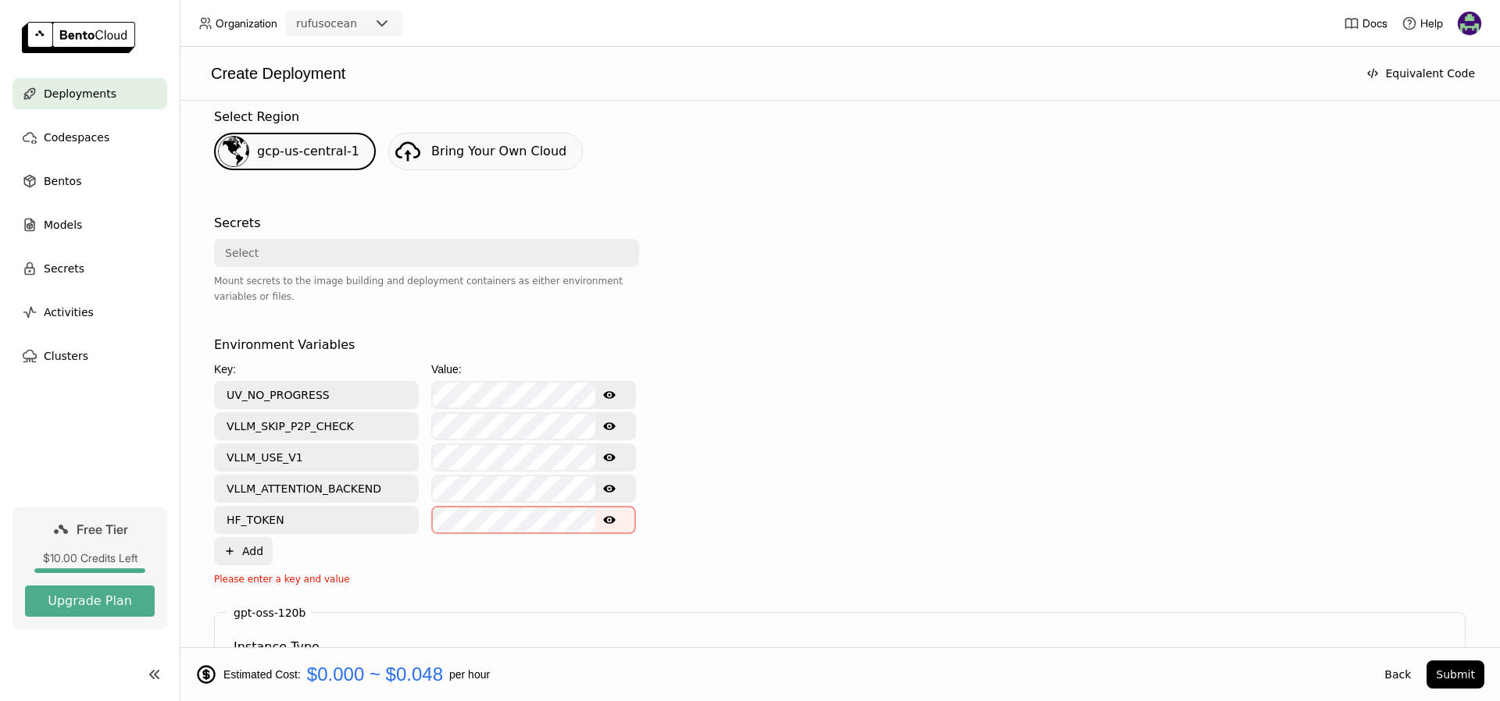
scroll to position [0, 0]
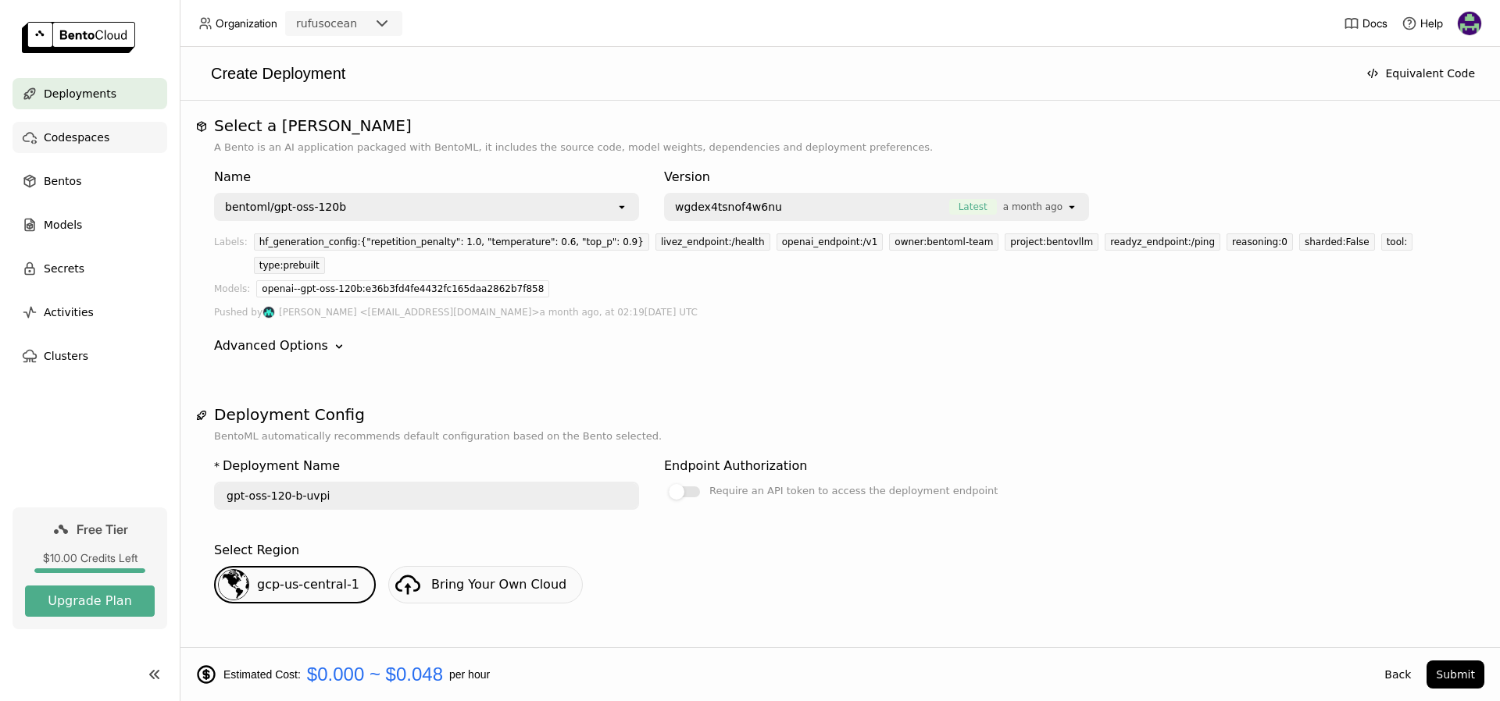
click at [88, 138] on span "Codespaces" at bounding box center [77, 137] width 66 height 19
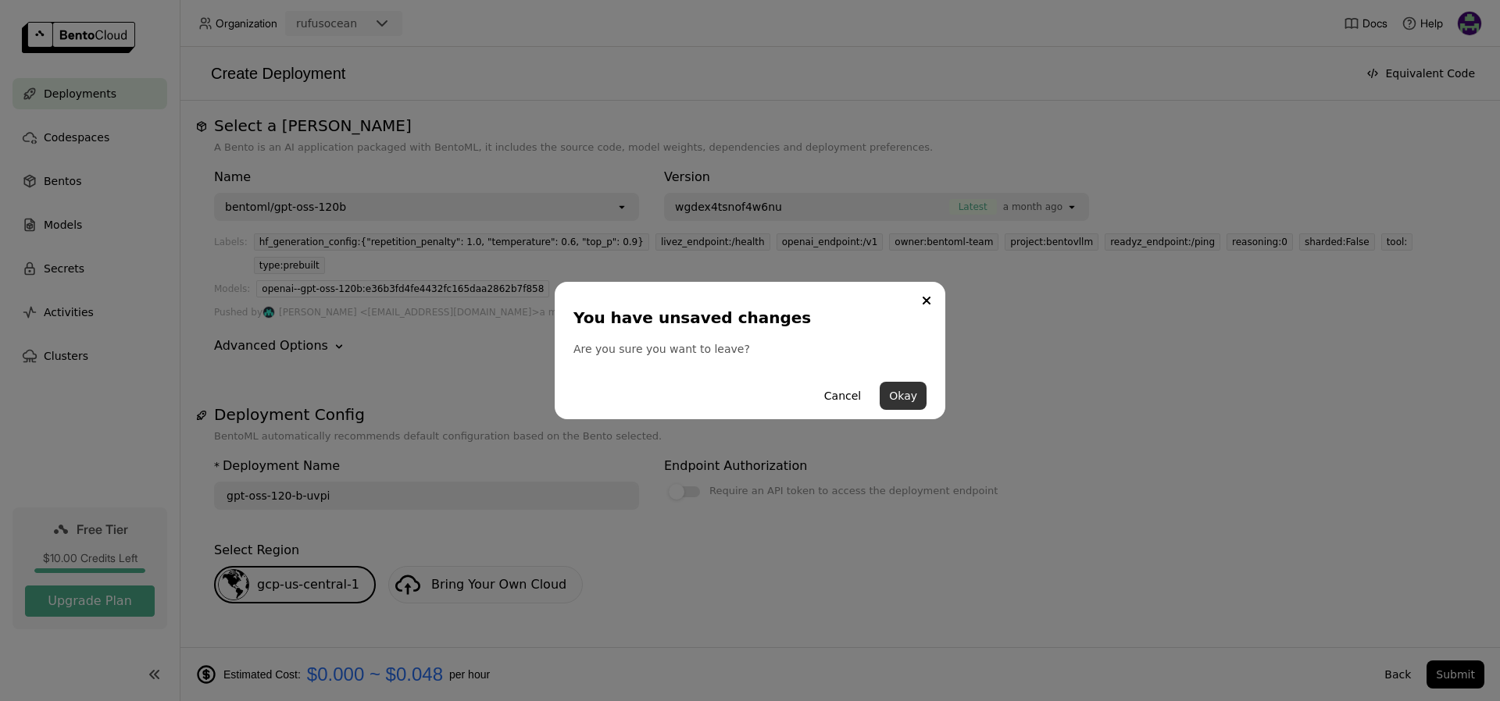
click at [893, 392] on button "Okay" at bounding box center [903, 396] width 47 height 28
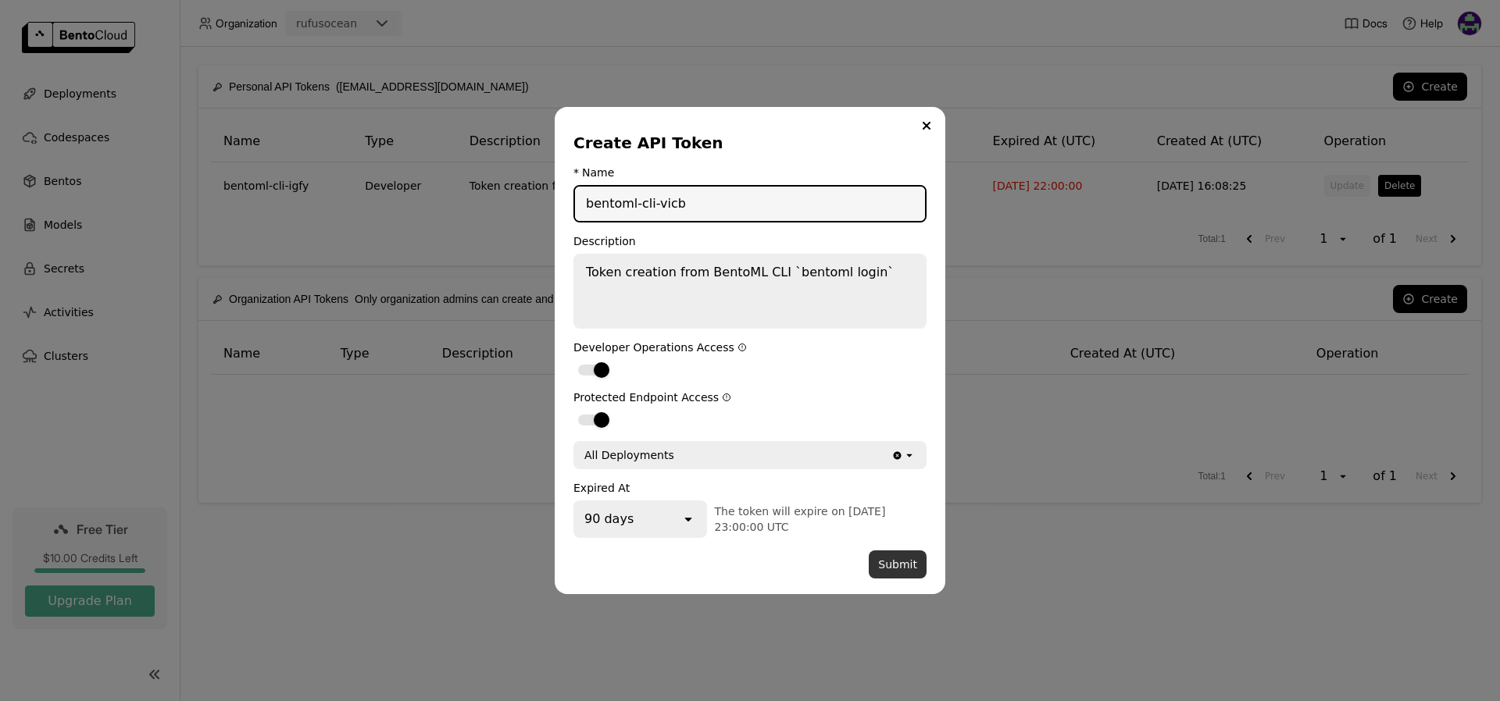
click at [897, 567] on button "Submit" at bounding box center [898, 565] width 58 height 28
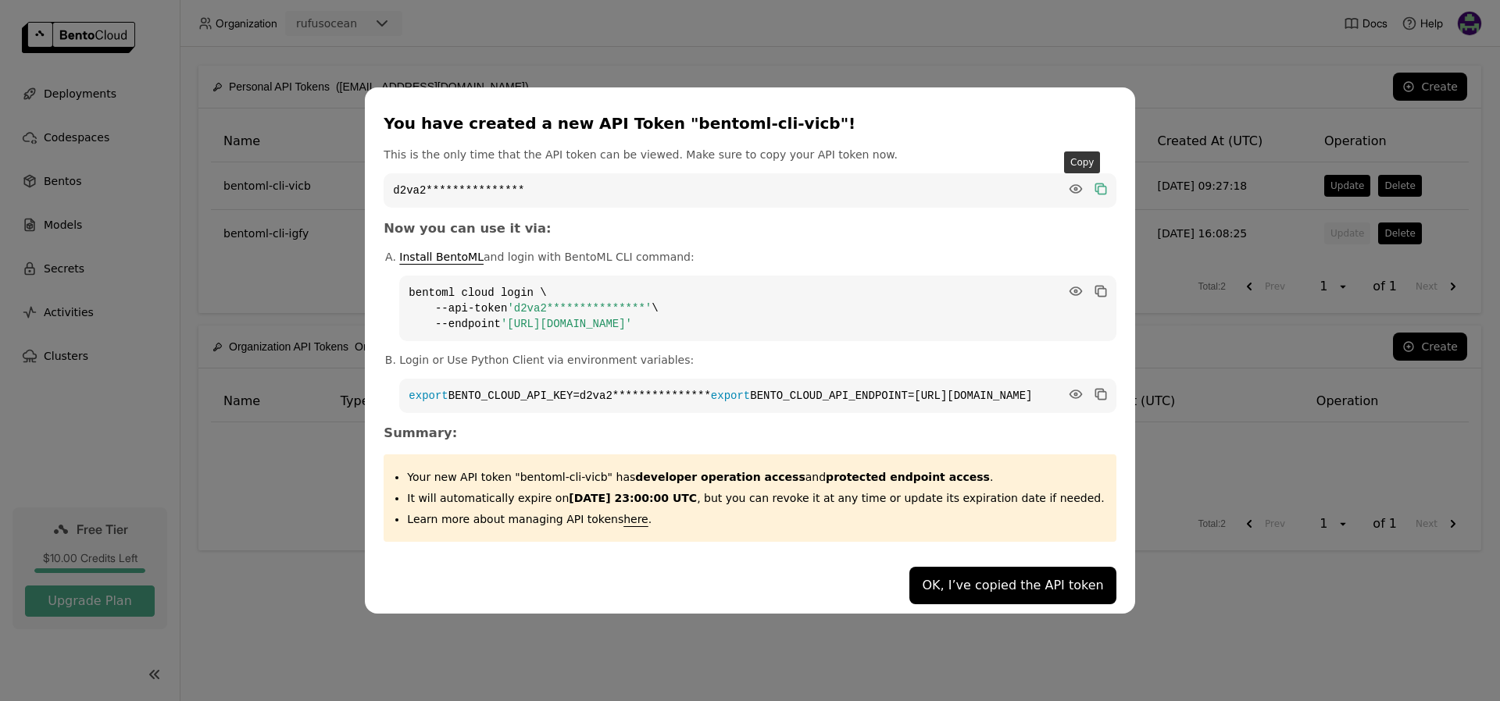
click at [1098, 187] on icon "dialog" at bounding box center [1102, 191] width 8 height 8
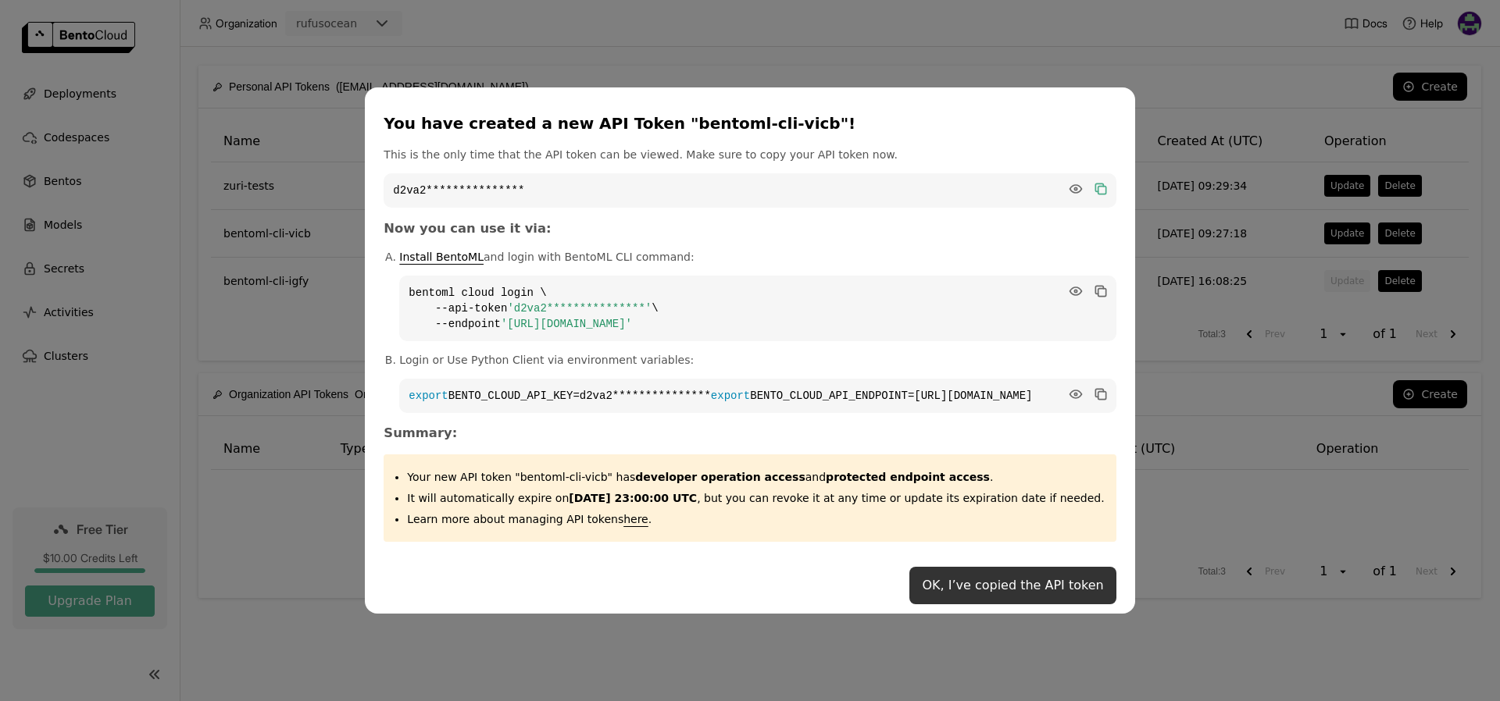
click at [993, 601] on button "OK, I’ve copied the API token" at bounding box center [1012, 585] width 206 height 37
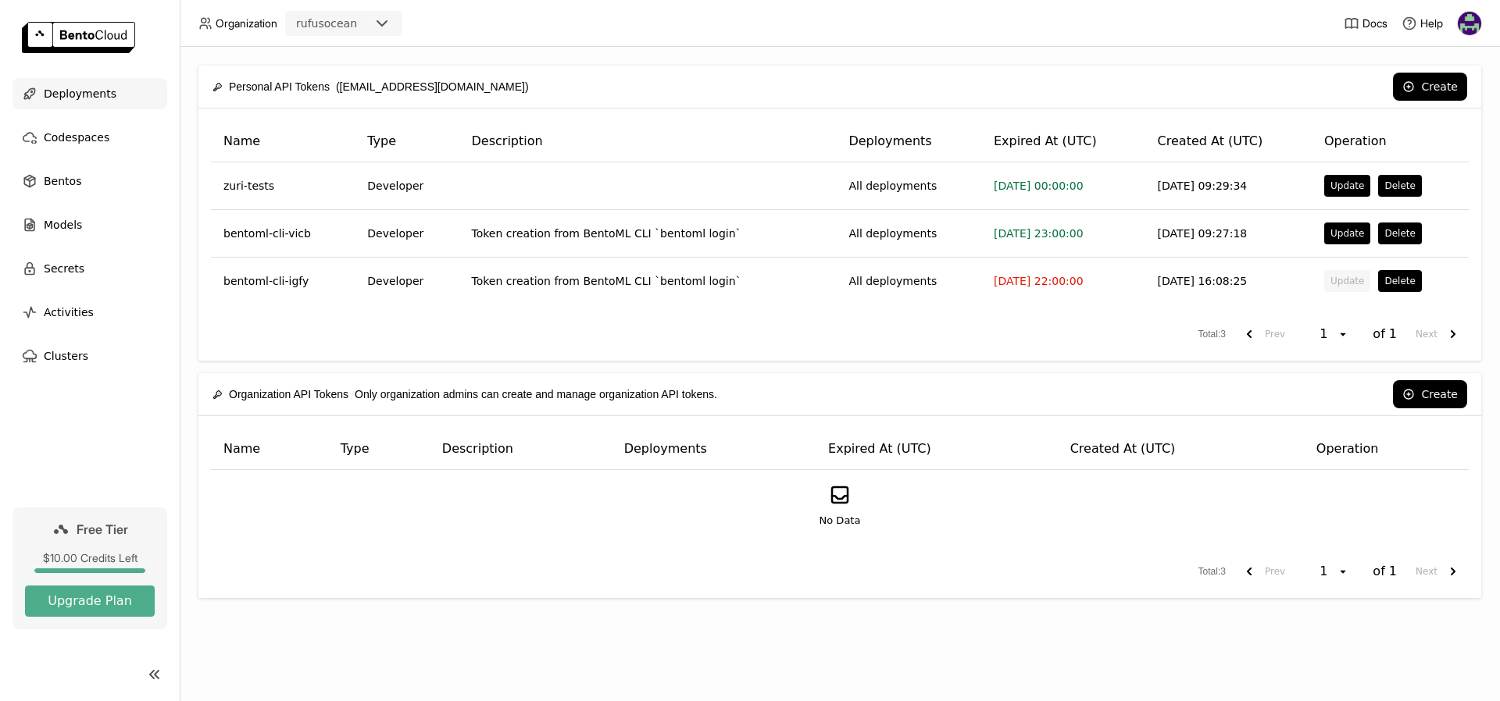
click at [79, 98] on span "Deployments" at bounding box center [80, 93] width 73 height 19
